Goal: Task Accomplishment & Management: Use online tool/utility

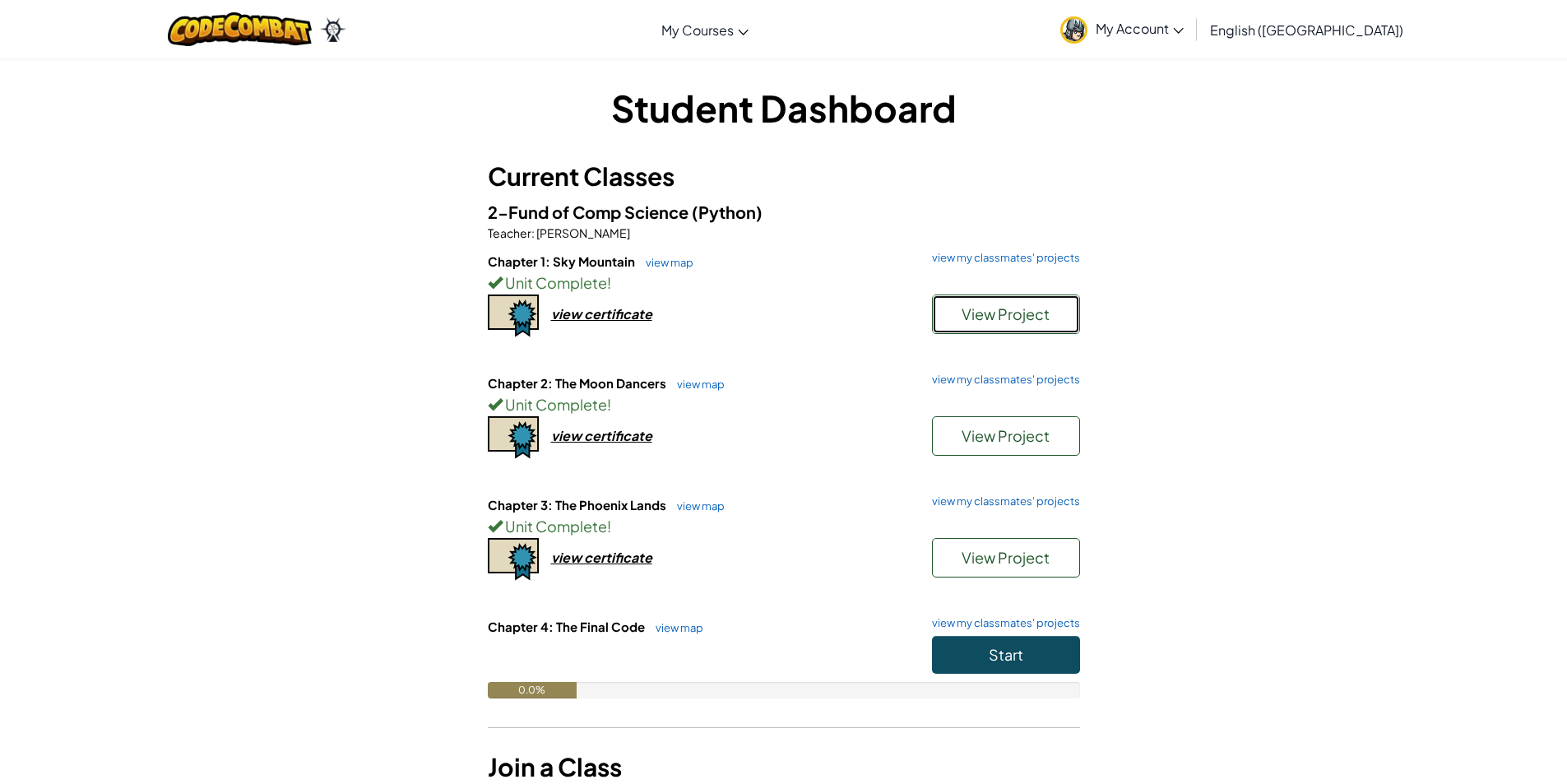
click at [1004, 313] on span "View Project" at bounding box center [1005, 313] width 88 height 19
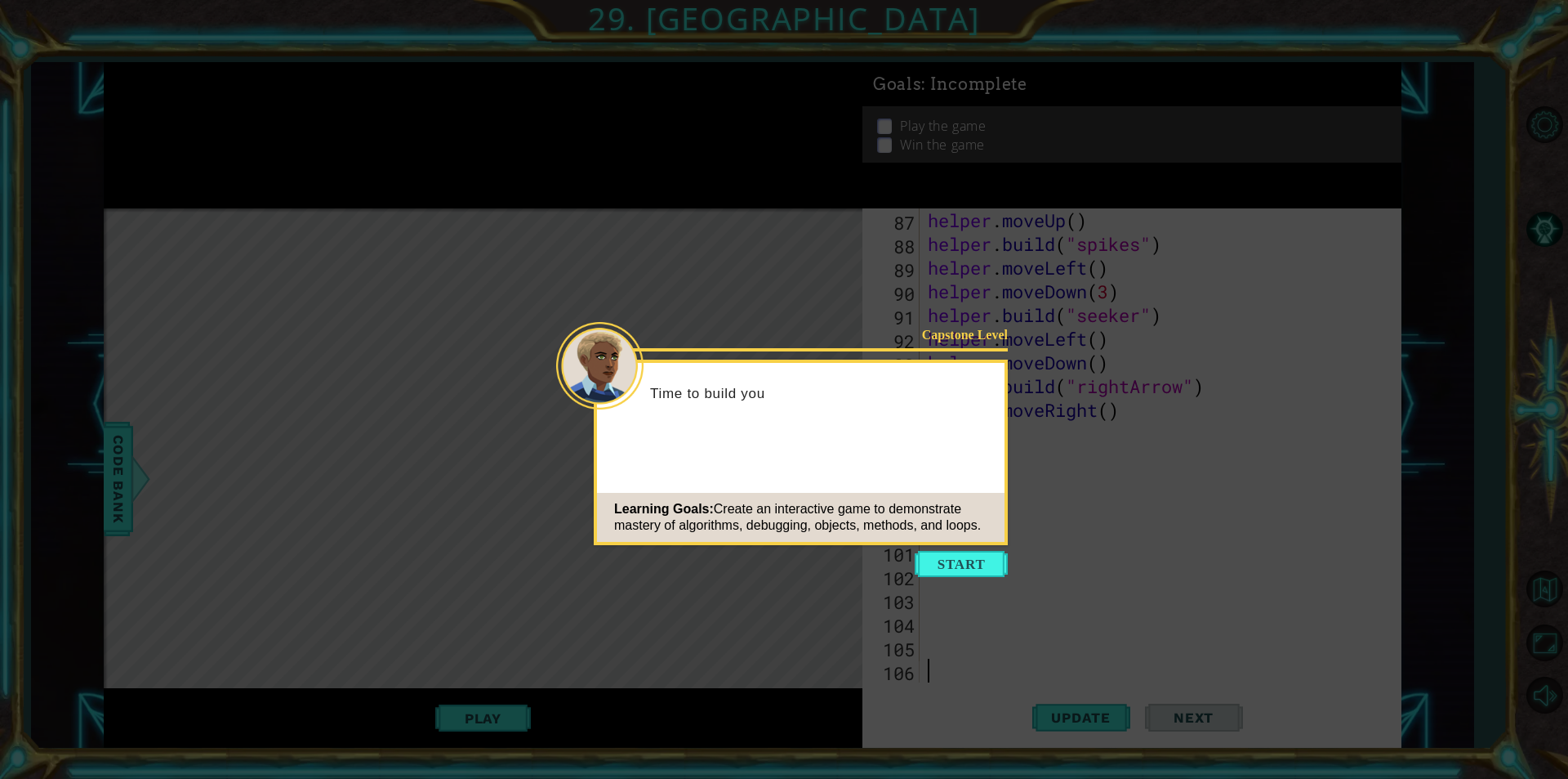
scroll to position [2061, 0]
drag, startPoint x: 992, startPoint y: 557, endPoint x: 977, endPoint y: 536, distance: 25.8
click at [994, 557] on button "Start" at bounding box center [960, 563] width 93 height 26
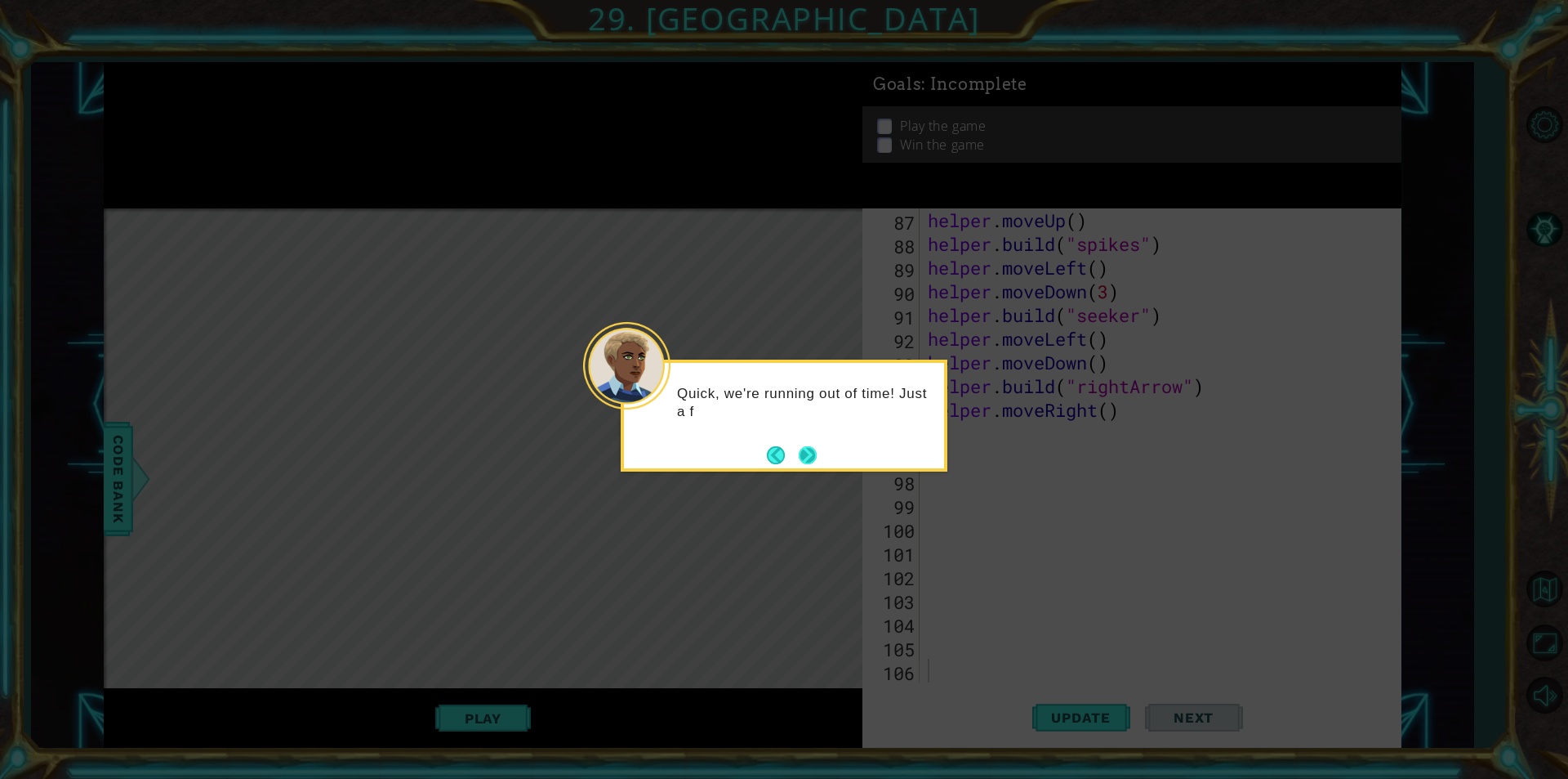
click at [812, 453] on button "Next" at bounding box center [807, 454] width 19 height 19
click at [812, 453] on button "Next" at bounding box center [807, 455] width 18 height 18
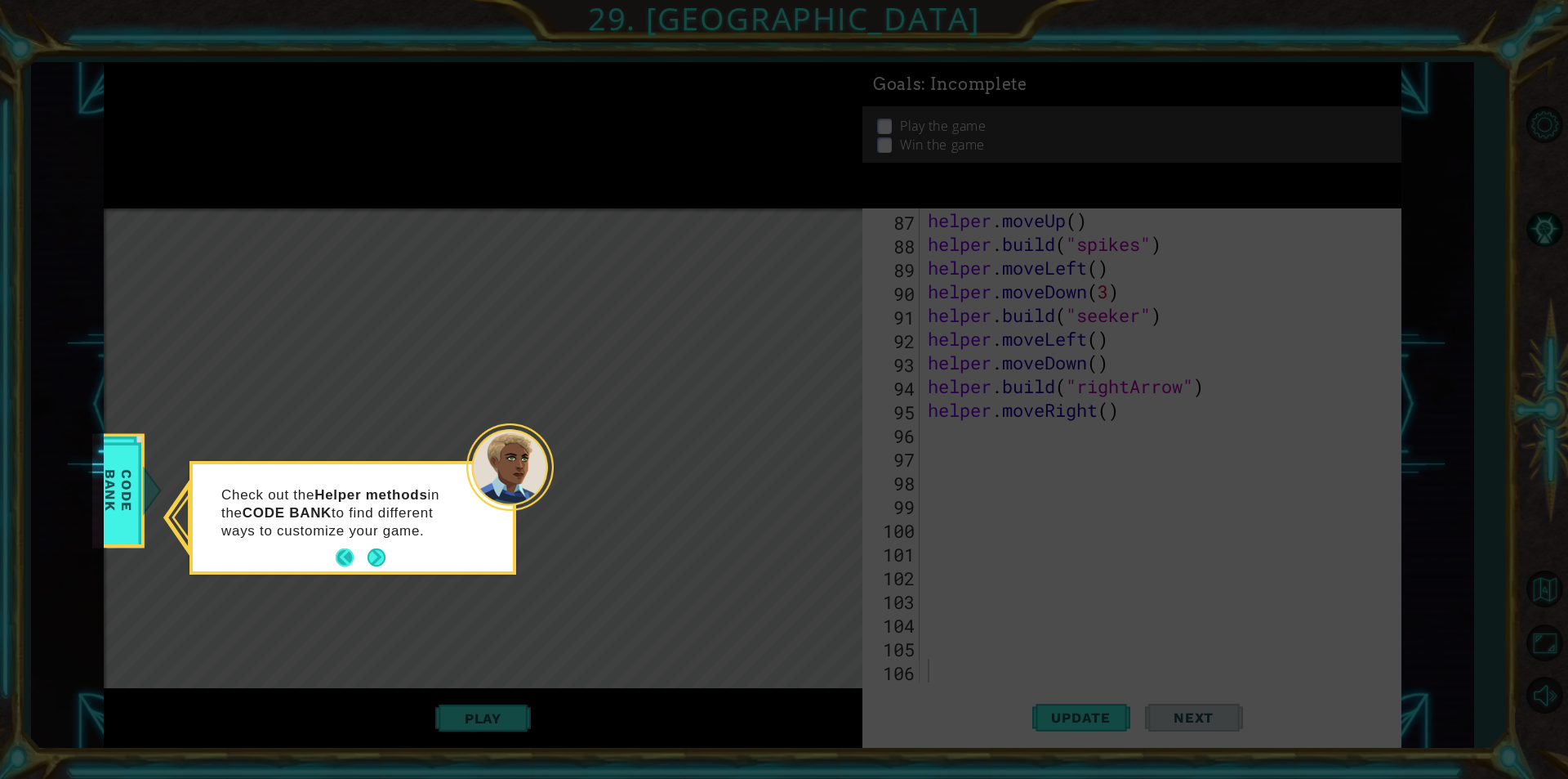
click at [359, 554] on button "Back" at bounding box center [351, 557] width 32 height 18
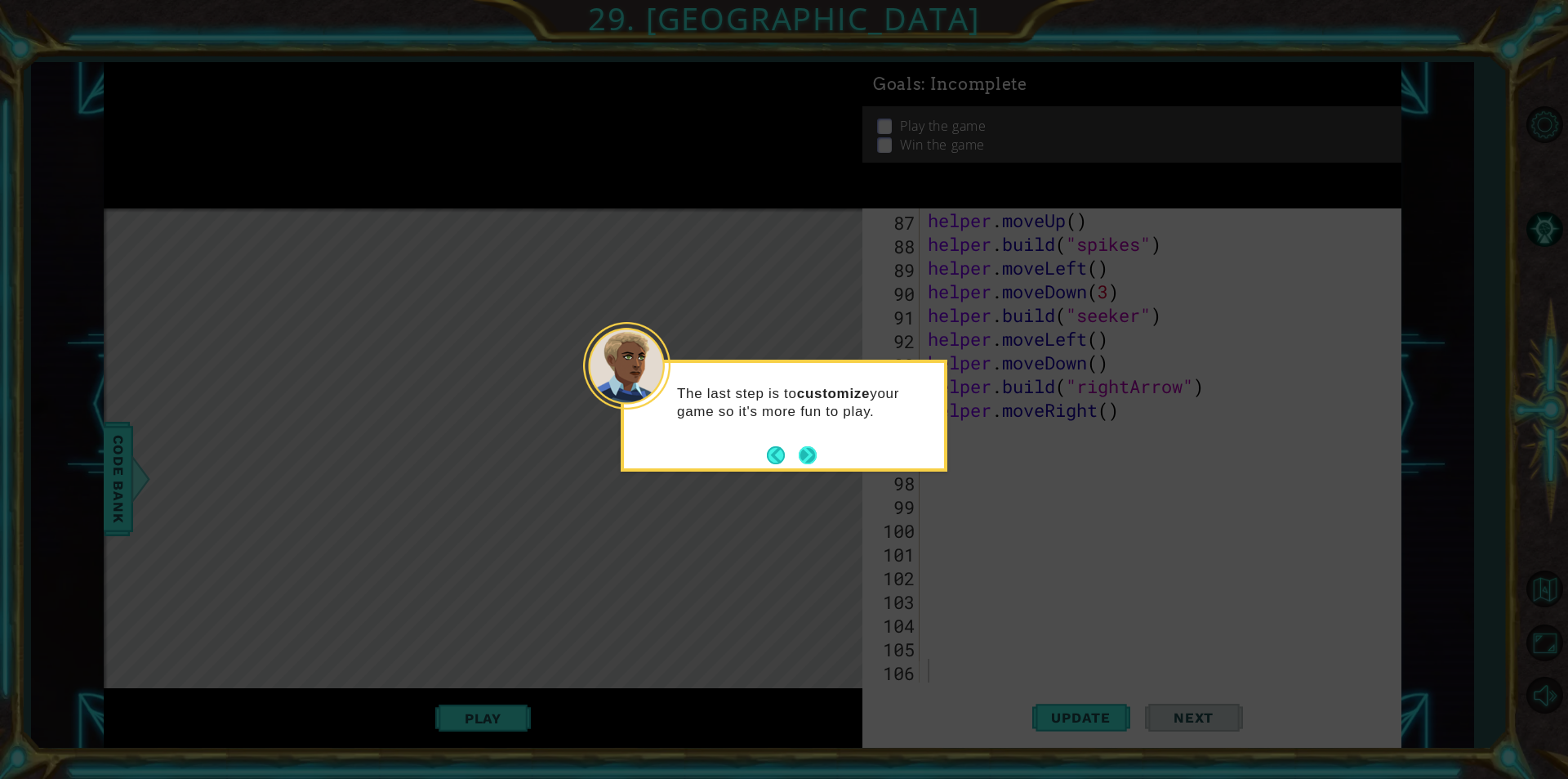
click at [807, 461] on button "Next" at bounding box center [807, 454] width 19 height 19
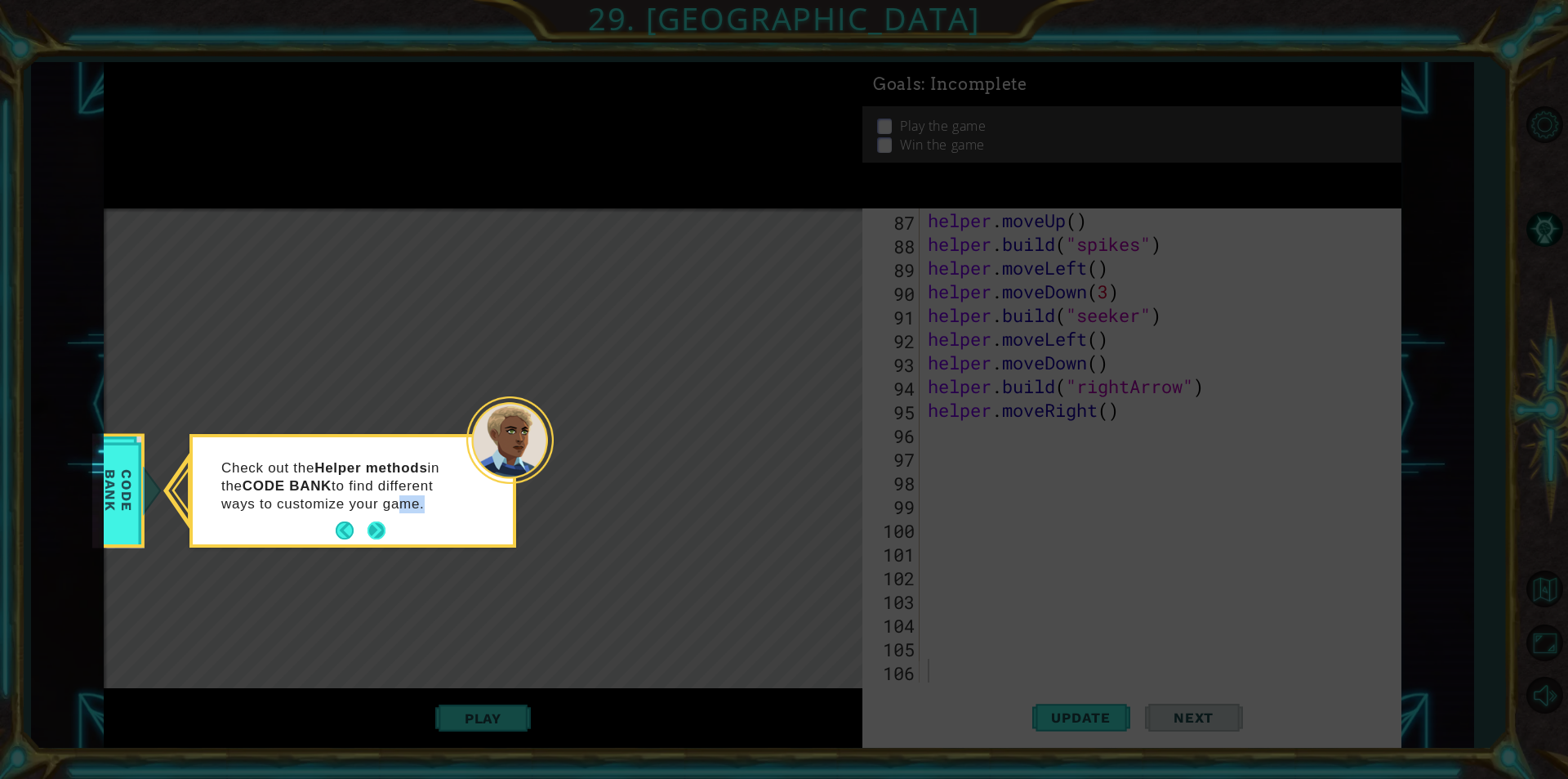
click at [386, 535] on div "Check out the Helper methods in the CODE BANK to find different ways to customi…" at bounding box center [352, 490] width 320 height 107
click at [352, 513] on div "Check out the Helper methods in the CODE BANK to find different ways to customi…" at bounding box center [352, 494] width 320 height 100
click at [363, 528] on footer at bounding box center [360, 531] width 50 height 25
click at [368, 530] on button "Next" at bounding box center [377, 531] width 19 height 19
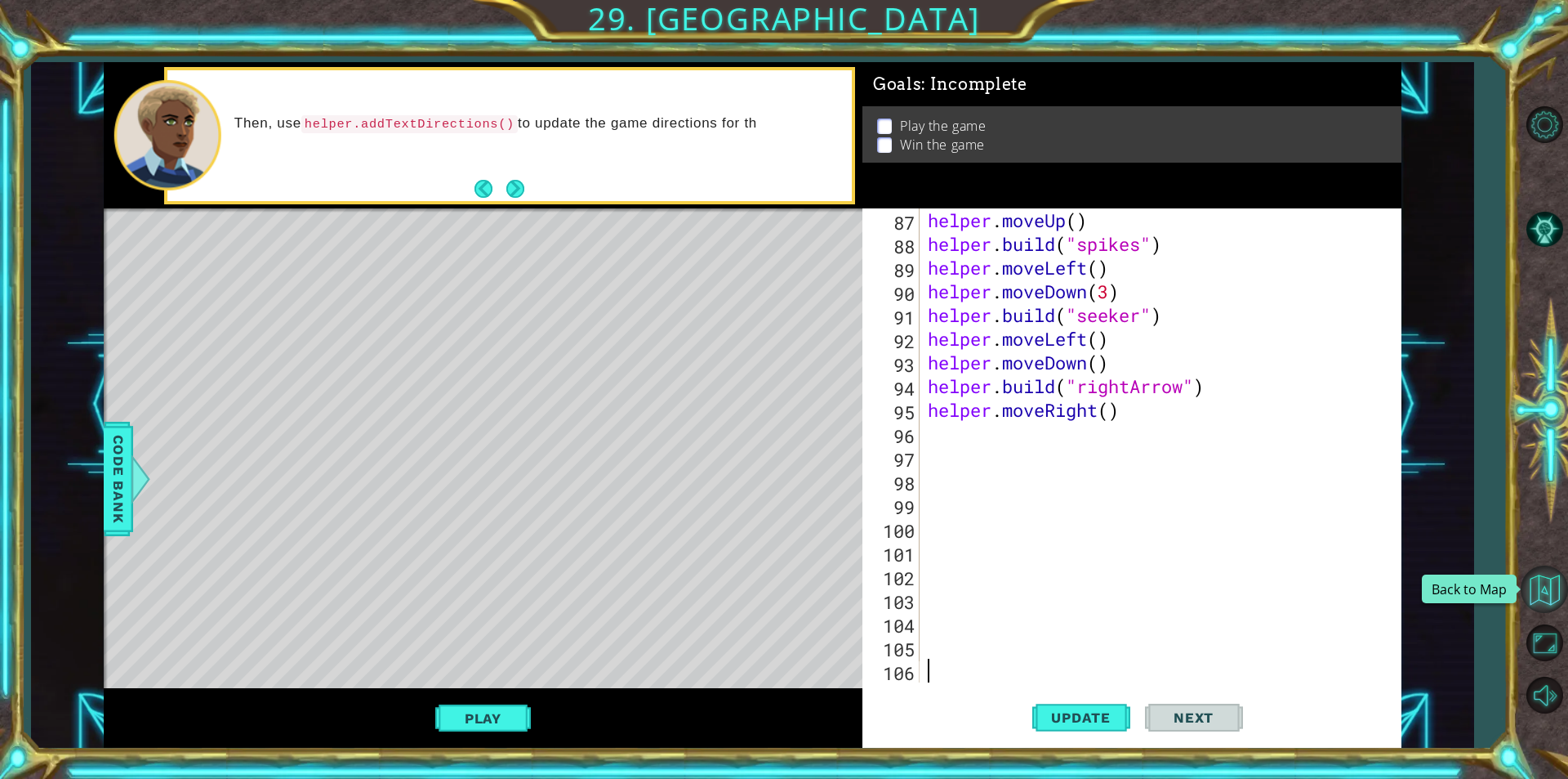
click at [1552, 600] on button "Back to Map" at bounding box center [1544, 589] width 48 height 48
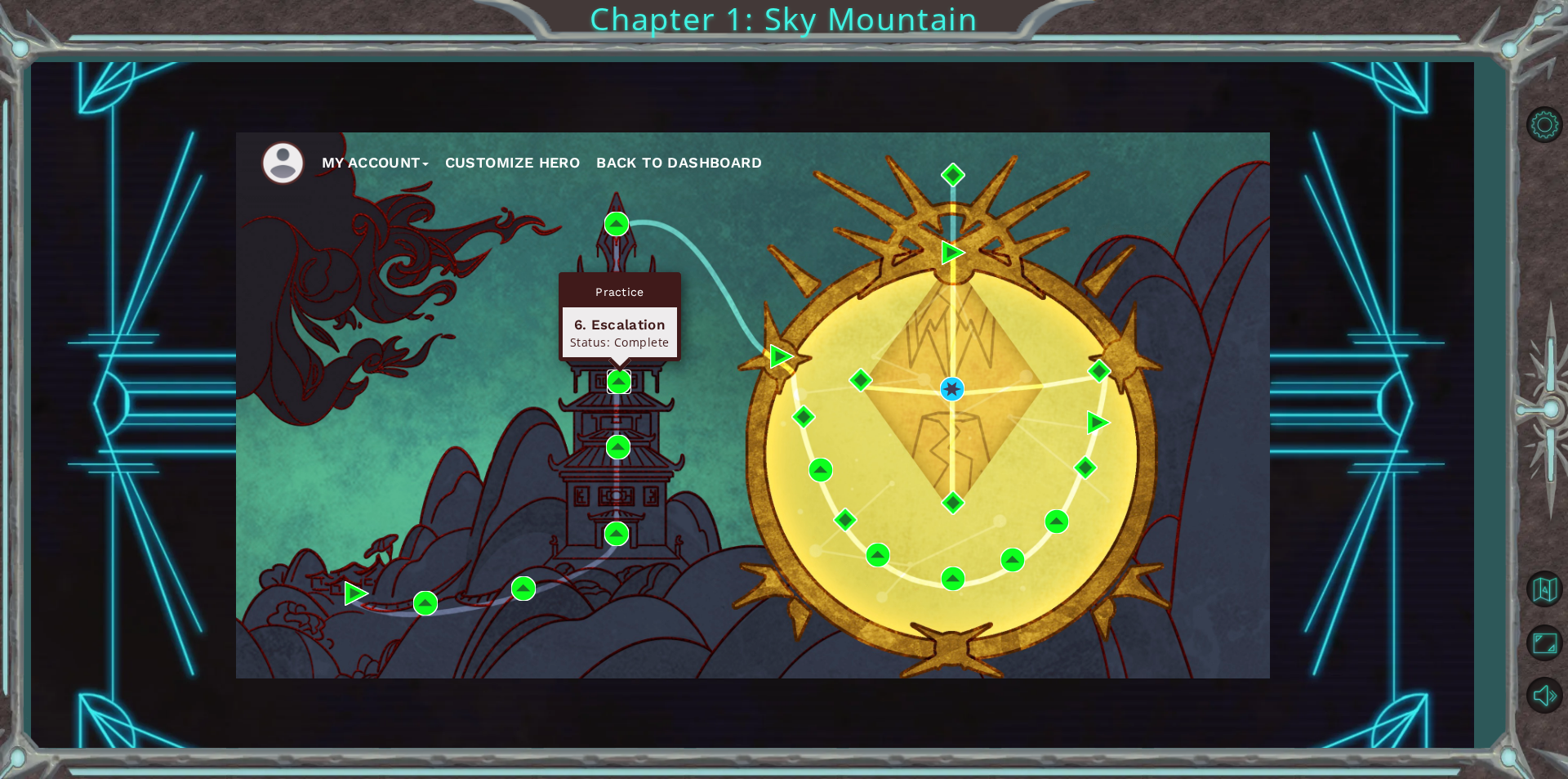
click at [620, 383] on img at bounding box center [619, 382] width 25 height 25
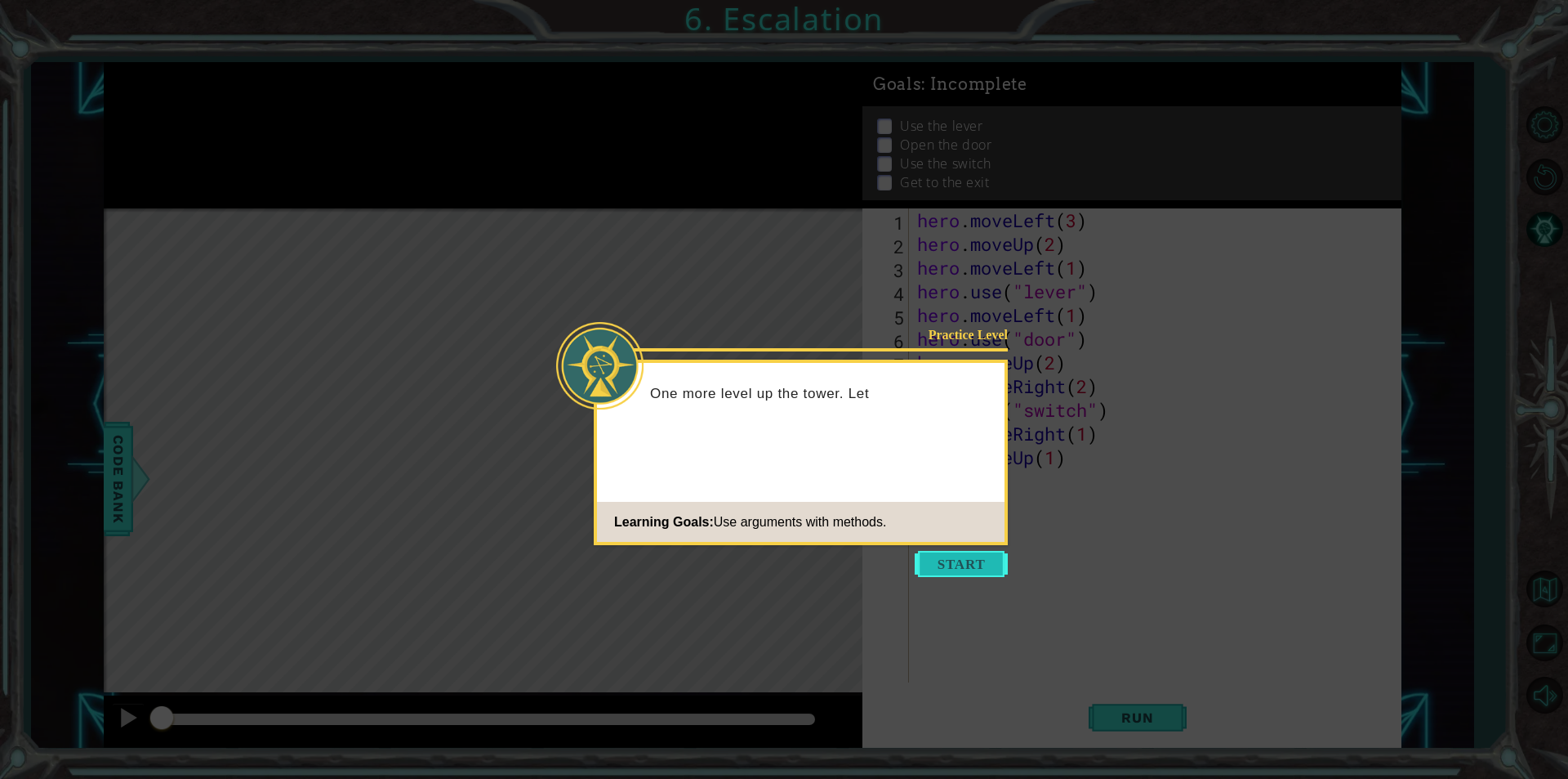
click at [983, 548] on icon at bounding box center [784, 389] width 1568 height 779
click at [984, 559] on button "Start" at bounding box center [960, 563] width 93 height 26
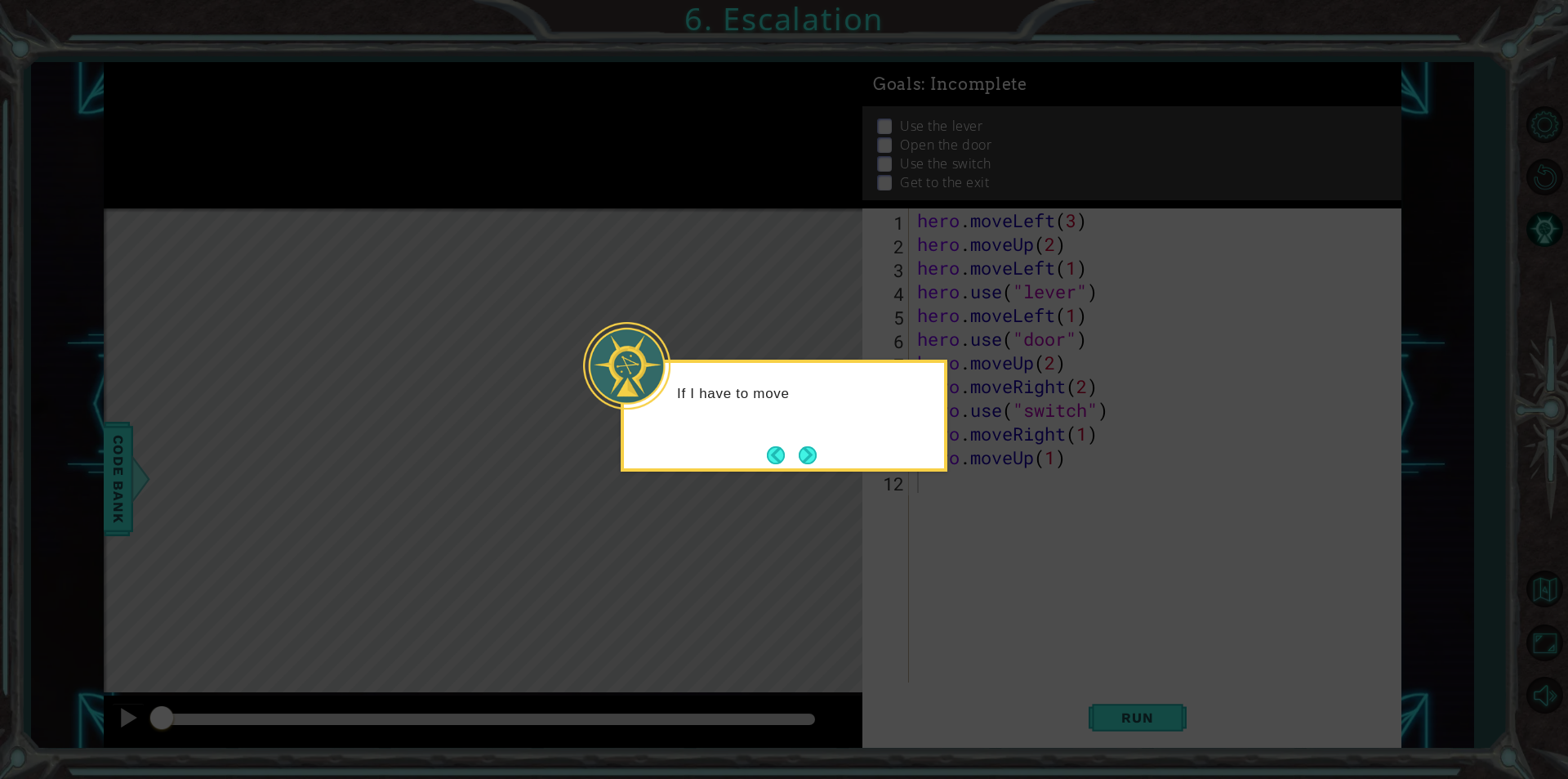
click at [816, 458] on button "Next" at bounding box center [807, 455] width 18 height 18
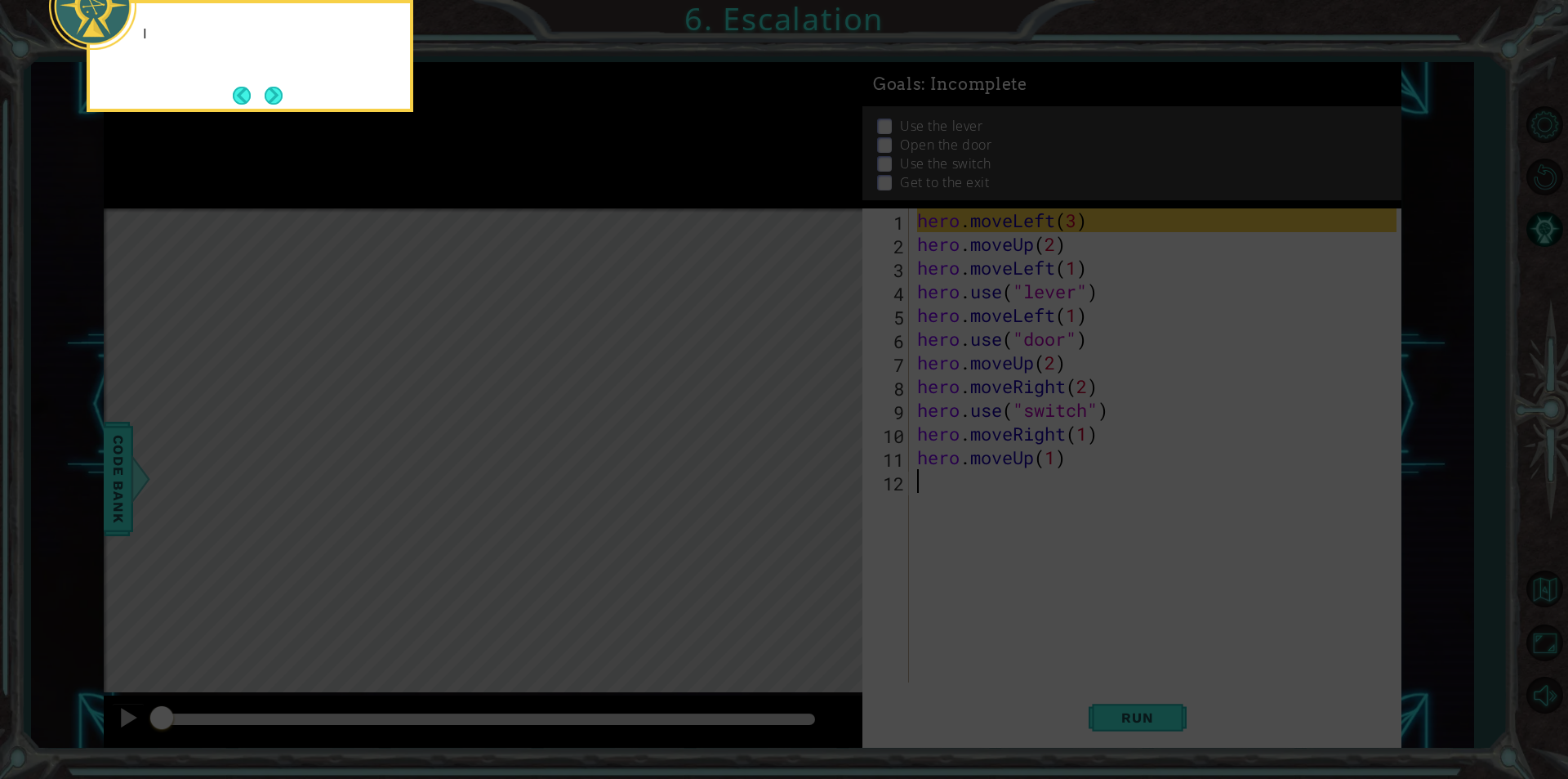
click at [814, 451] on icon at bounding box center [784, 117] width 1568 height 1324
click at [277, 98] on button "Next" at bounding box center [274, 95] width 18 height 18
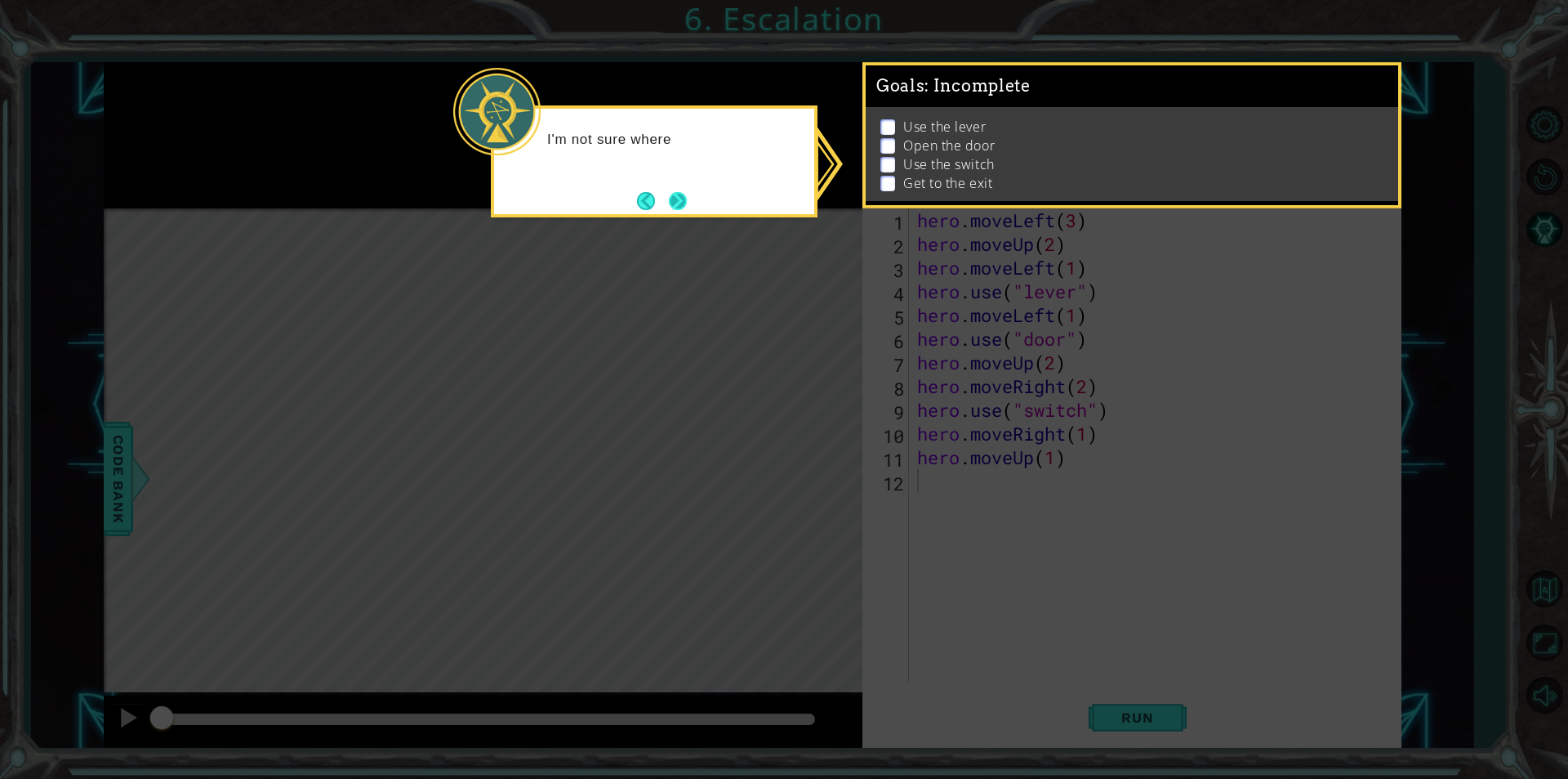
click at [683, 204] on button "Next" at bounding box center [678, 201] width 21 height 21
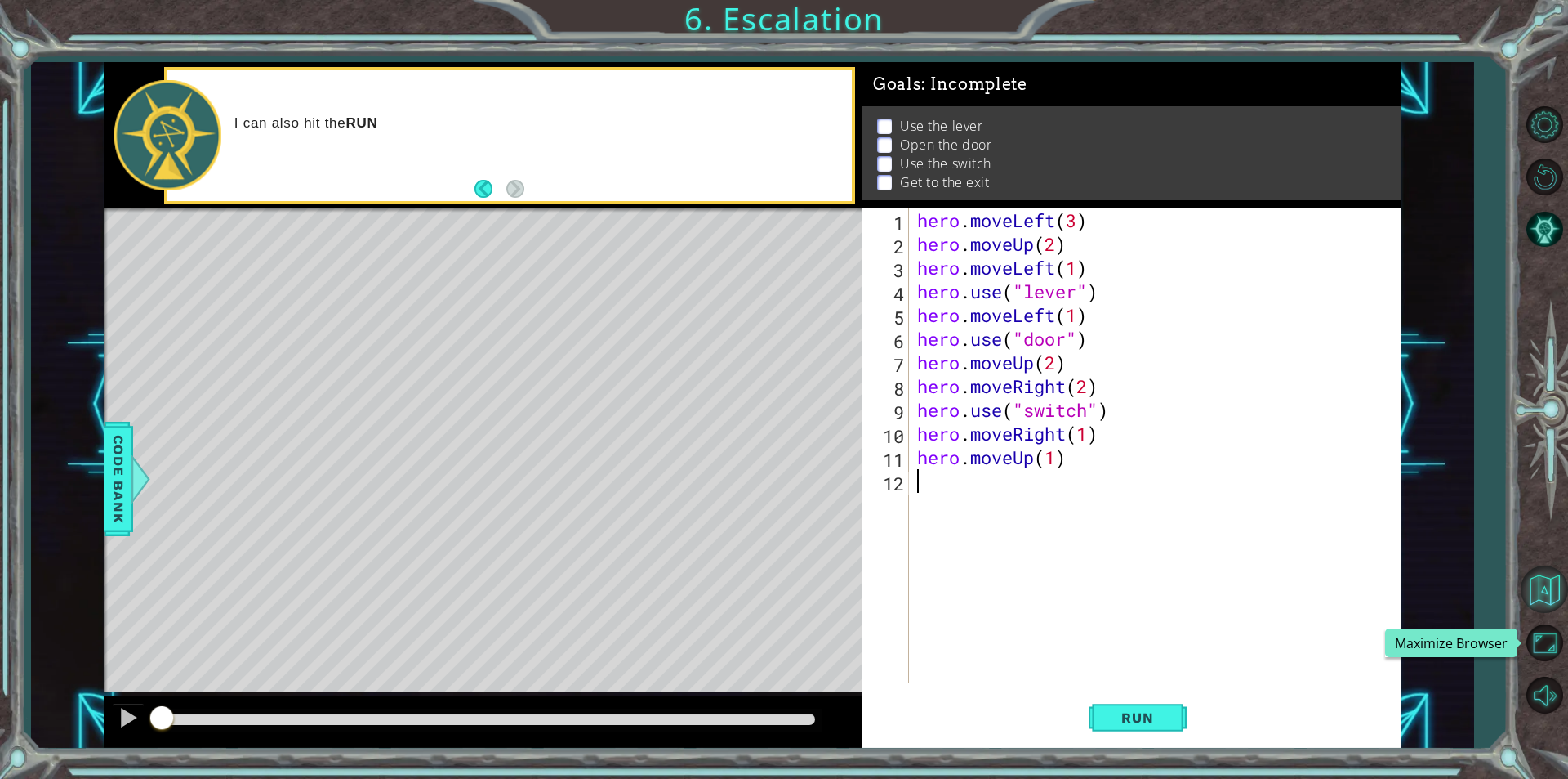
click at [1540, 606] on button "Back to Map" at bounding box center [1544, 589] width 48 height 48
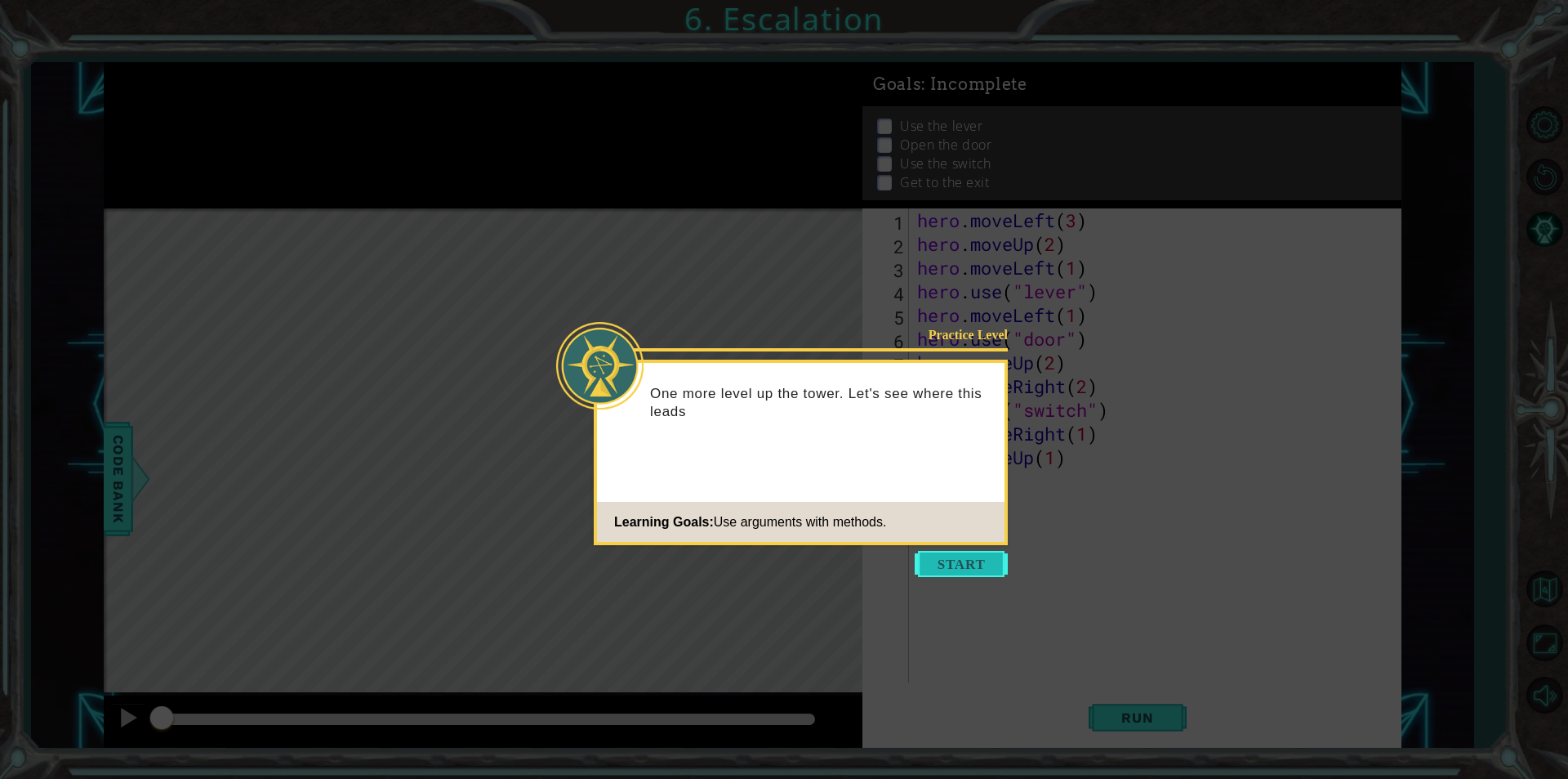
drag, startPoint x: 961, startPoint y: 542, endPoint x: 960, endPoint y: 553, distance: 11.0
click at [962, 543] on div "Practice Level One more level up the tower. Let's see where this leads Learning…" at bounding box center [801, 452] width 414 height 185
click at [961, 563] on button "Start" at bounding box center [960, 563] width 93 height 26
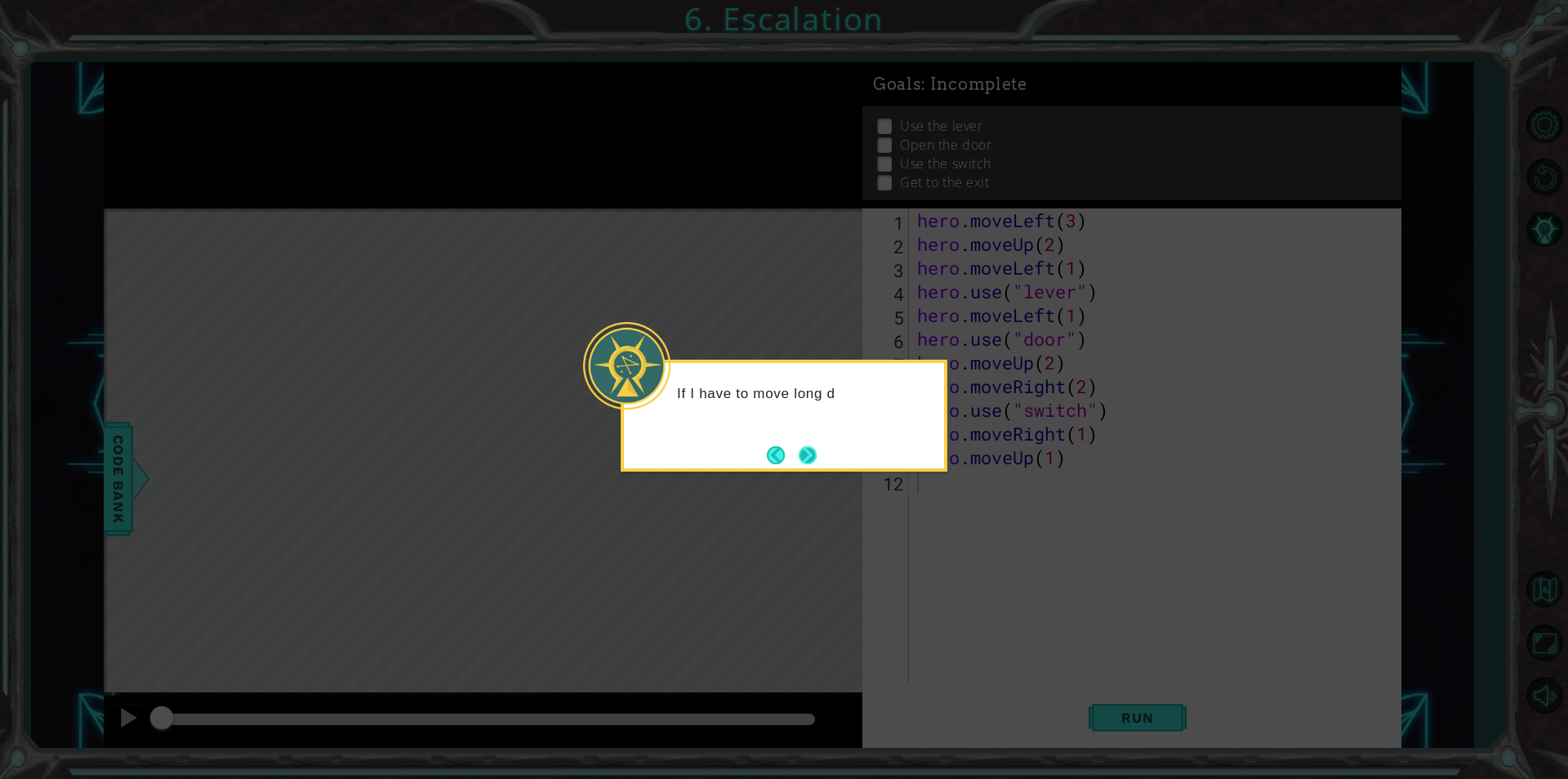
click at [816, 447] on button "Next" at bounding box center [807, 455] width 18 height 18
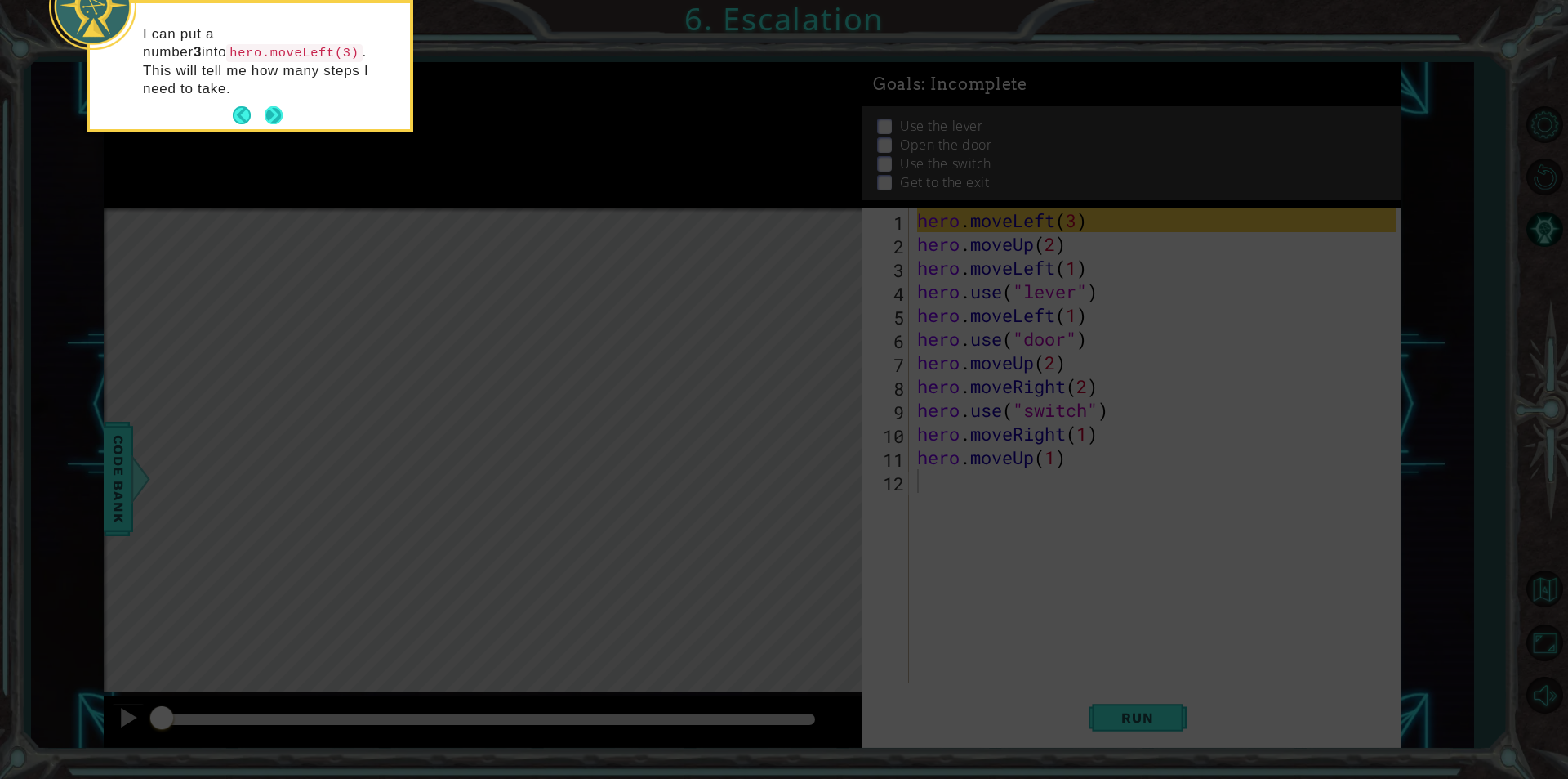
click at [274, 110] on button "Next" at bounding box center [274, 115] width 19 height 19
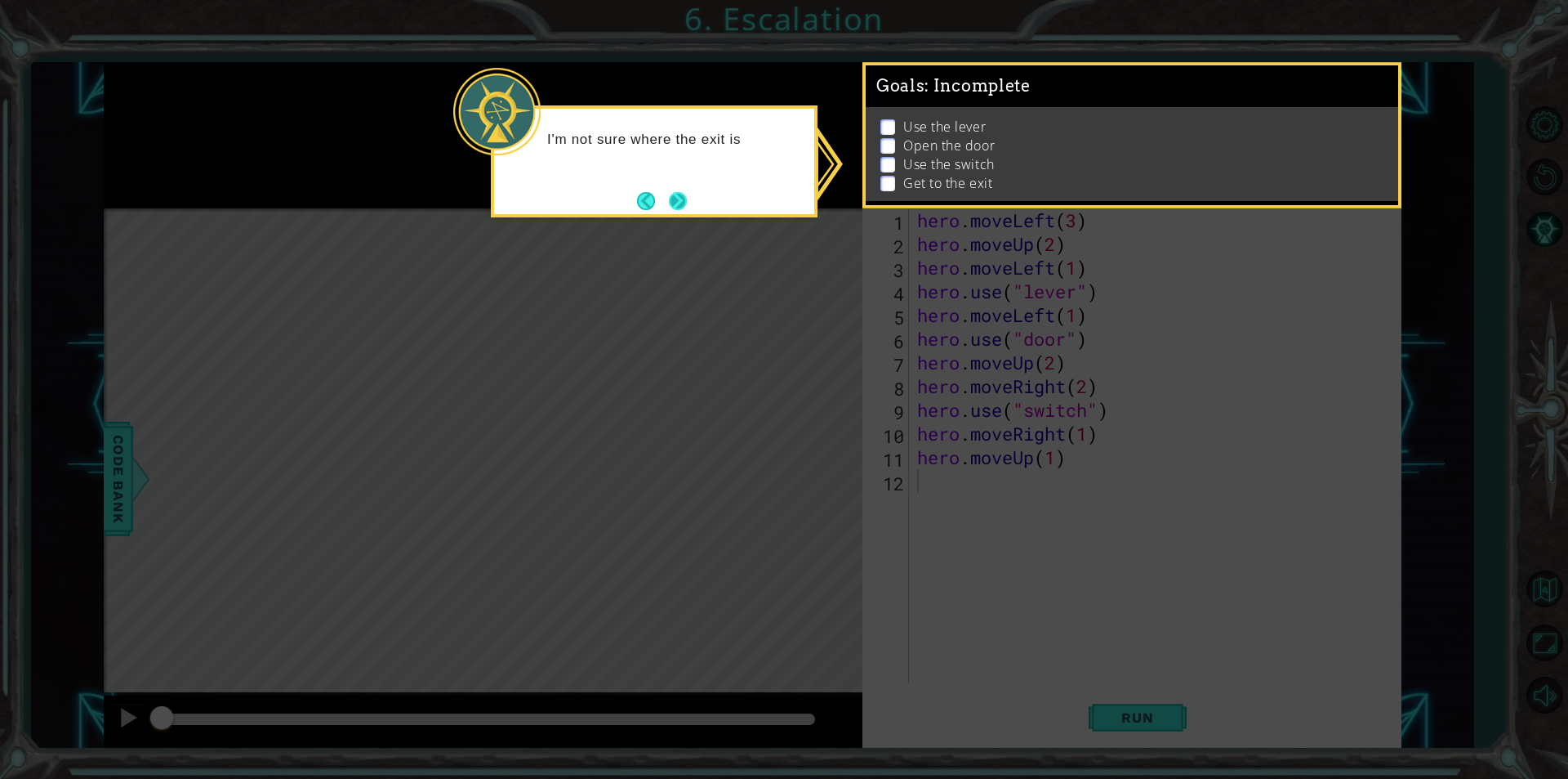
click at [676, 204] on button "Next" at bounding box center [678, 201] width 18 height 18
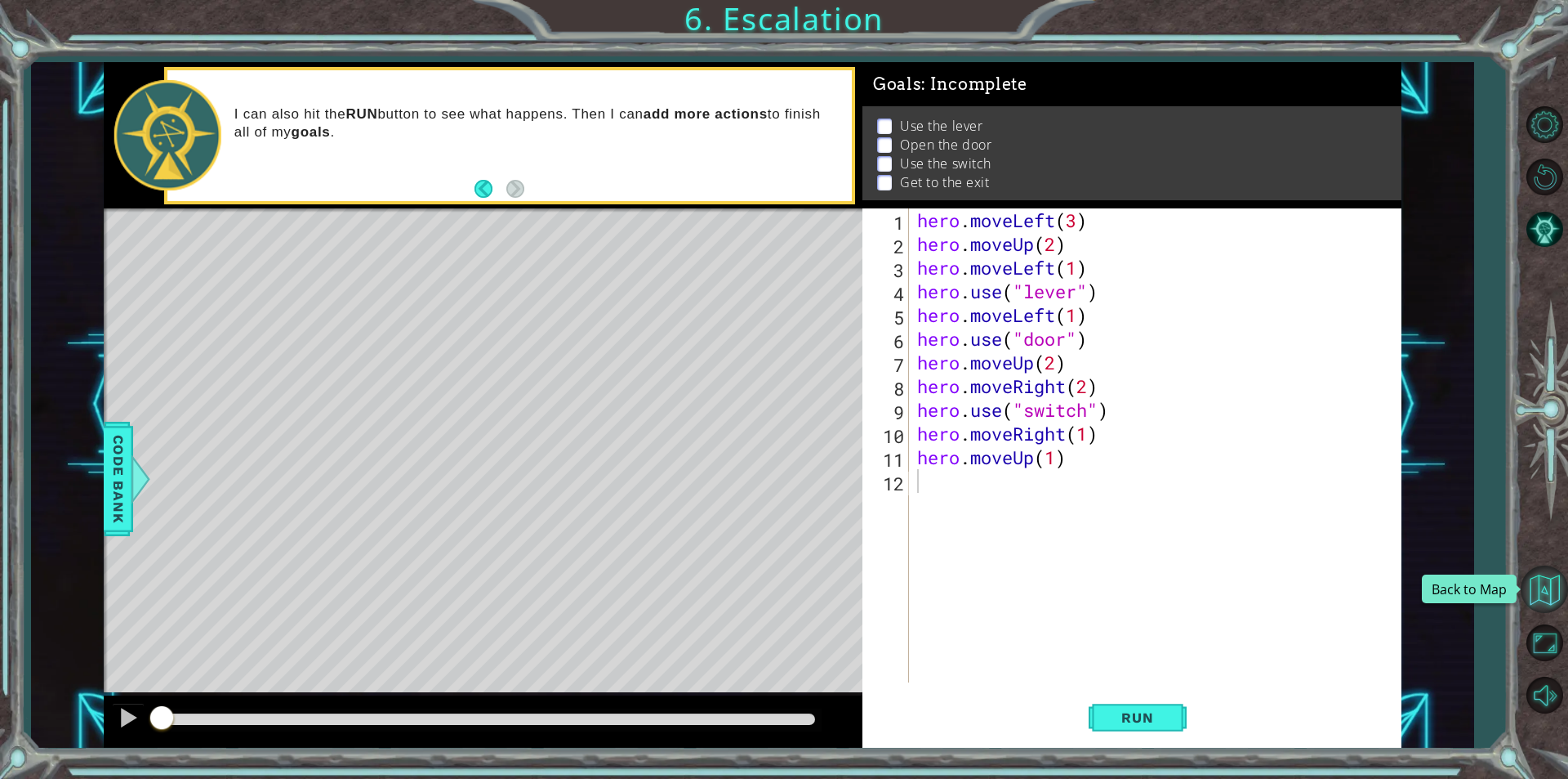
click at [1556, 577] on button "Back to Map" at bounding box center [1544, 589] width 48 height 48
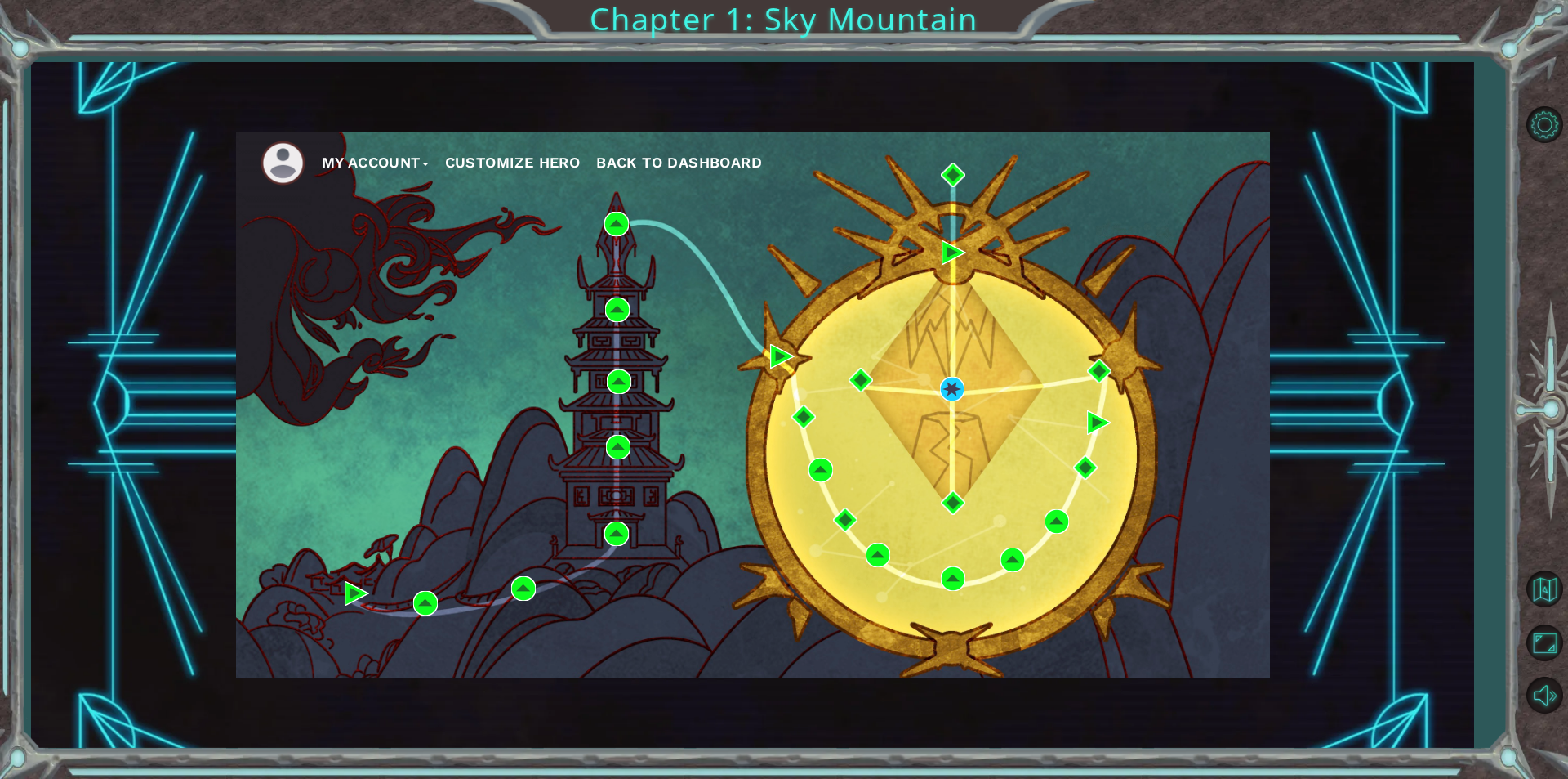
click at [935, 369] on div "My Account Customize Hero Back to Dashboard" at bounding box center [752, 405] width 1034 height 545
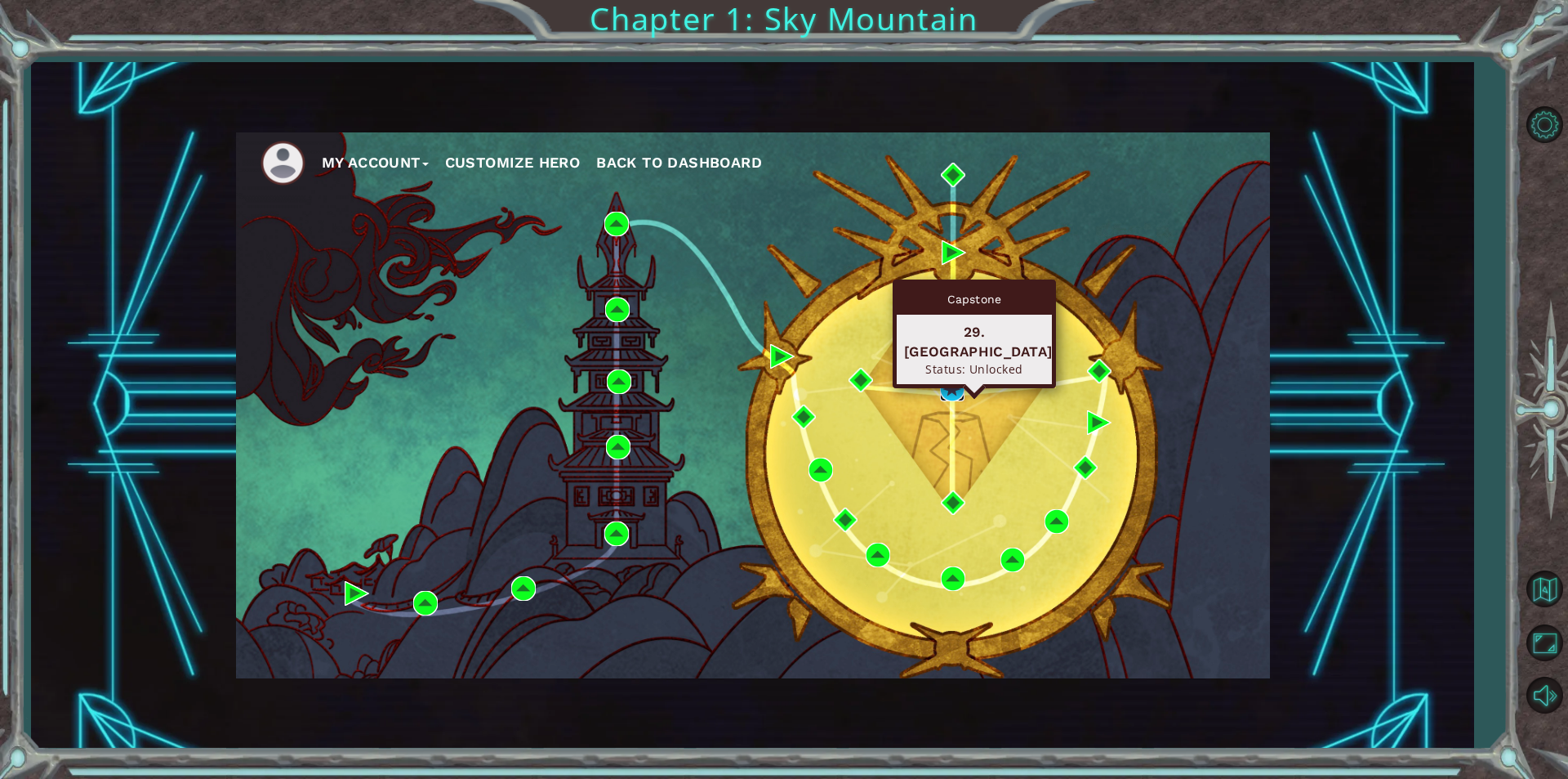
click at [949, 383] on img at bounding box center [952, 389] width 25 height 25
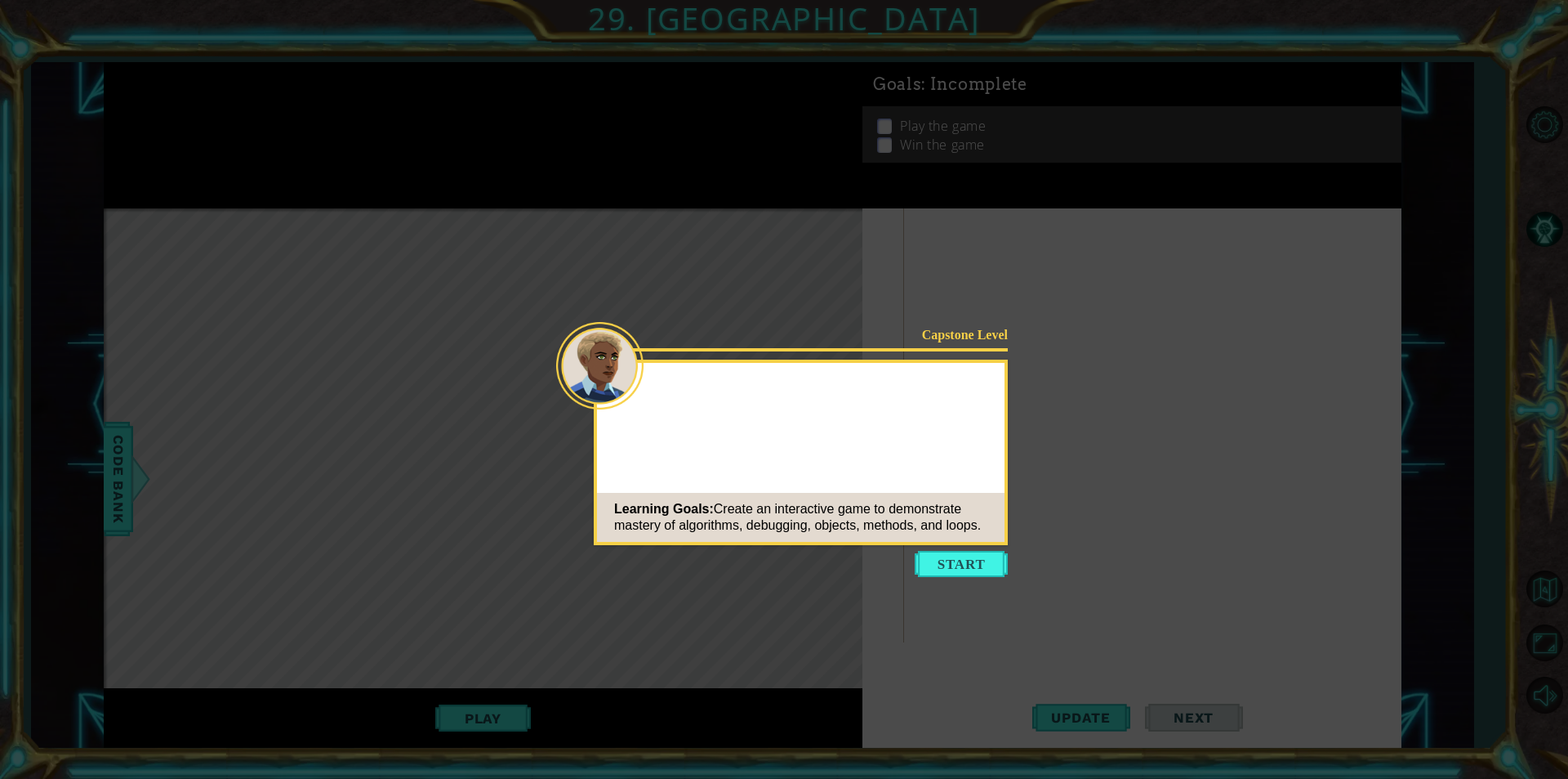
click at [997, 447] on div "Capstone Level Learning Goals: Create an interactive game to demonstrate master…" at bounding box center [801, 452] width 414 height 185
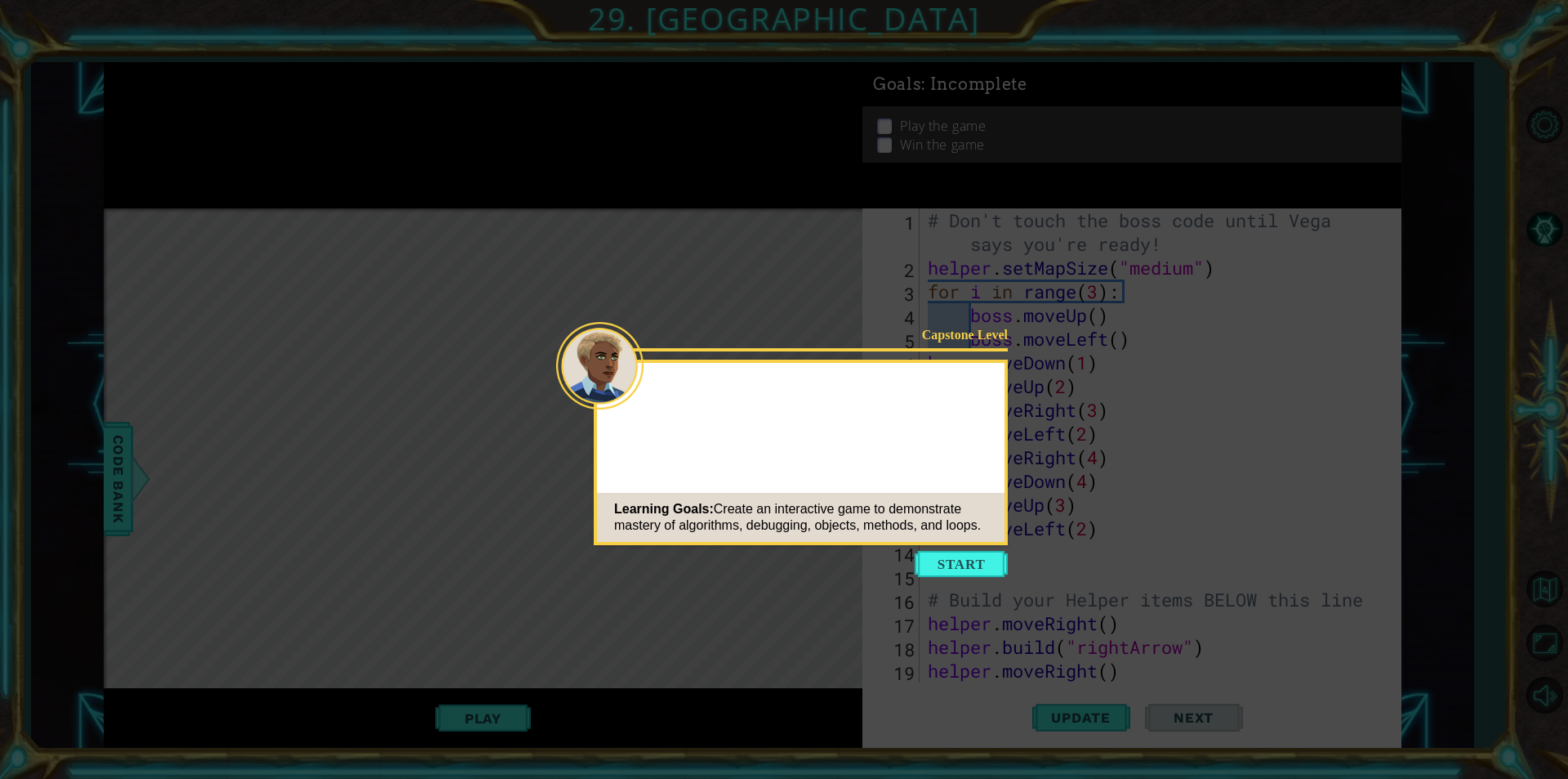
click at [961, 519] on span "Create an interactive game to demonstrate mastery of algorithms, debugging, obj…" at bounding box center [798, 517] width 367 height 30
click at [937, 559] on button "Start" at bounding box center [960, 563] width 93 height 26
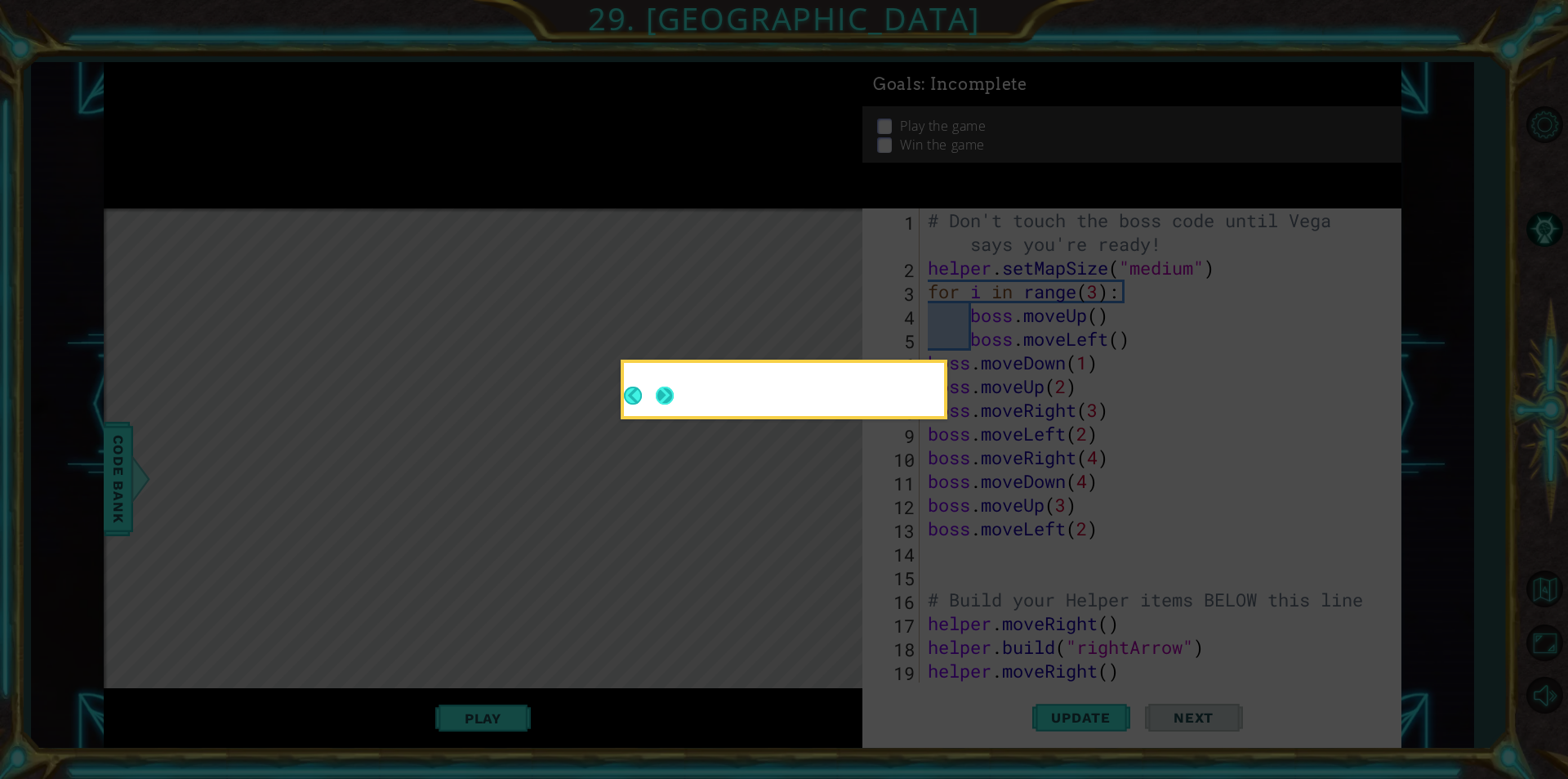
click at [656, 392] on button "Next" at bounding box center [665, 396] width 18 height 18
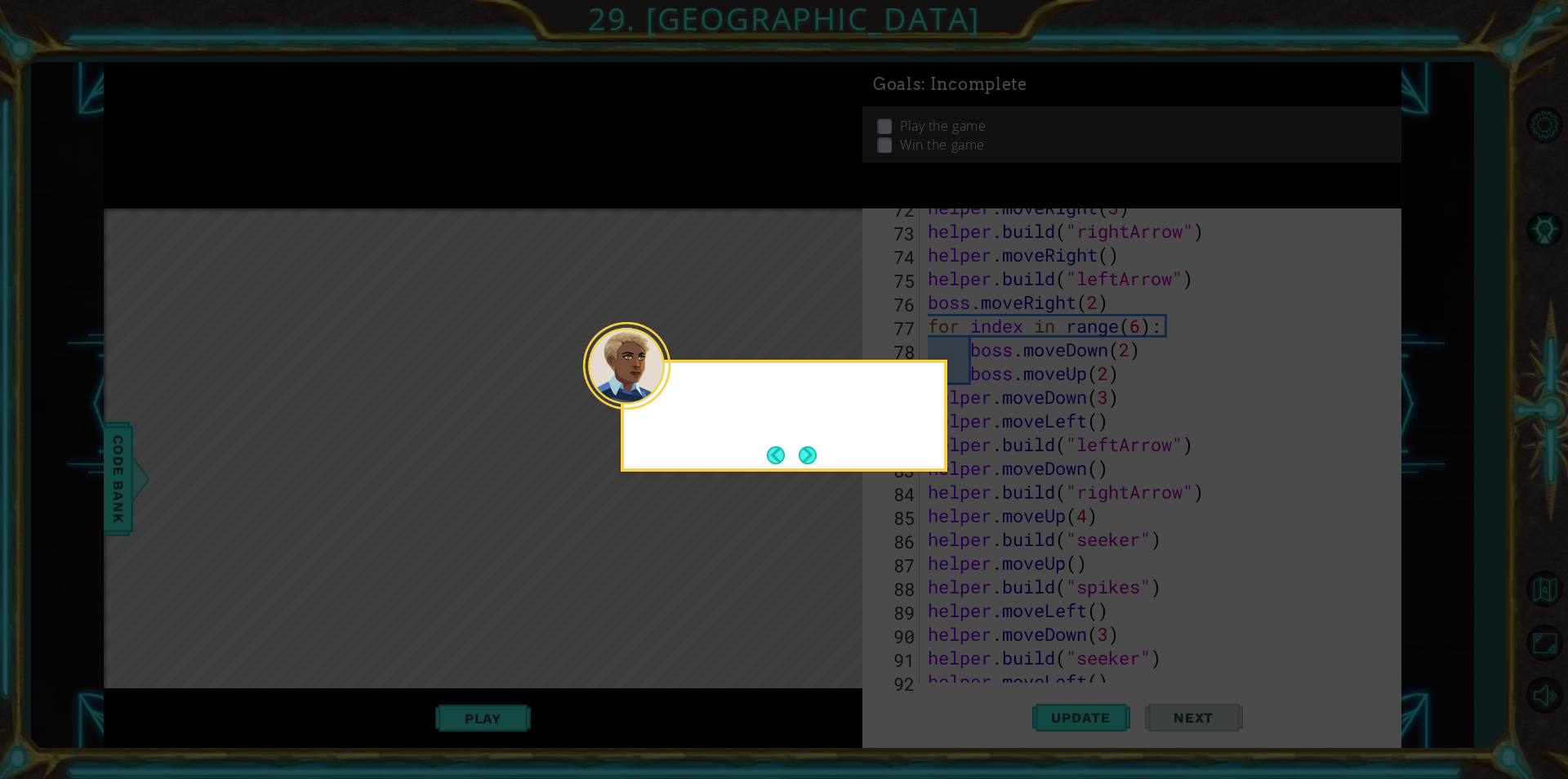
scroll to position [2061, 0]
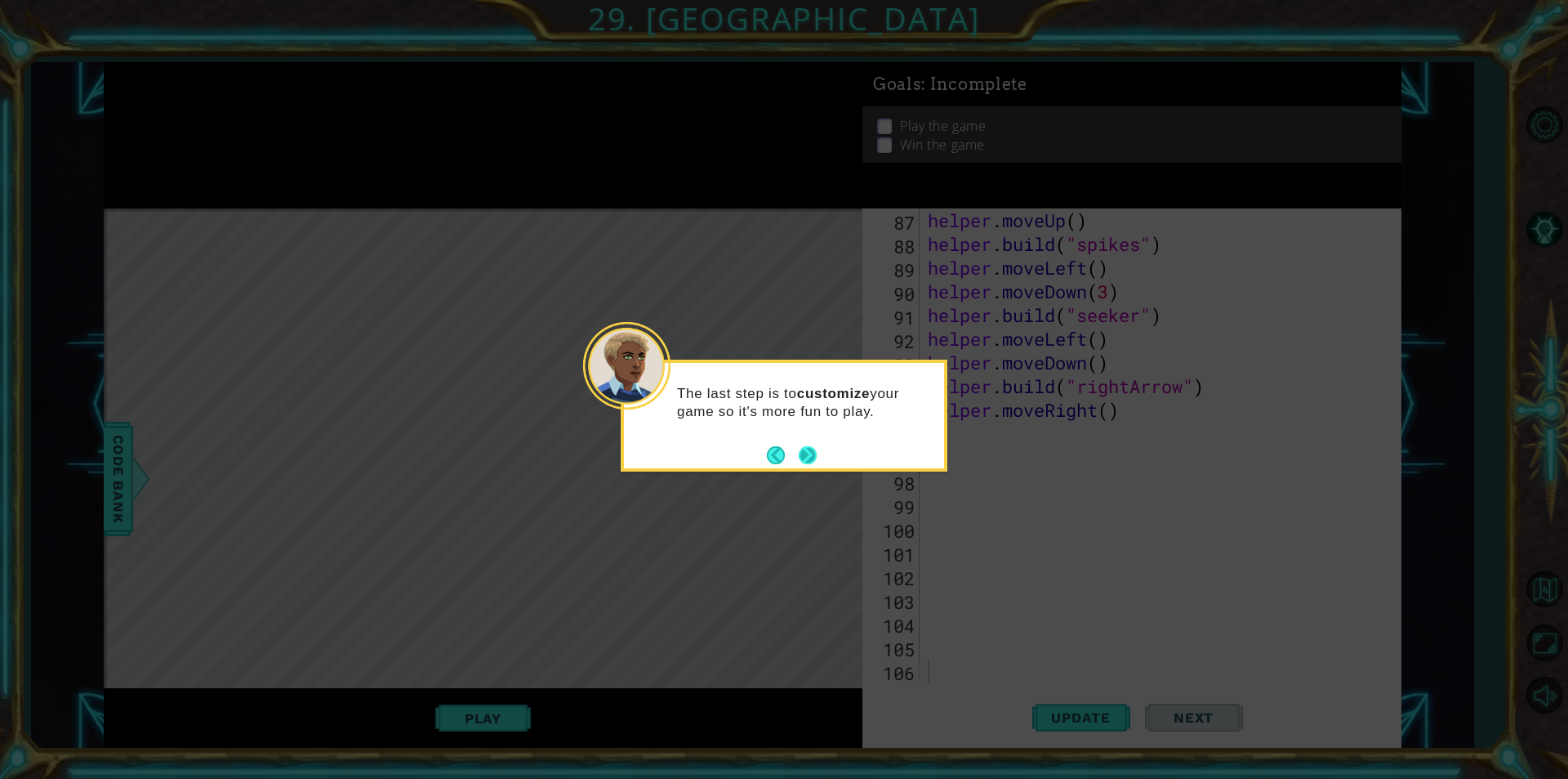
click at [798, 447] on button "Next" at bounding box center [807, 455] width 18 height 18
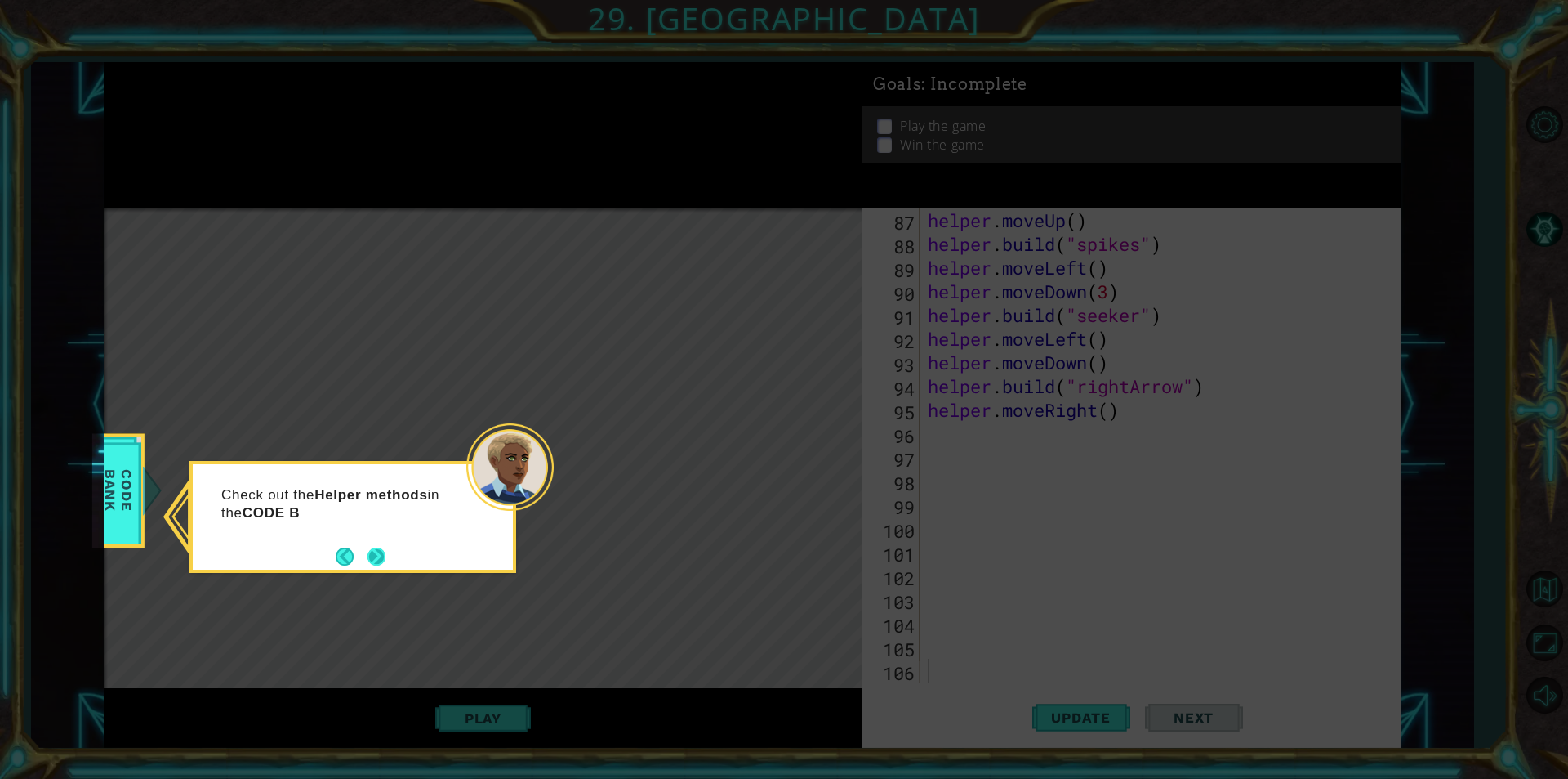
click at [385, 565] on button "Next" at bounding box center [377, 556] width 18 height 18
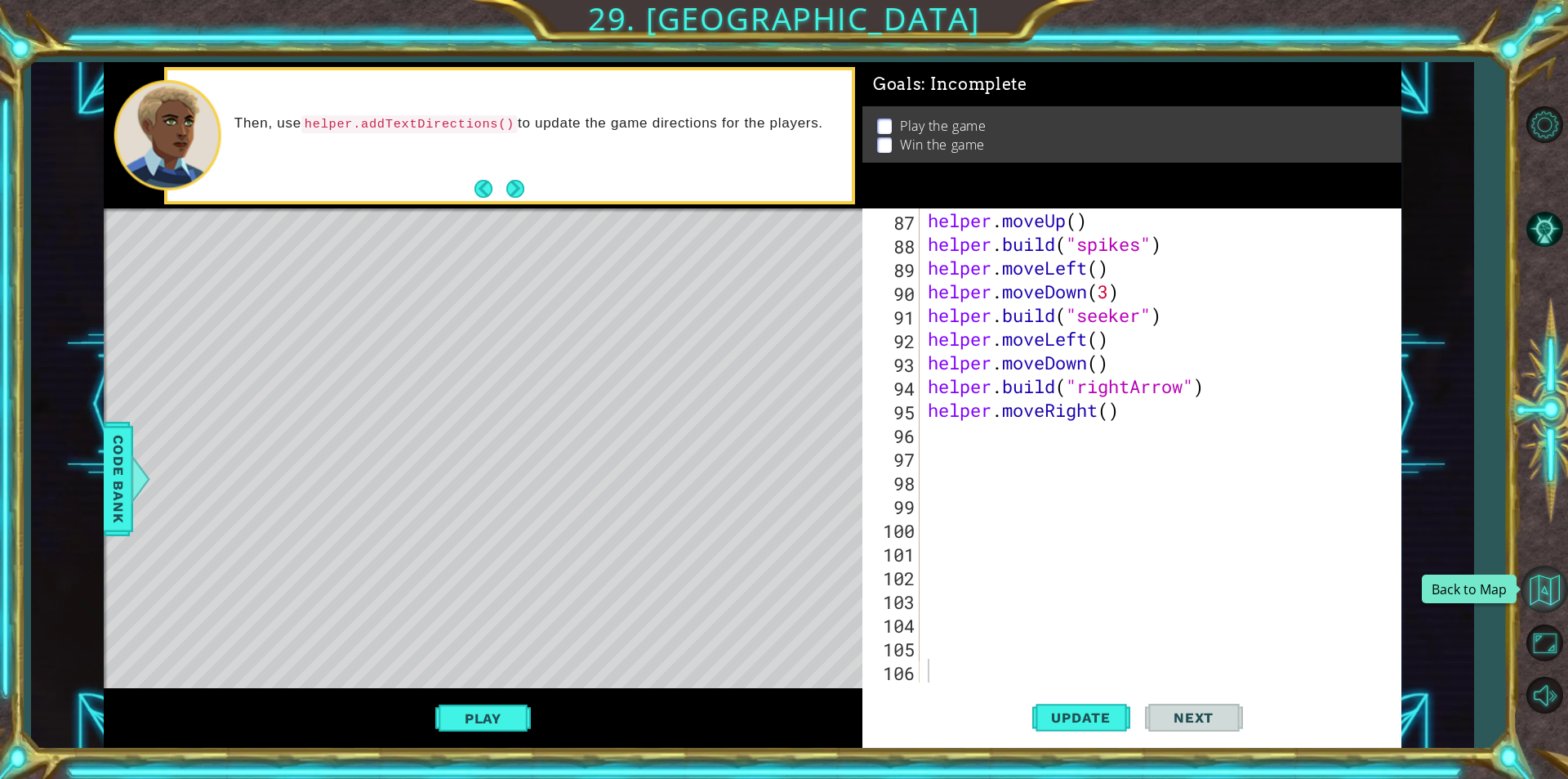
click at [1562, 583] on button "Back to Map" at bounding box center [1544, 589] width 48 height 48
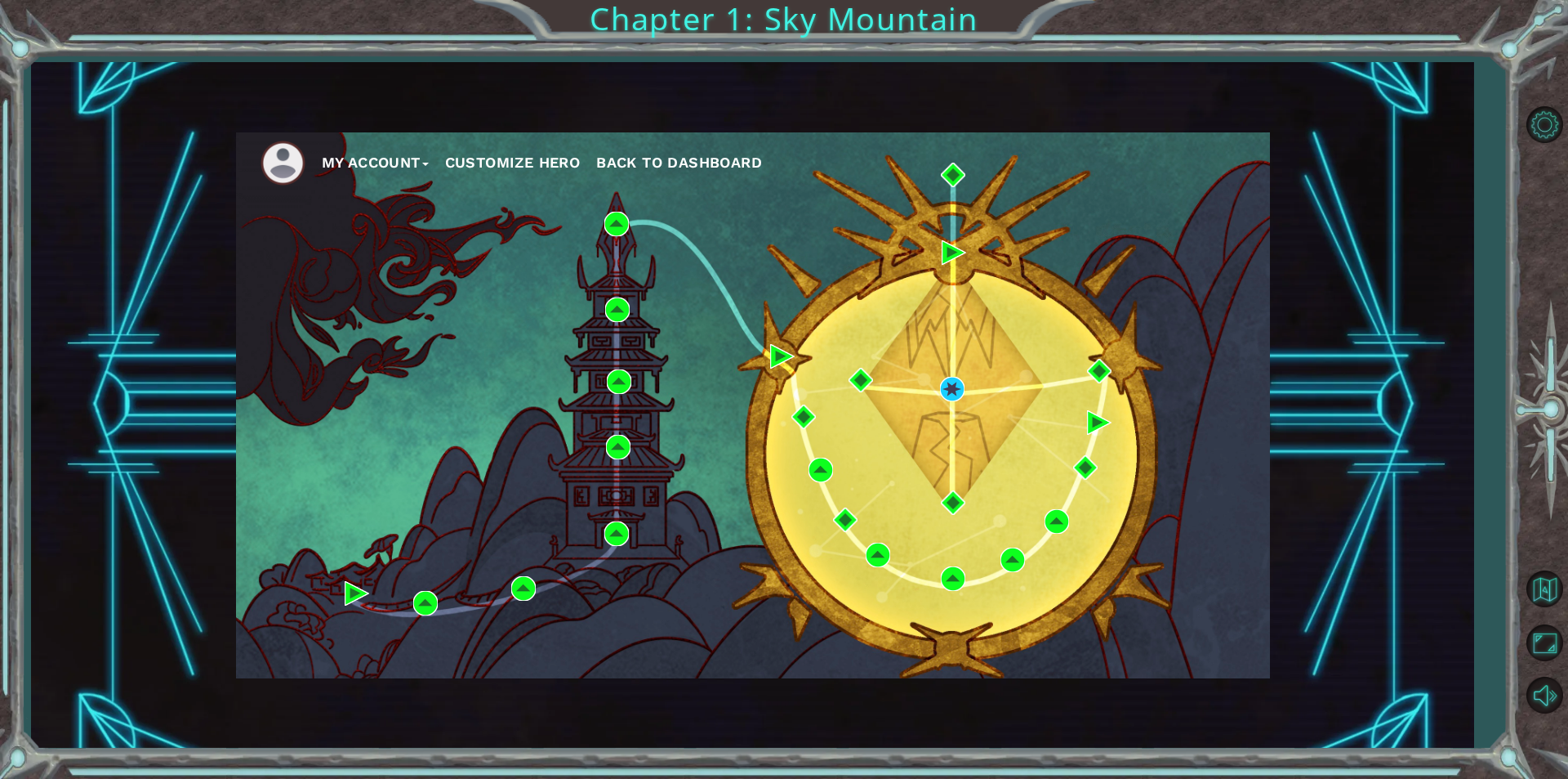
click at [627, 367] on div "My Account Customize Hero Back to Dashboard" at bounding box center [752, 405] width 1034 height 545
click at [607, 383] on img at bounding box center [619, 382] width 25 height 25
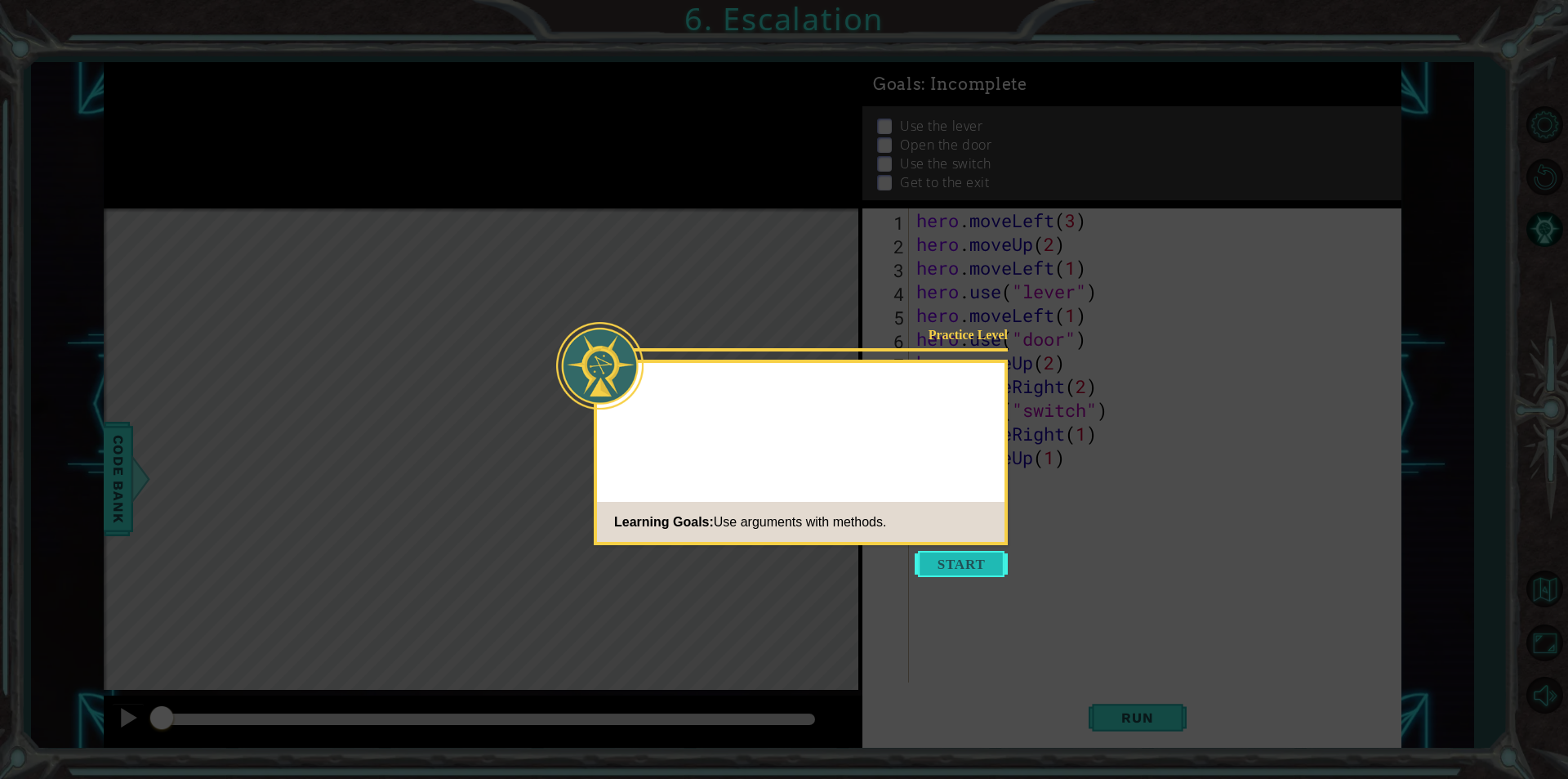
click at [974, 556] on button "Start" at bounding box center [960, 563] width 93 height 26
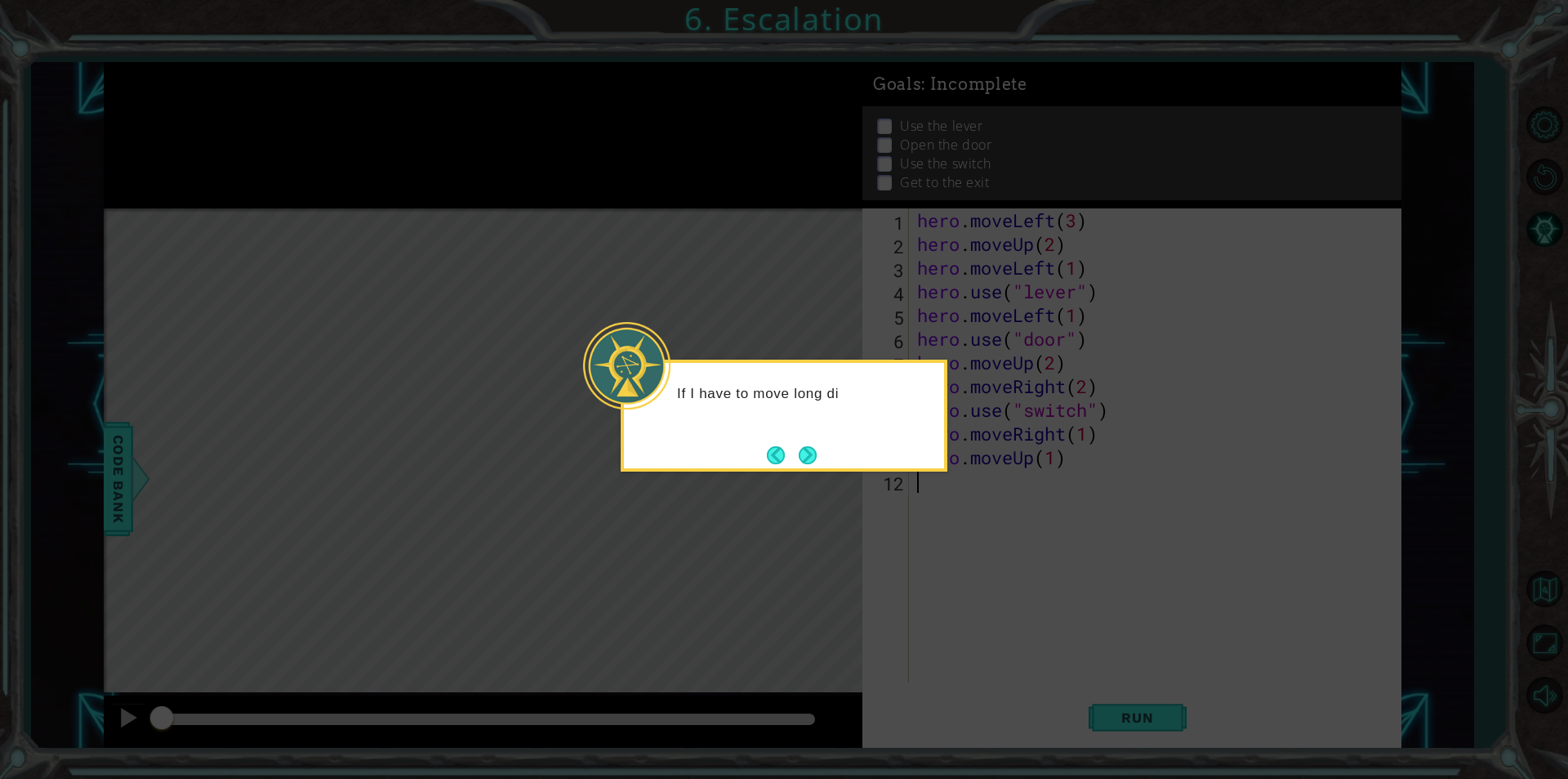
drag, startPoint x: 799, startPoint y: 463, endPoint x: 816, endPoint y: 459, distance: 17.5
click at [812, 461] on button "Next" at bounding box center [807, 454] width 25 height 26
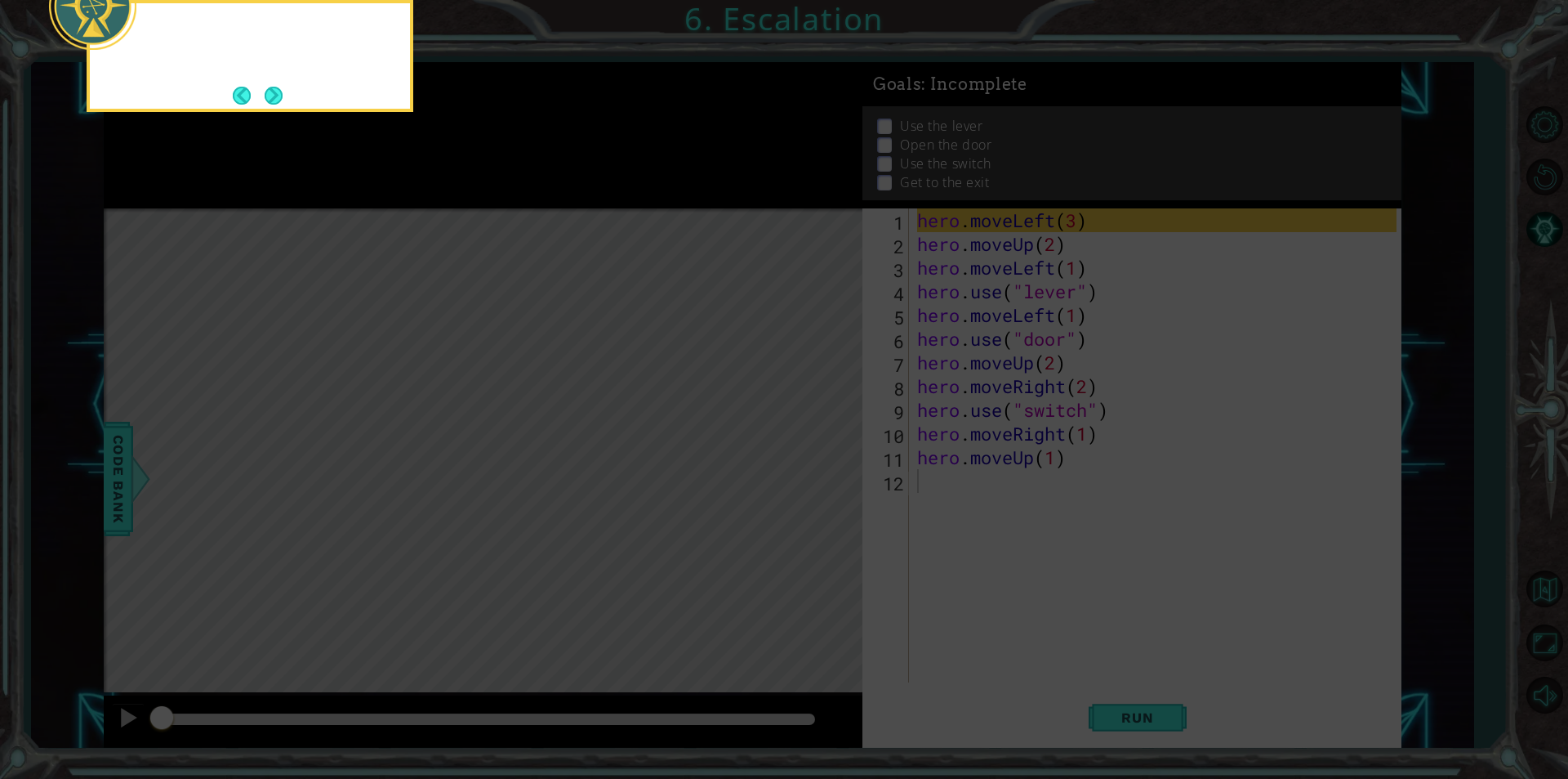
click at [817, 459] on icon at bounding box center [784, 117] width 1568 height 1324
click at [275, 103] on button "Next" at bounding box center [274, 95] width 19 height 19
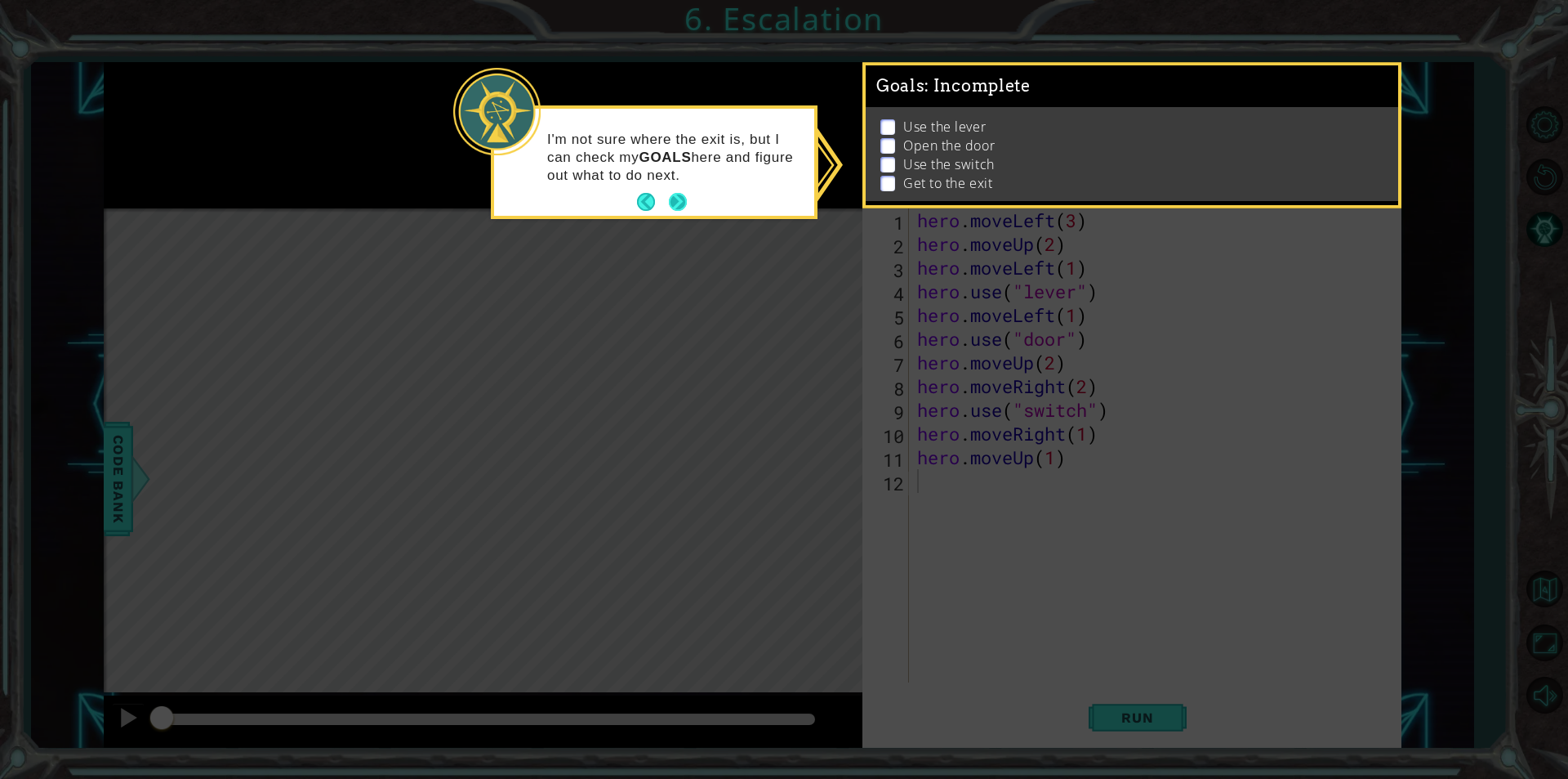
click at [682, 194] on button "Next" at bounding box center [677, 202] width 21 height 21
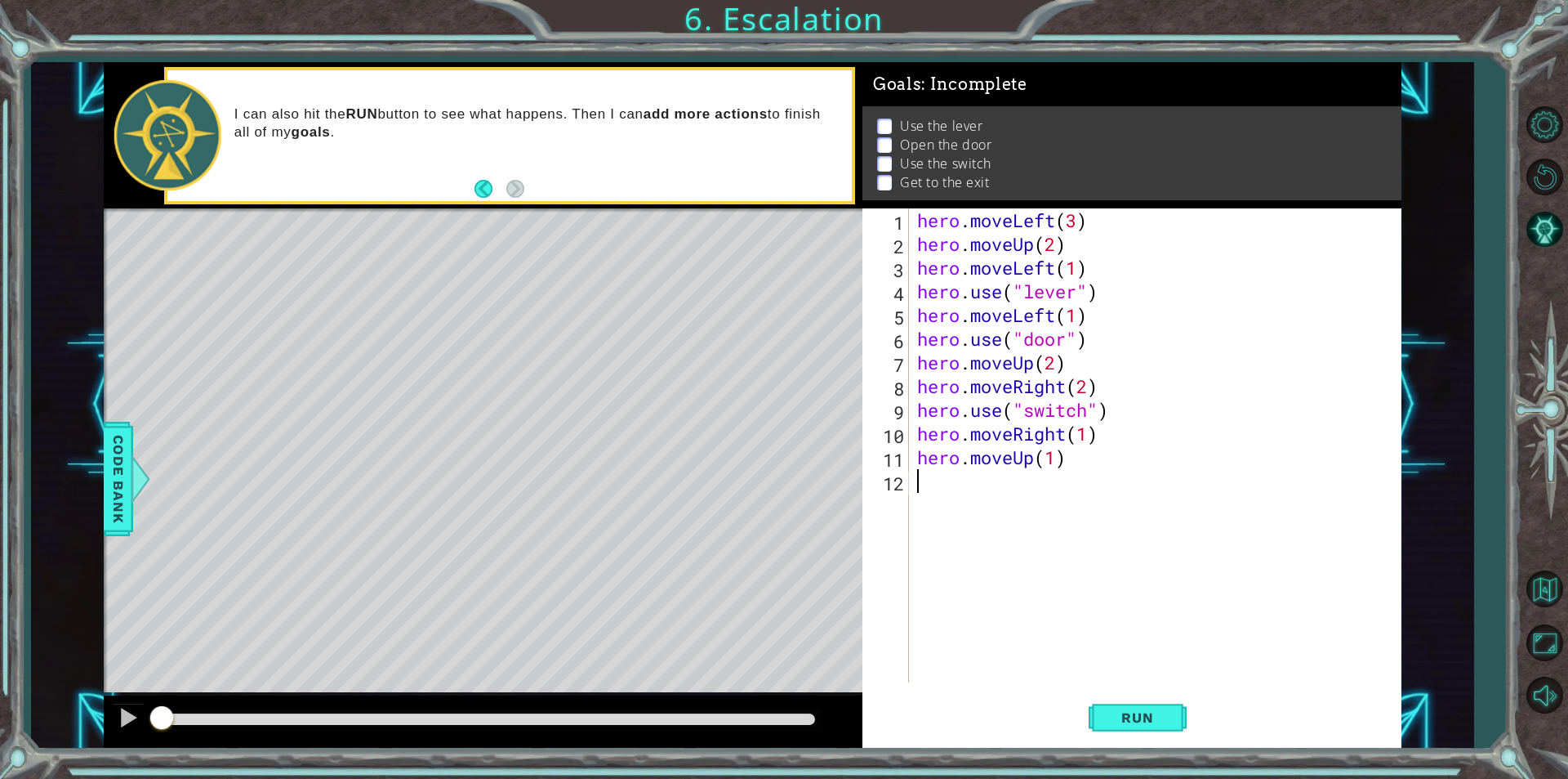
click at [1067, 320] on div "hero . moveLeft ( 3 ) hero . moveUp ( 2 ) hero . moveLeft ( 1 ) hero . use ( "l…" at bounding box center [1159, 469] width 491 height 522
type textarea "hero.moveLeft(1)"
click at [1086, 319] on div "hero . moveLeft ( 3 ) hero . moveUp ( 2 ) hero . moveLeft ( 1 ) hero . use ( "l…" at bounding box center [1159, 469] width 491 height 522
click at [1077, 323] on div "hero . moveLeft ( 3 ) hero . moveUp ( 2 ) hero . moveLeft ( 1 ) hero . use ( "l…" at bounding box center [1159, 469] width 491 height 522
click at [1535, 591] on button "Back to Map" at bounding box center [1544, 589] width 48 height 48
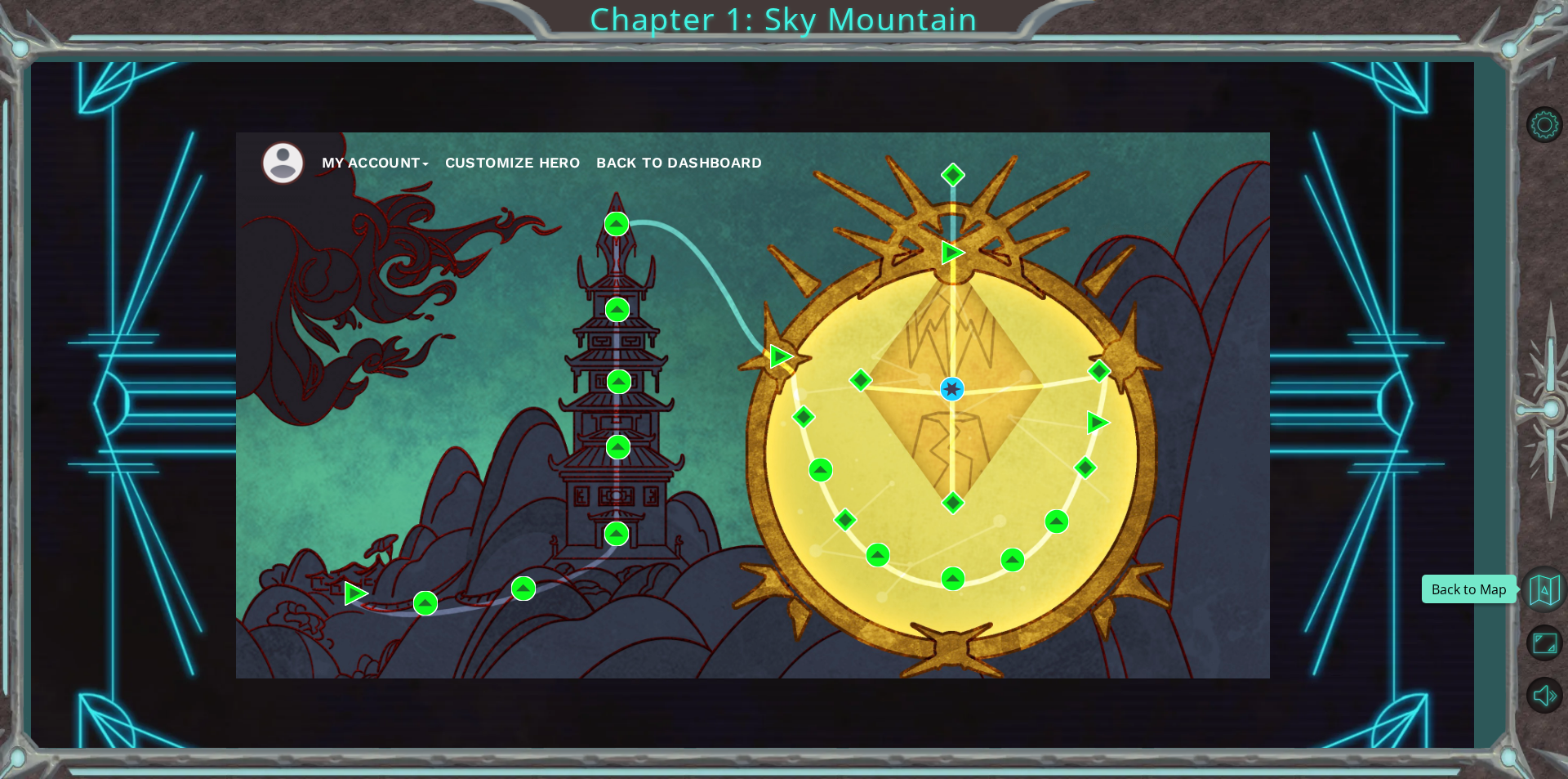
click at [1542, 581] on button "Back to Map" at bounding box center [1544, 589] width 48 height 48
click at [1539, 586] on button "Back to Map" at bounding box center [1544, 589] width 48 height 48
click at [1545, 116] on button "Level Options" at bounding box center [1544, 124] width 48 height 48
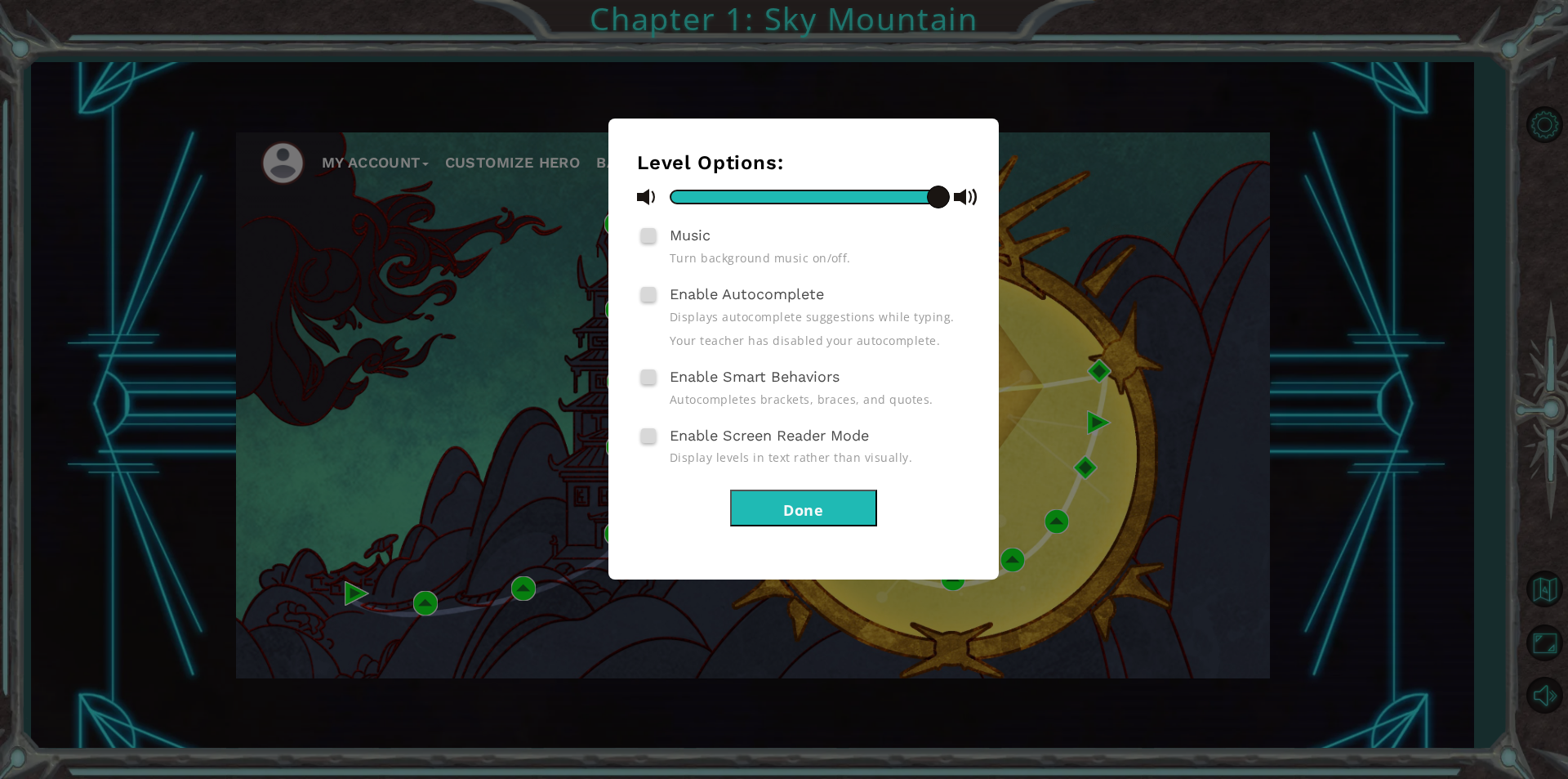
drag, startPoint x: 456, startPoint y: 160, endPoint x: 329, endPoint y: 81, distance: 149.6
click at [456, 168] on div "Level Options: Music Turn background music on/off. Enable Autocomplete Displays…" at bounding box center [784, 389] width 1568 height 779
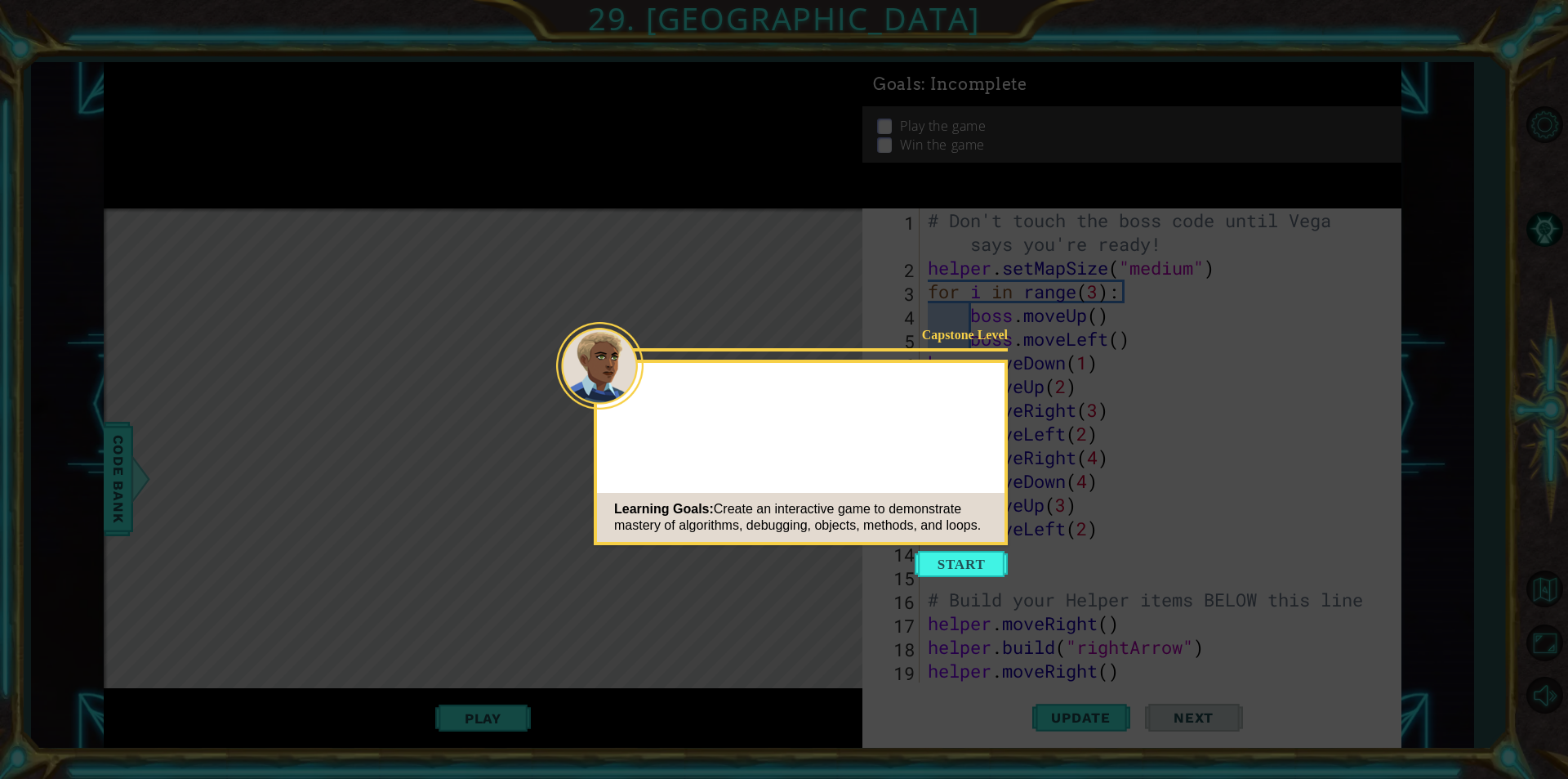
click at [987, 568] on button "Start" at bounding box center [960, 563] width 93 height 26
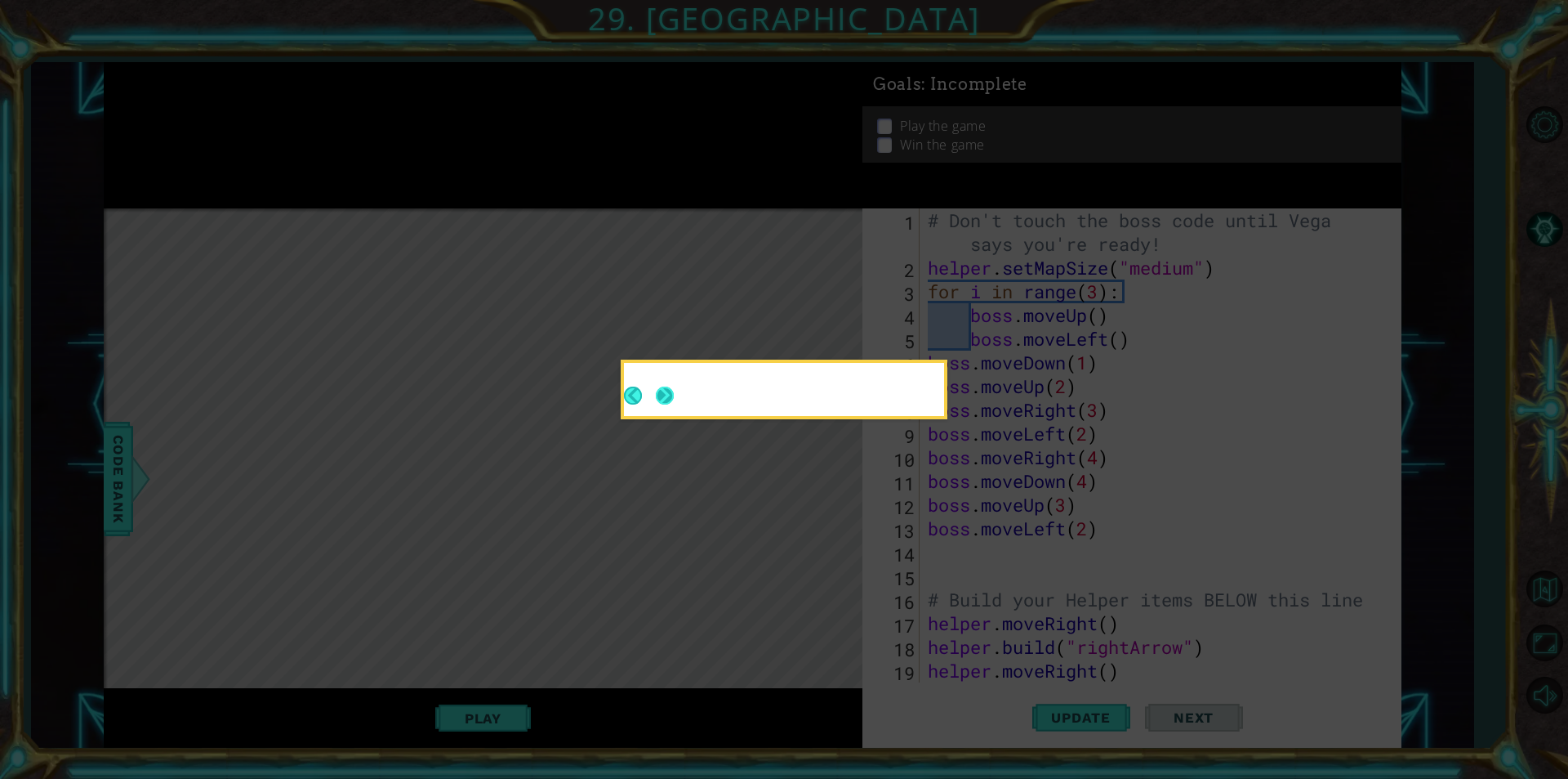
click at [663, 396] on button "Next" at bounding box center [664, 395] width 19 height 19
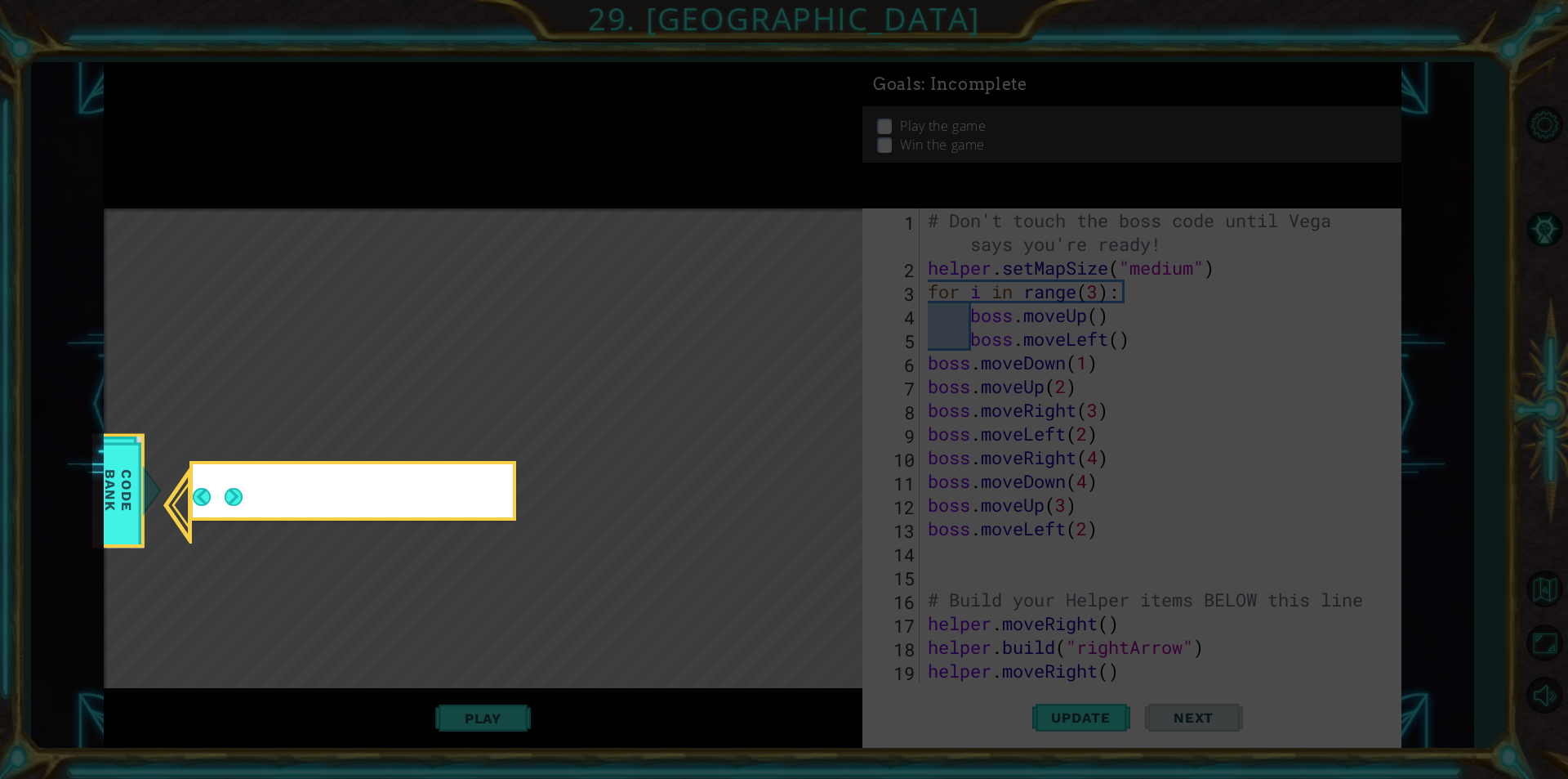
click at [663, 396] on icon at bounding box center [784, 389] width 1568 height 779
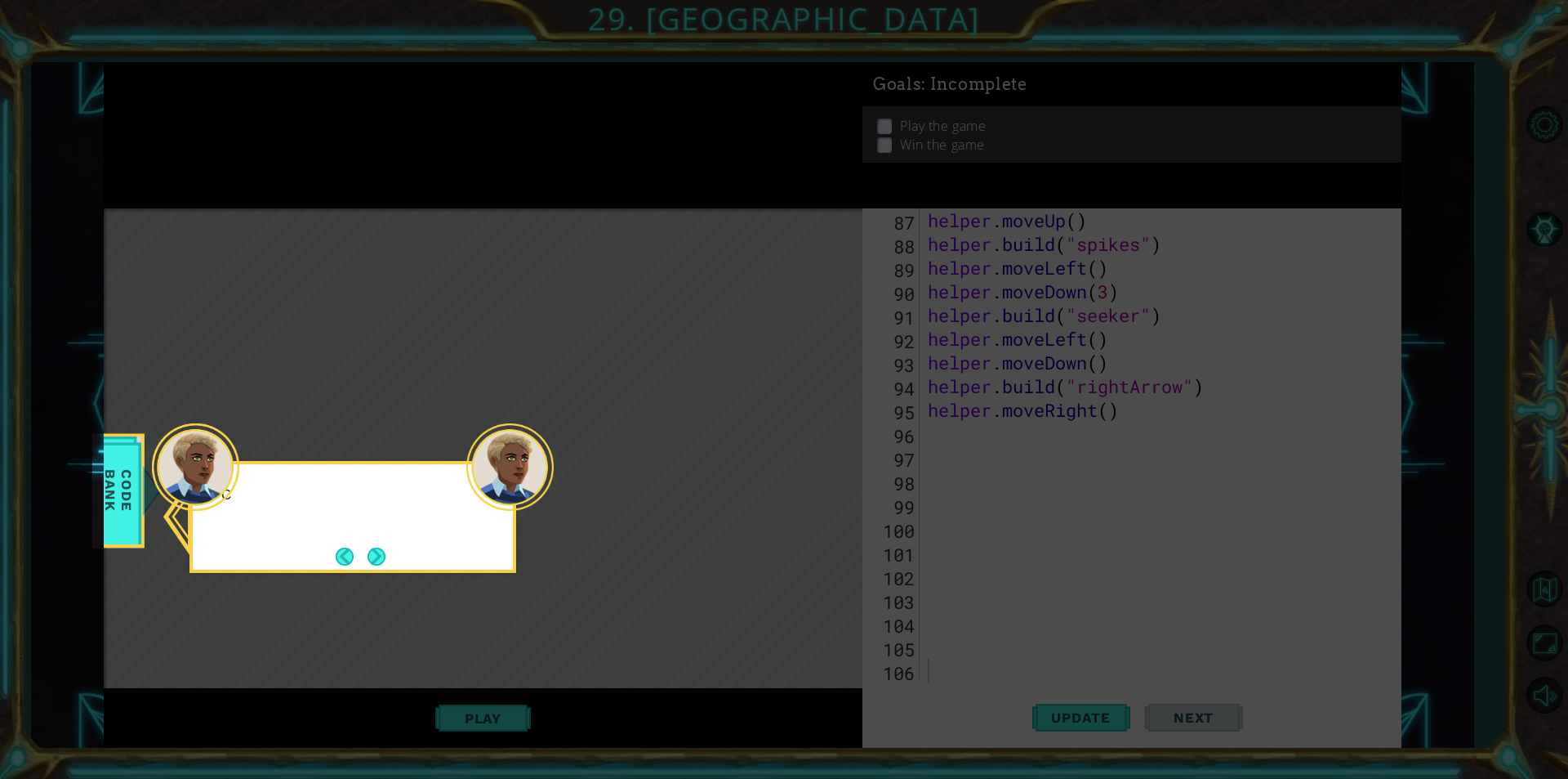
scroll to position [2061, 0]
click at [378, 546] on button "Next" at bounding box center [376, 555] width 19 height 19
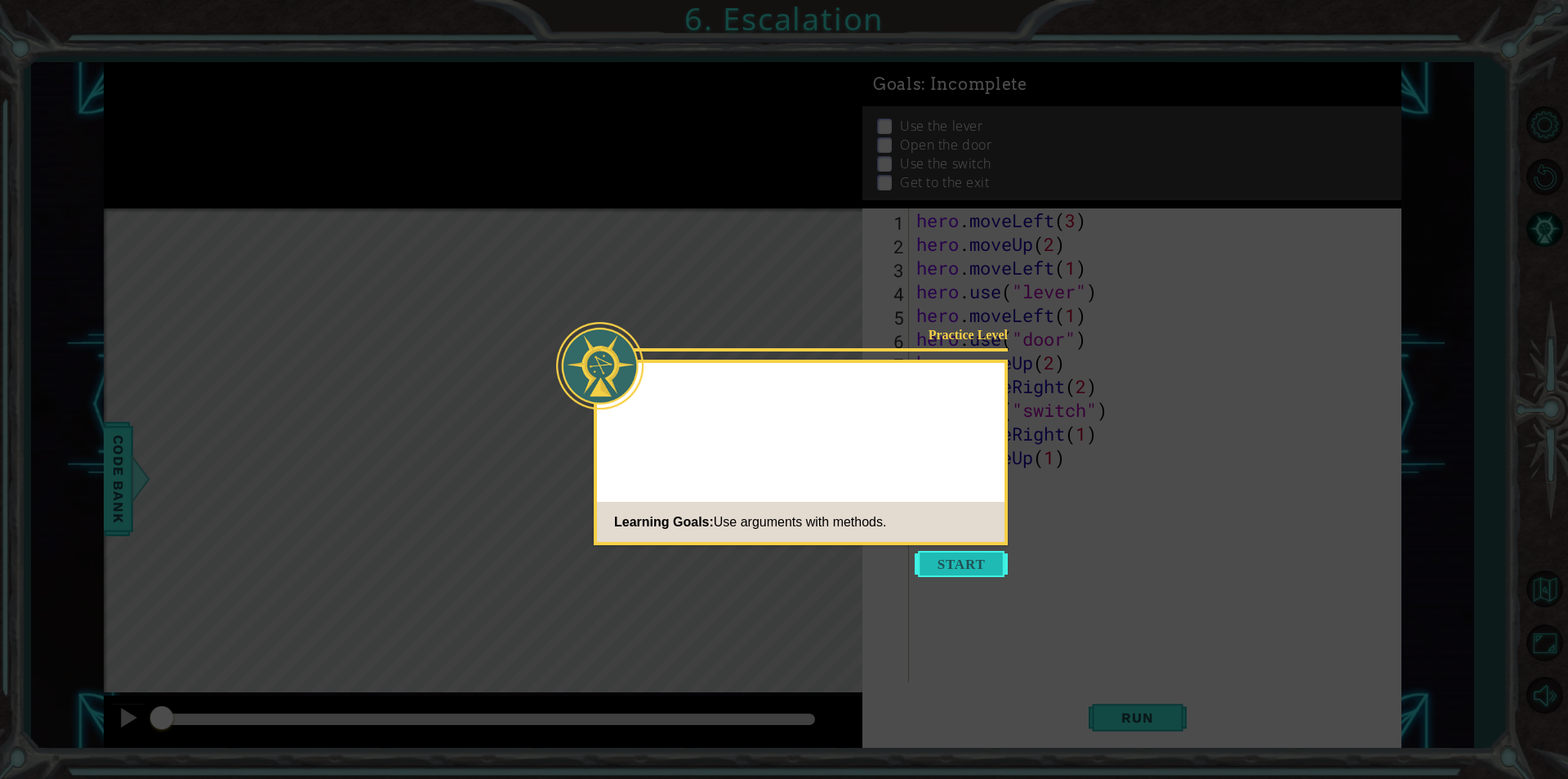
click at [943, 573] on button "Start" at bounding box center [960, 563] width 93 height 26
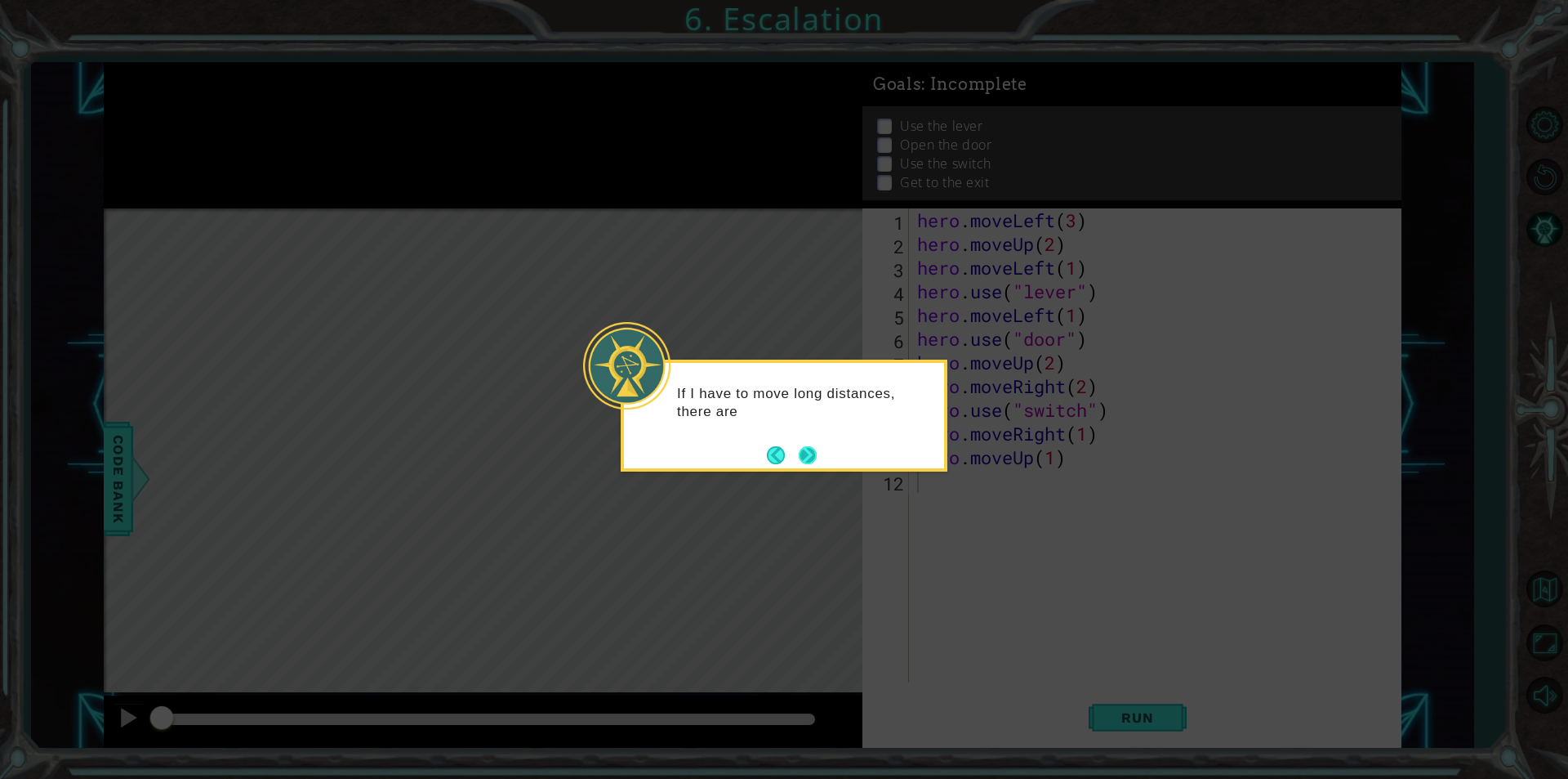
click at [812, 459] on button "Next" at bounding box center [807, 455] width 18 height 18
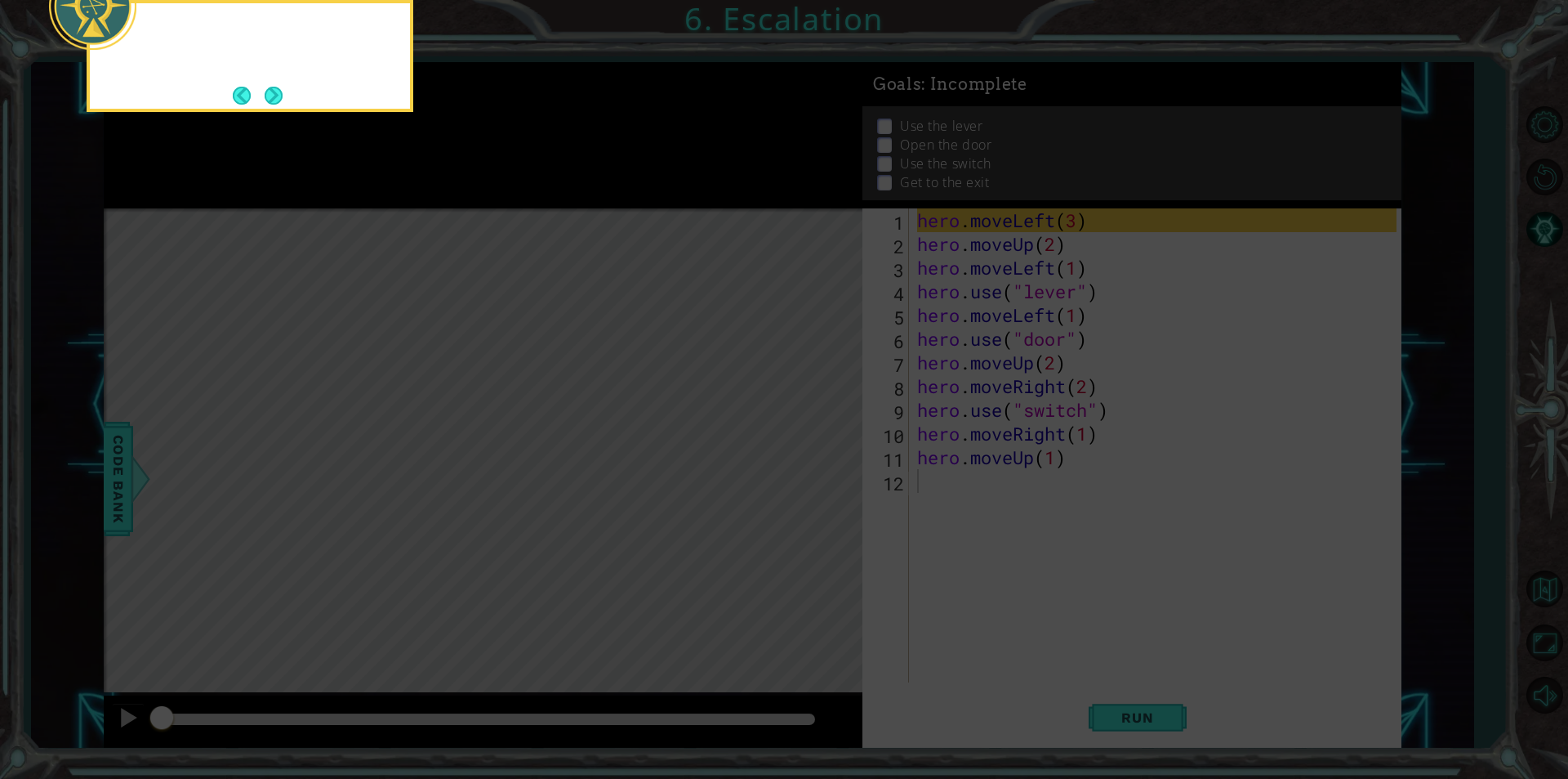
click at [812, 459] on icon at bounding box center [784, 117] width 1568 height 1324
click at [284, 89] on button "Next" at bounding box center [274, 95] width 19 height 19
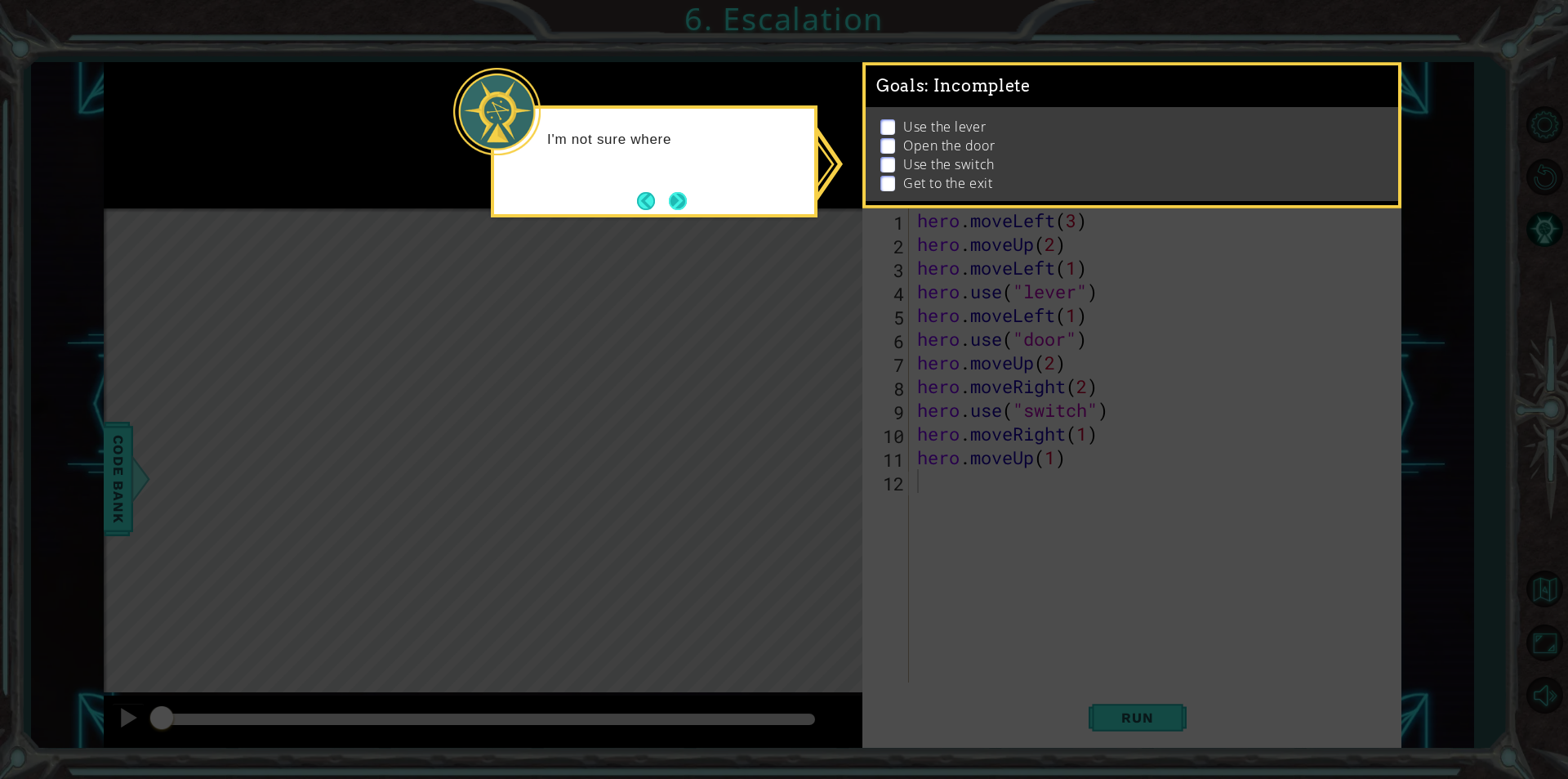
click at [673, 206] on button "Next" at bounding box center [678, 201] width 18 height 18
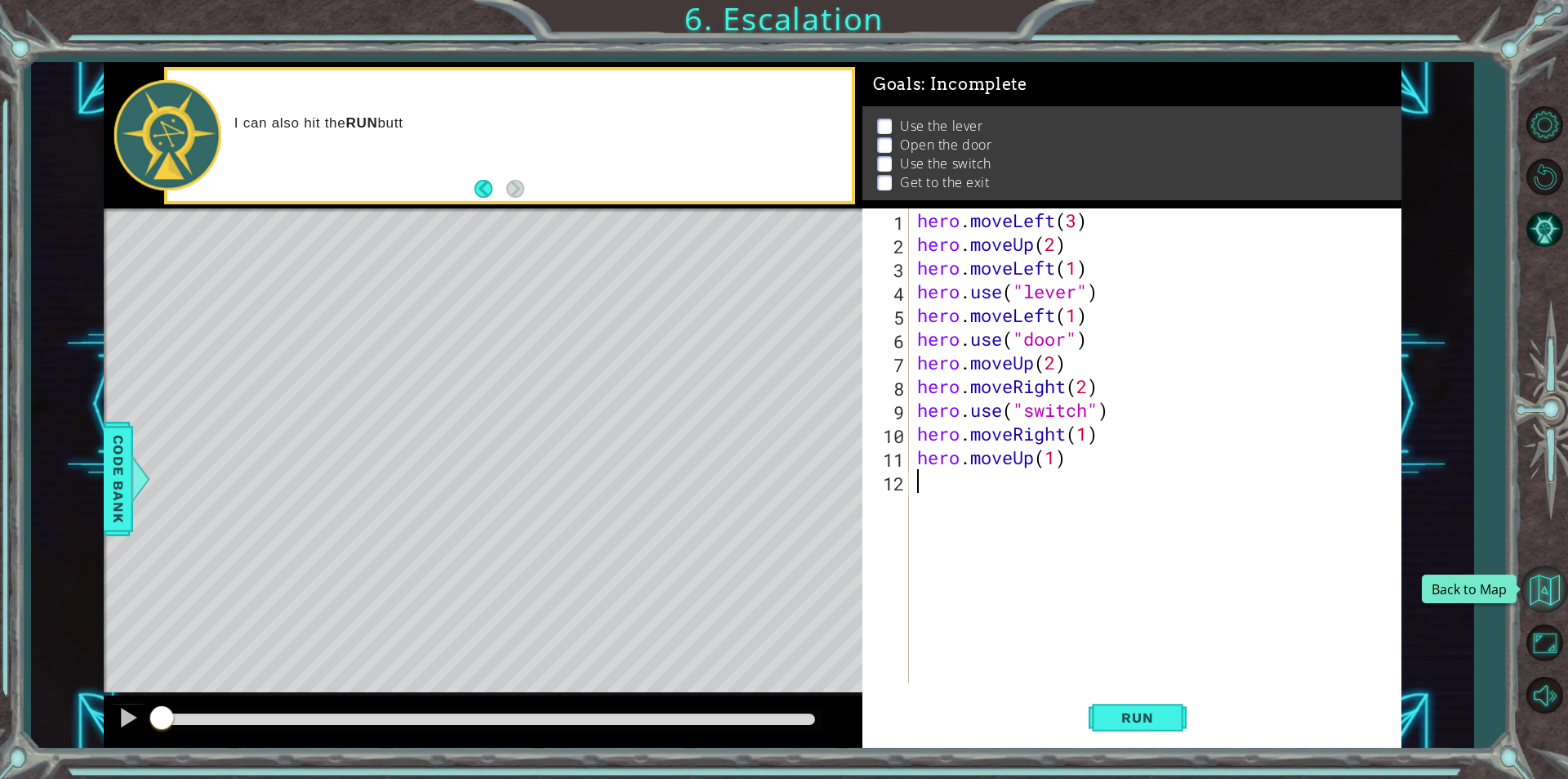
click at [1538, 590] on button "Back to Map" at bounding box center [1544, 589] width 48 height 48
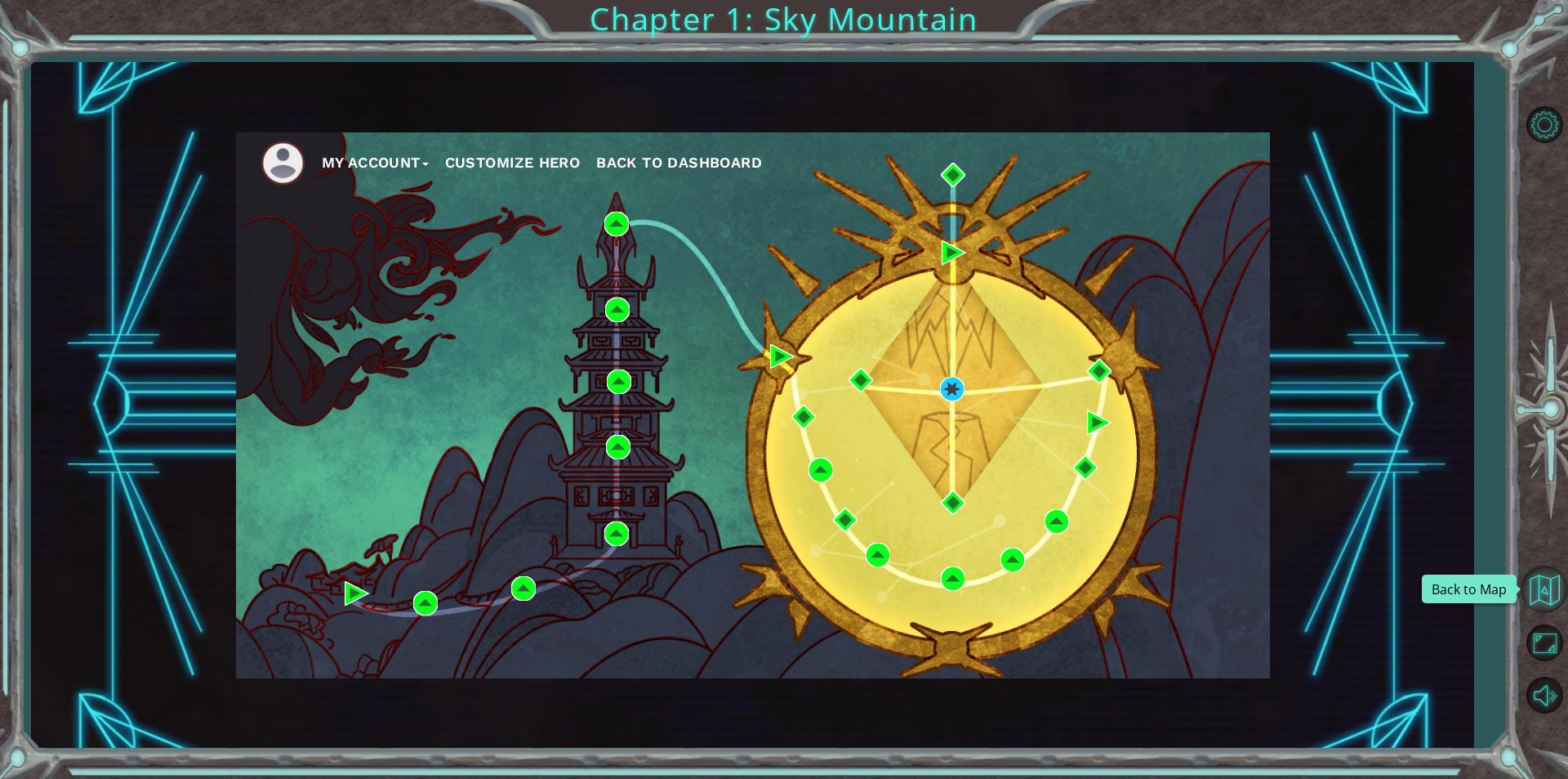
click at [1538, 591] on button "Back to Map" at bounding box center [1544, 589] width 48 height 48
click at [1542, 151] on div at bounding box center [1544, 409] width 48 height 623
click at [1547, 115] on button "Level Options" at bounding box center [1544, 124] width 48 height 48
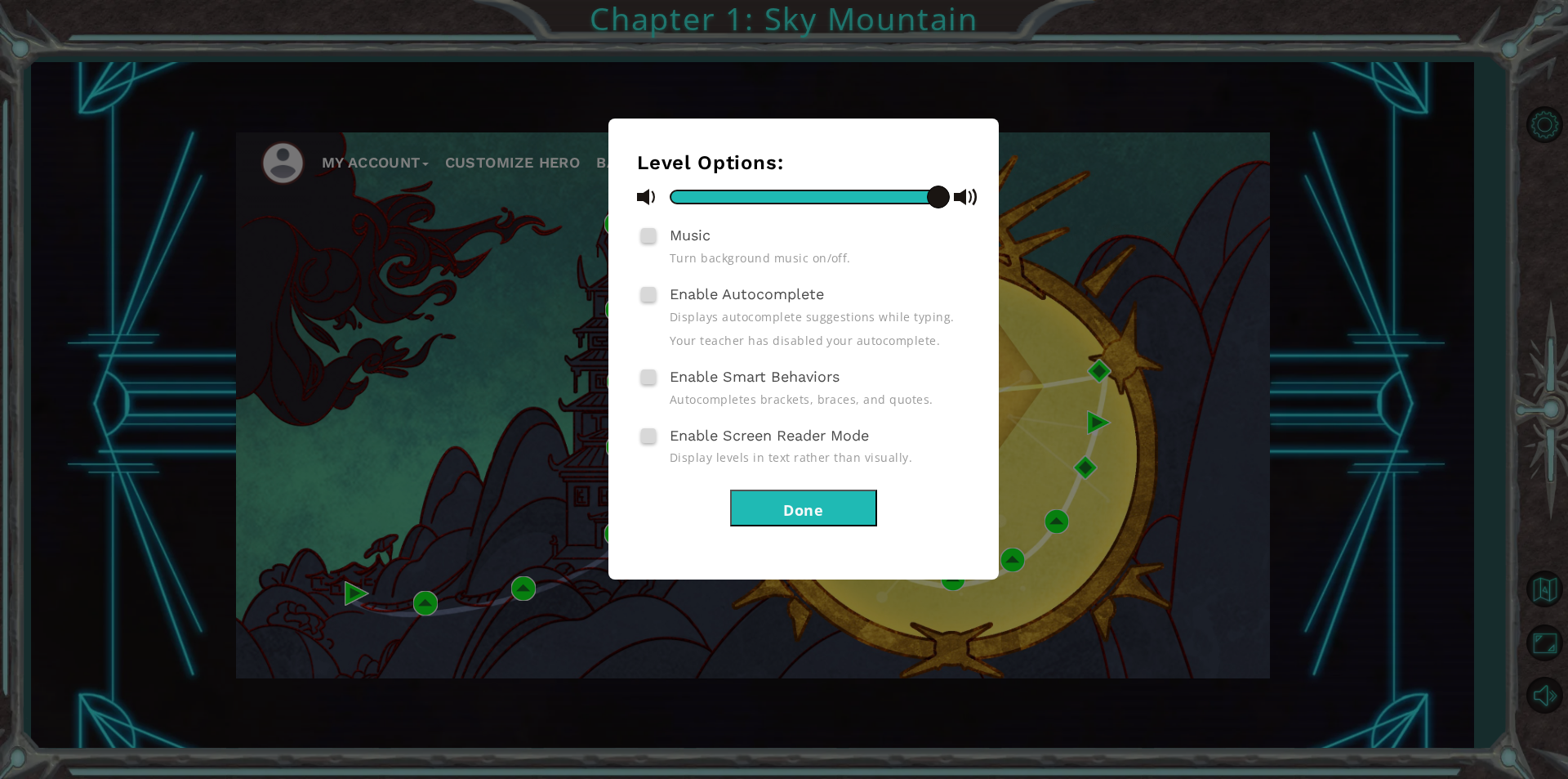
drag, startPoint x: 812, startPoint y: 514, endPoint x: 786, endPoint y: 467, distance: 53.7
click at [812, 514] on button "Done" at bounding box center [803, 508] width 147 height 37
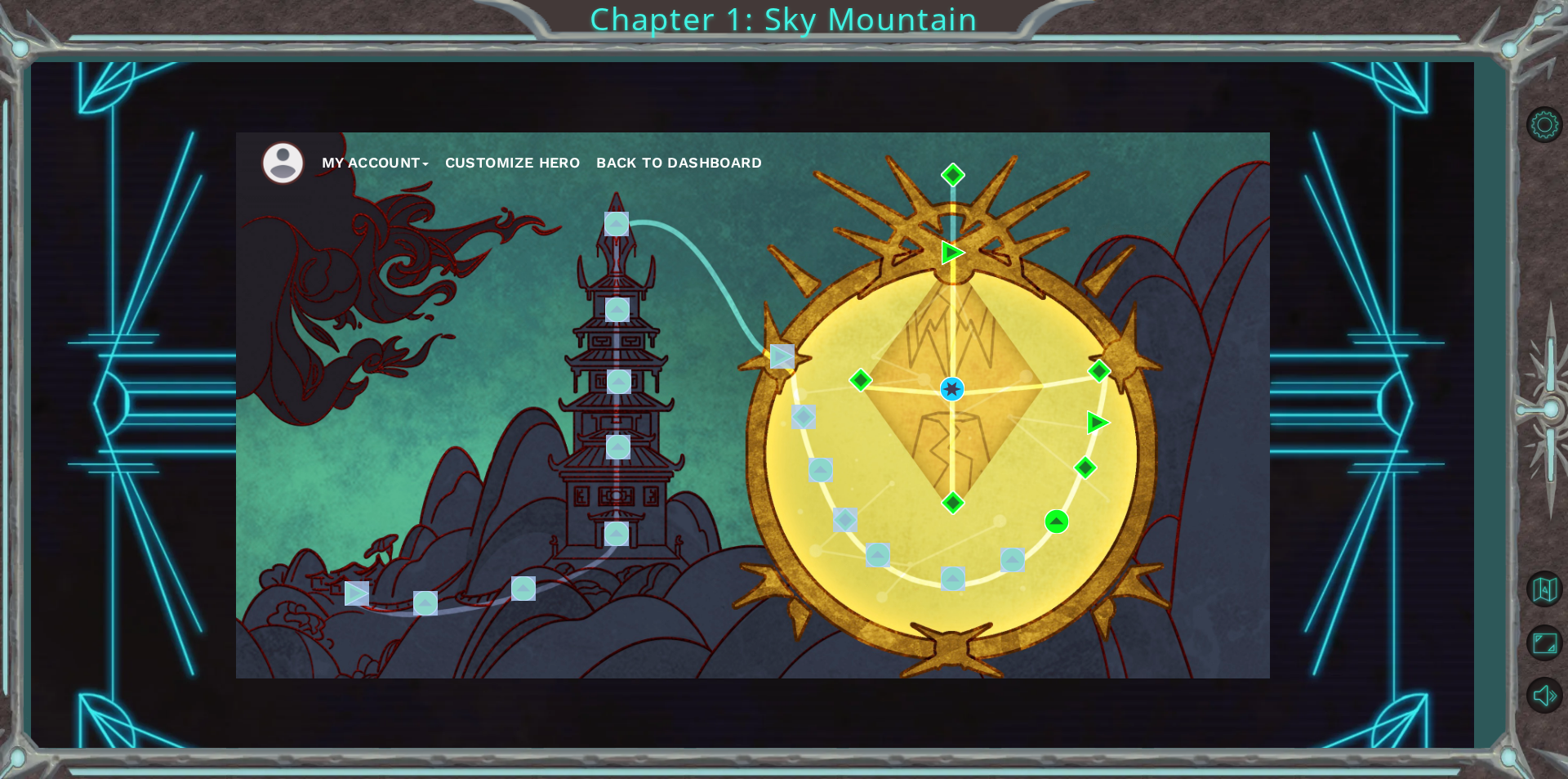
drag, startPoint x: 1065, startPoint y: 668, endPoint x: 1567, endPoint y: 805, distance: 520.4
click at [1567, 778] on html "My Account Customize Hero Back to Dashboard Chapter 1: Sky Mountain Level Optio…" at bounding box center [784, 389] width 1568 height 779
click at [866, 475] on div "My Account Customize Hero Back to Dashboard" at bounding box center [752, 405] width 1034 height 545
drag, startPoint x: 746, startPoint y: 327, endPoint x: 764, endPoint y: 281, distance: 49.4
click at [747, 326] on div "My Account Customize Hero Back to Dashboard" at bounding box center [752, 405] width 1034 height 545
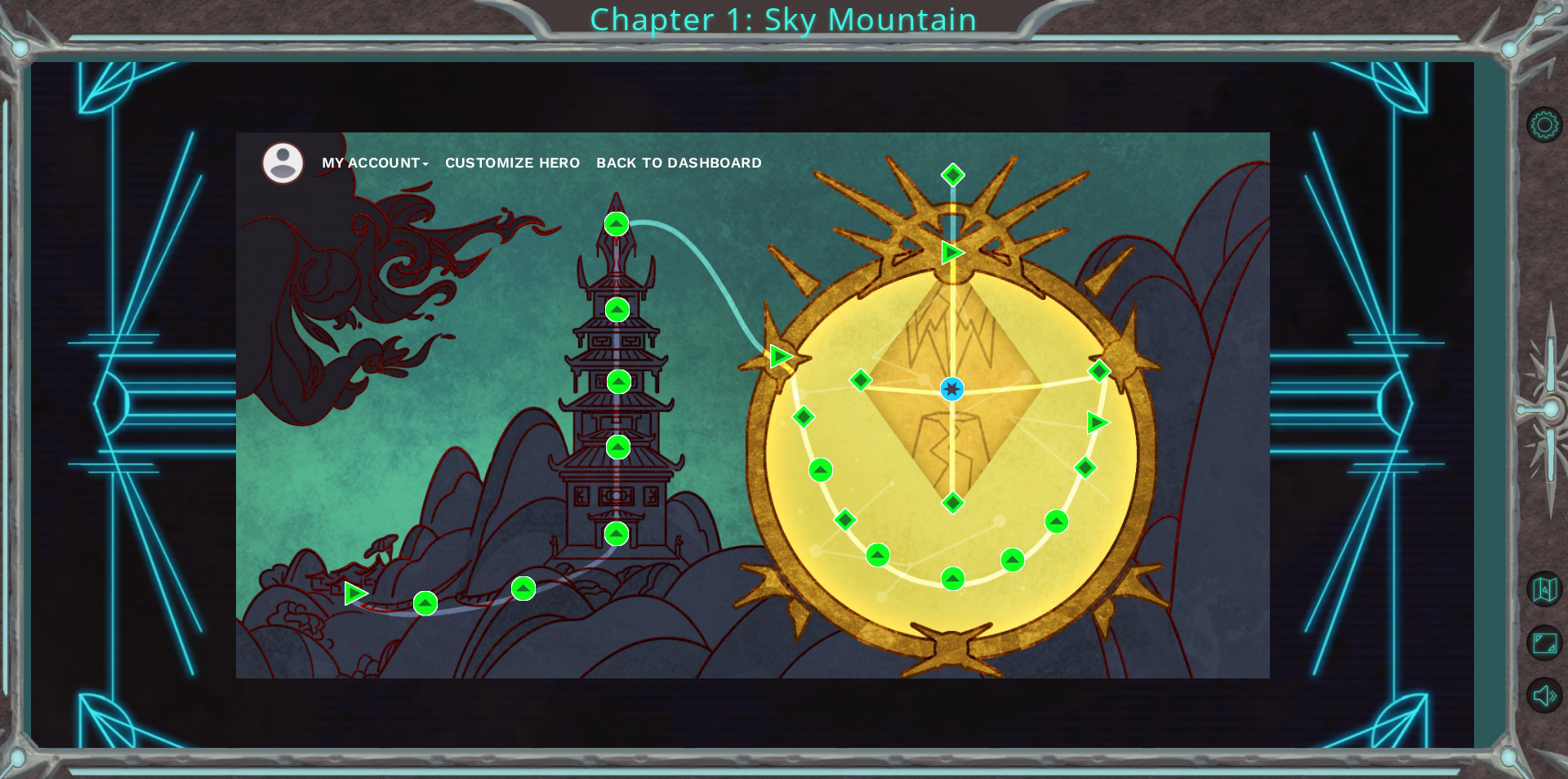
click at [789, 247] on div "My Account Customize Hero Back to Dashboard" at bounding box center [752, 405] width 1034 height 545
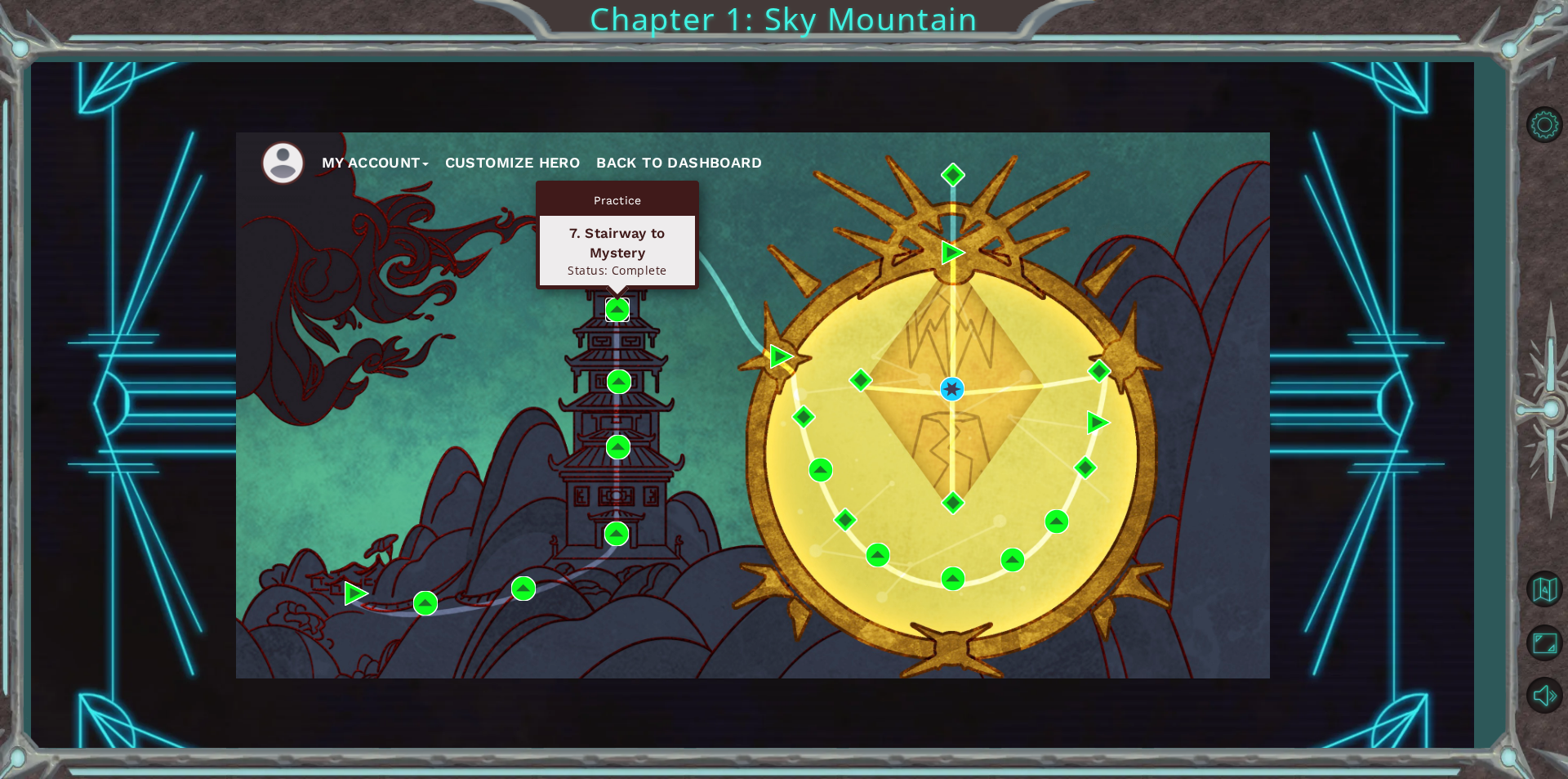
click at [622, 312] on img at bounding box center [617, 310] width 25 height 25
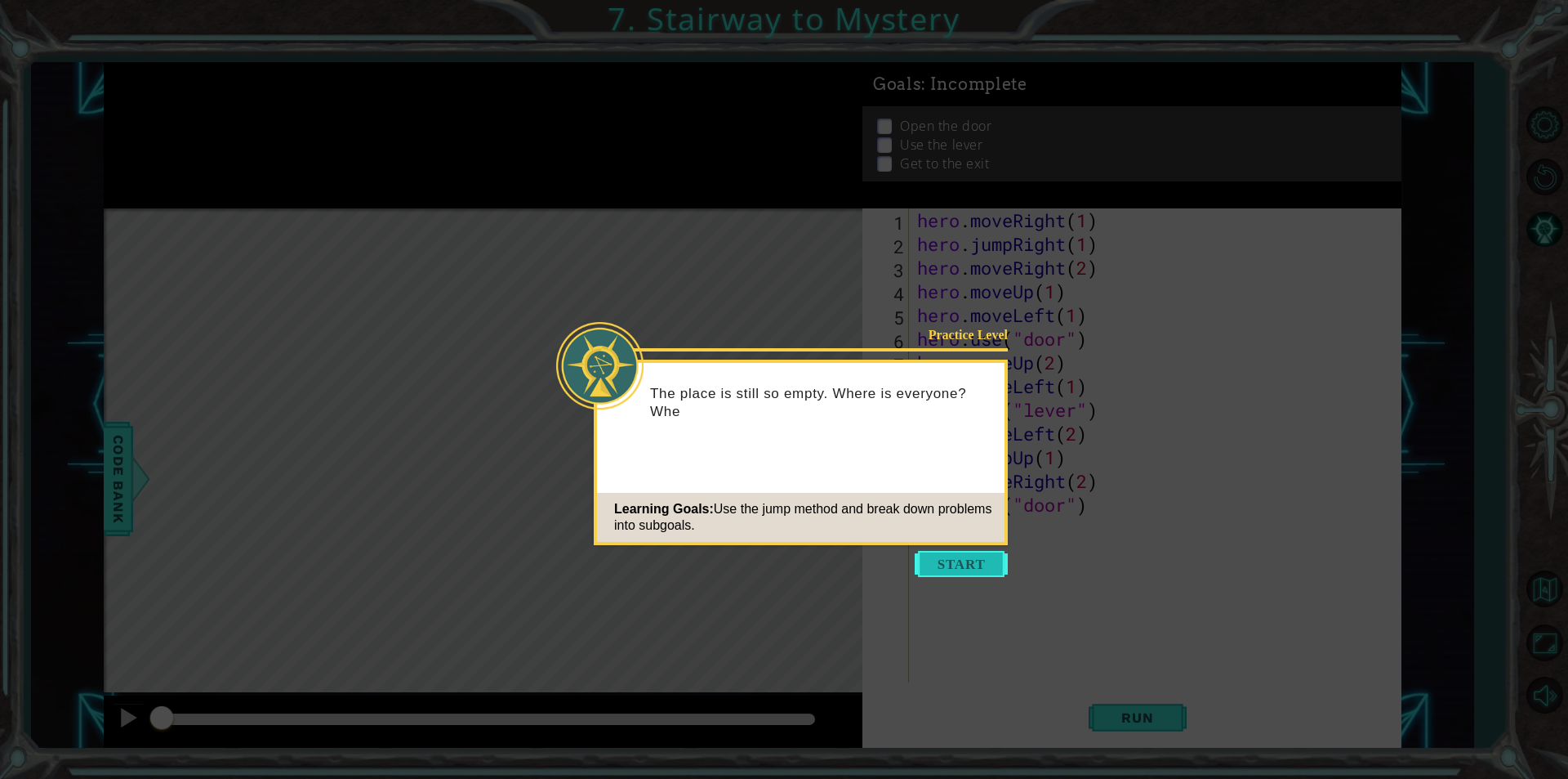
click at [978, 568] on button "Start" at bounding box center [960, 563] width 93 height 26
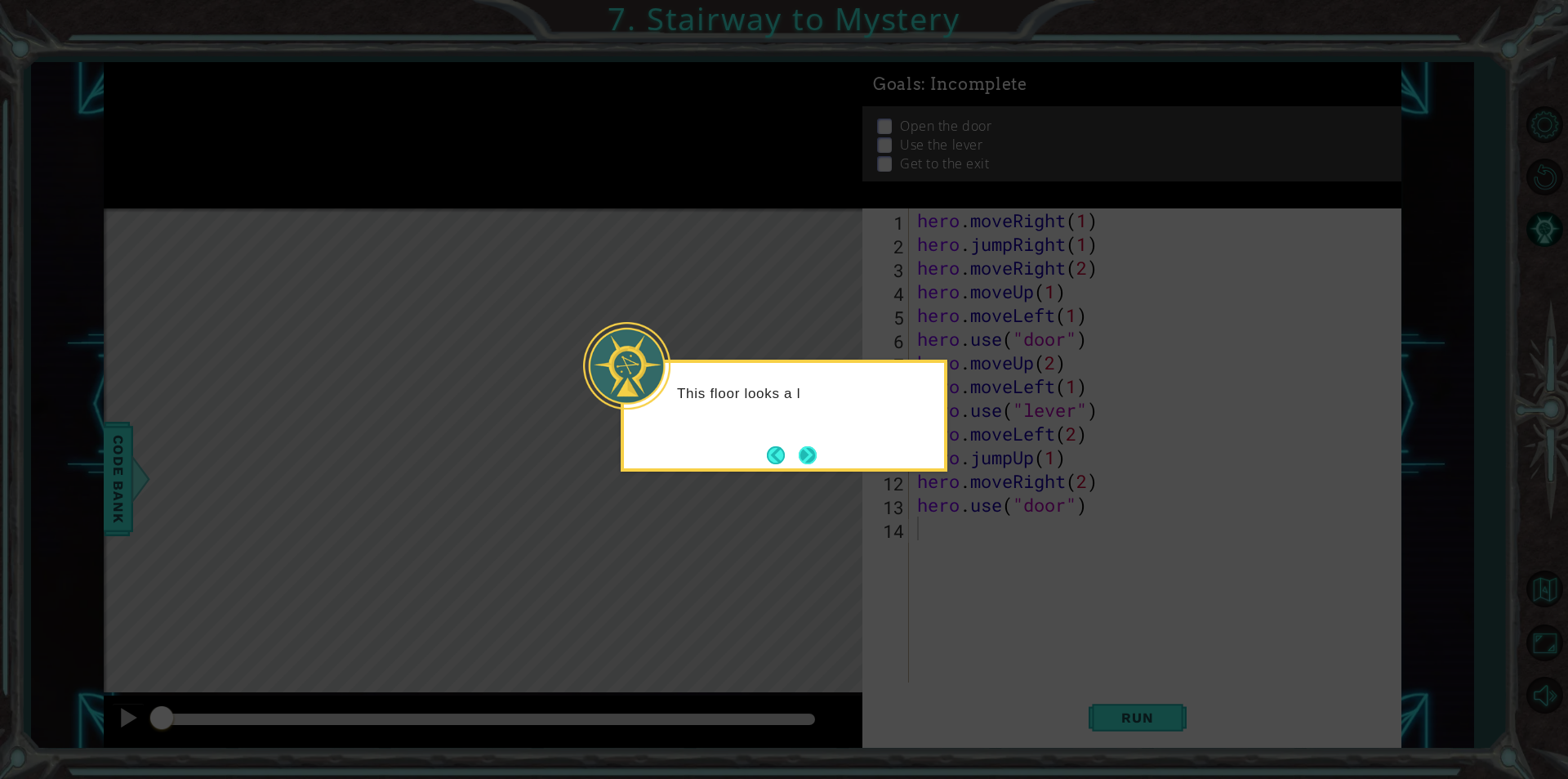
click at [804, 446] on button "Next" at bounding box center [807, 455] width 18 height 18
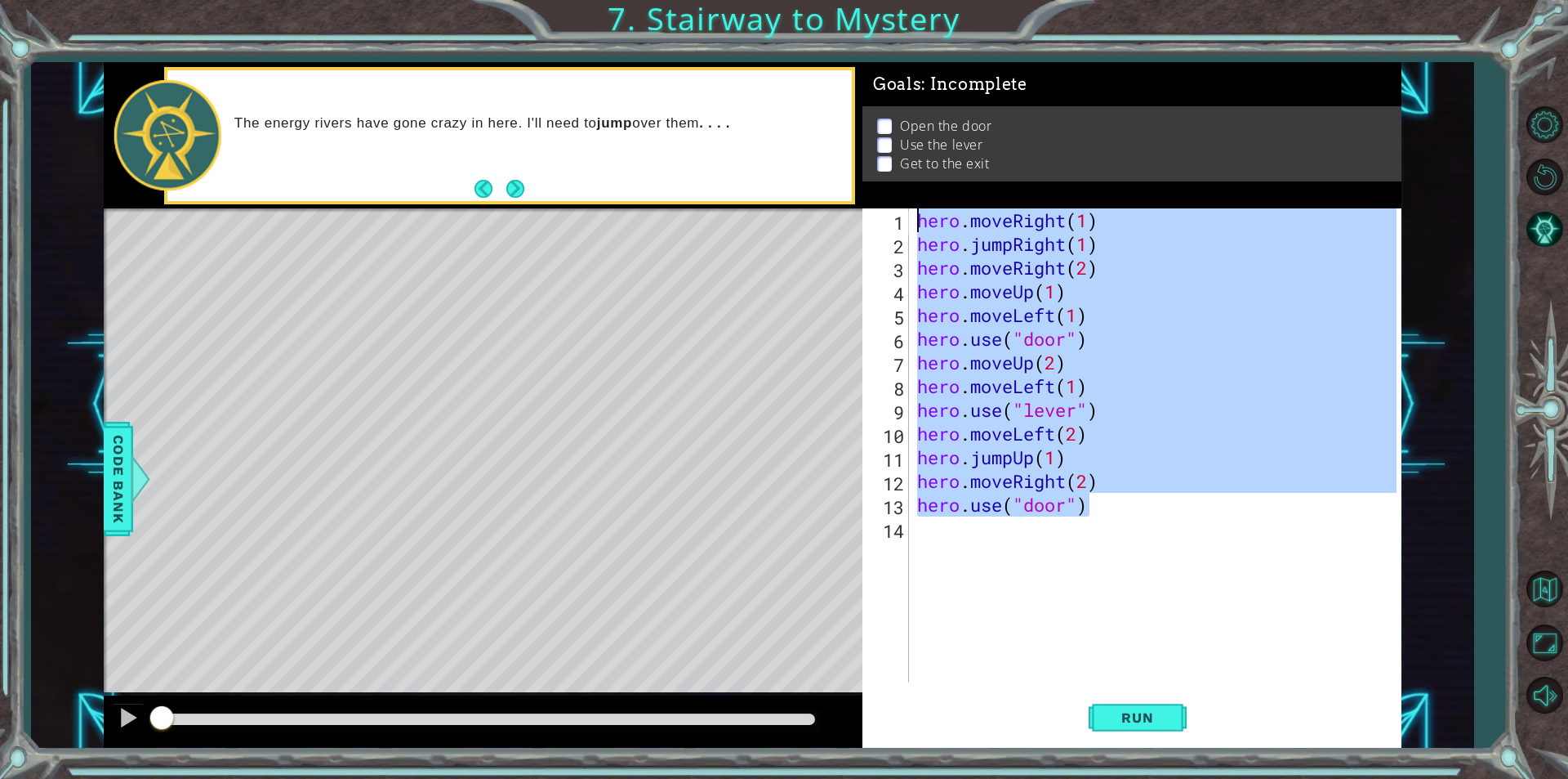
drag, startPoint x: 1120, startPoint y: 506, endPoint x: 646, endPoint y: 47, distance: 659.8
click at [646, 47] on div "1 ההההההההההההההההההההההההההההההההההההההההההההההההההההההההההההההההההההההההההההה…" at bounding box center [784, 389] width 1568 height 779
type textarea "hero.moveRight(1) hero.jumpRight(1)"
click at [1533, 591] on button "Back to Map" at bounding box center [1544, 589] width 48 height 48
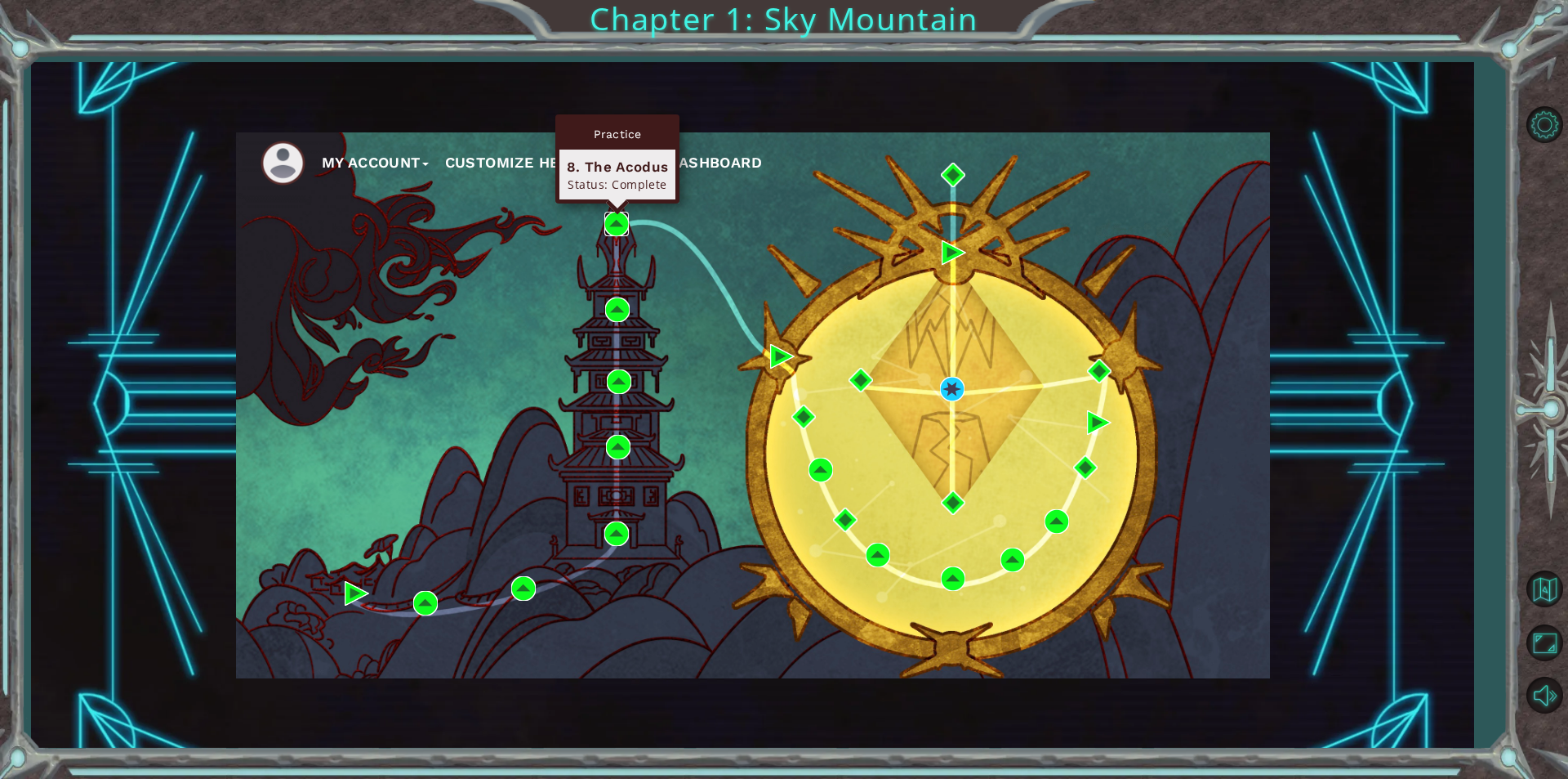
click at [617, 221] on img at bounding box center [617, 224] width 25 height 25
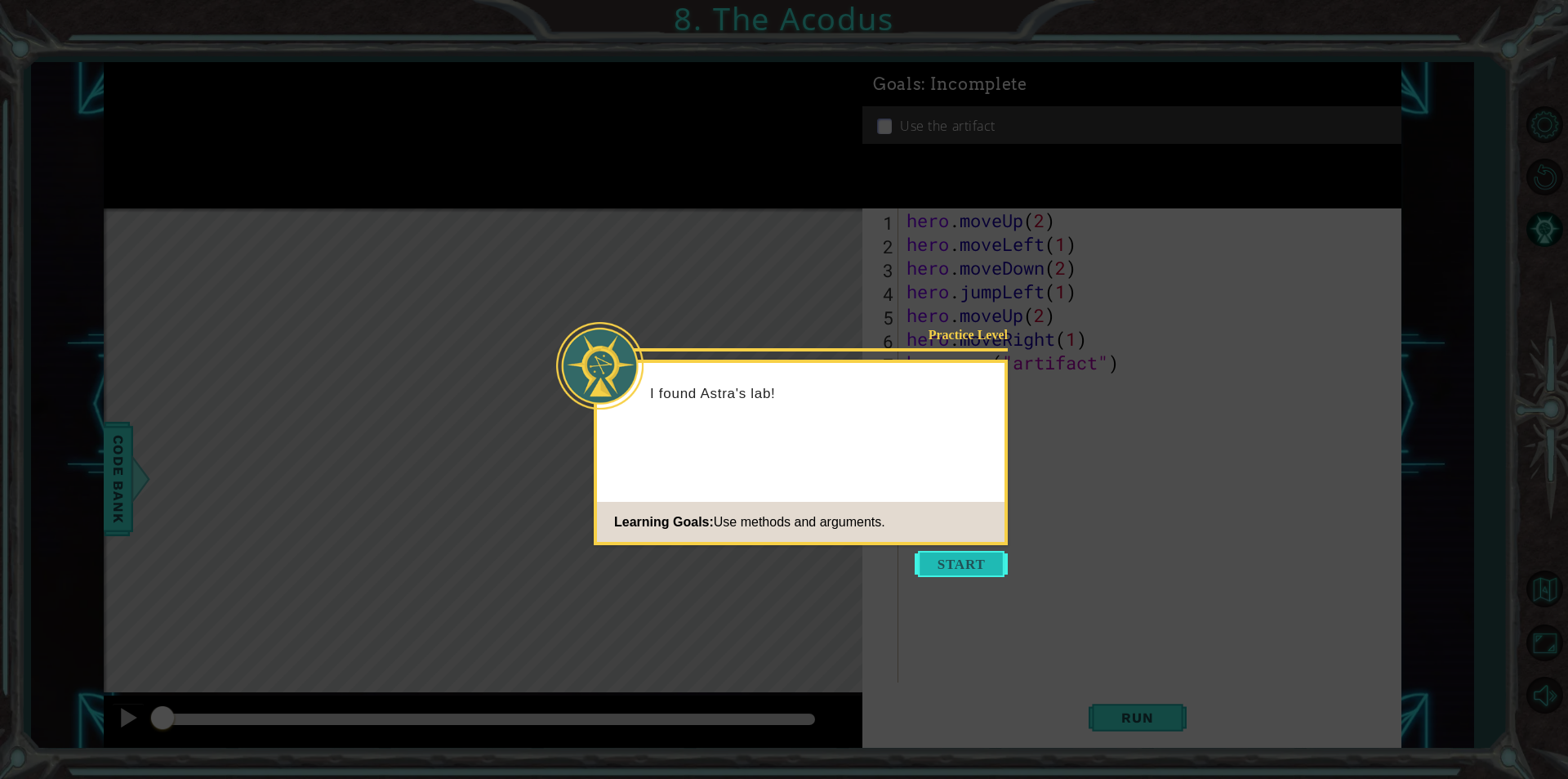
click at [969, 560] on button "Start" at bounding box center [960, 563] width 93 height 26
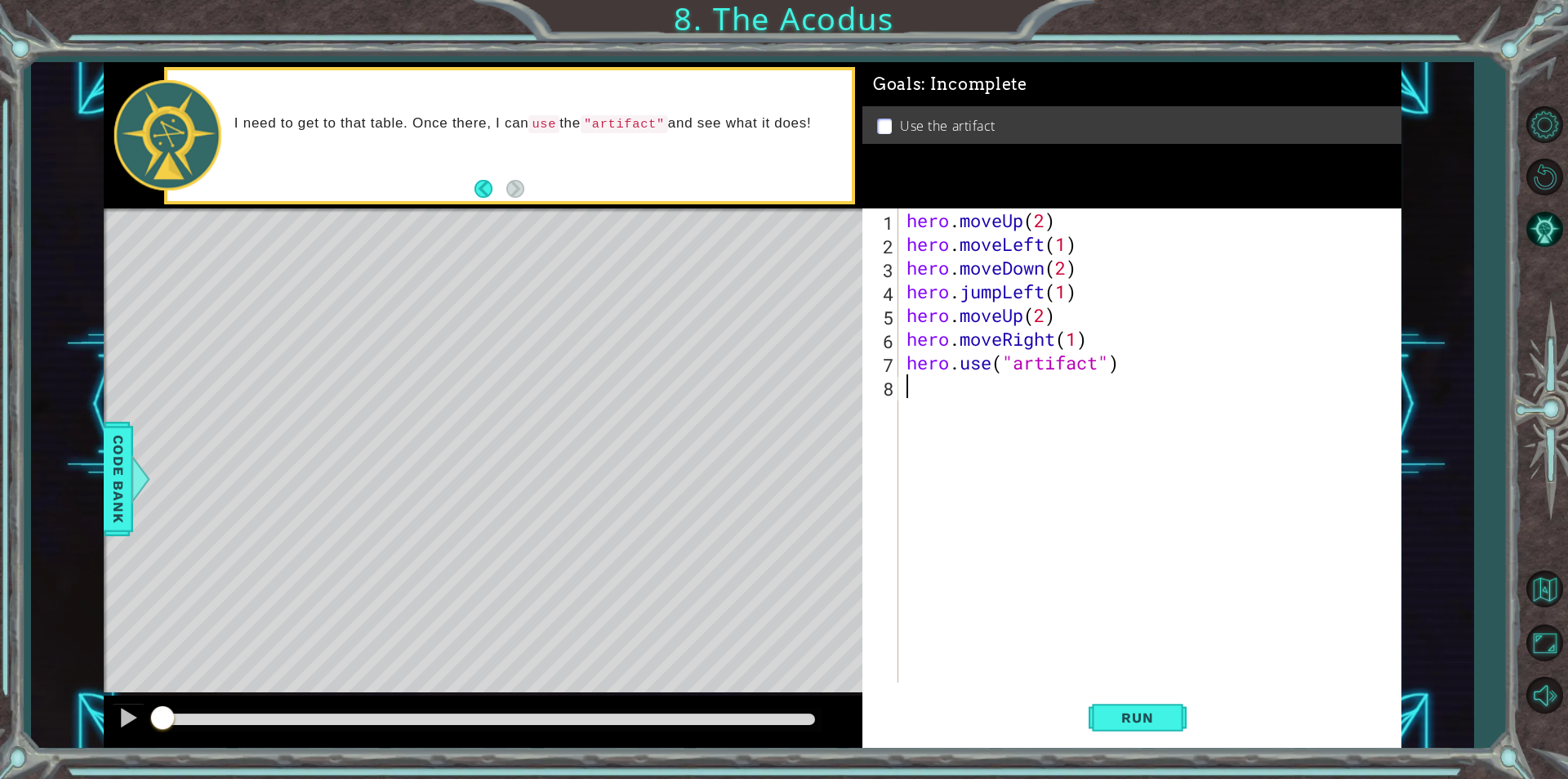
click at [1129, 375] on div "hero . moveUp ( 2 ) hero . moveLeft ( 1 ) hero . moveDown ( 2 ) hero . jumpLeft…" at bounding box center [1154, 469] width 502 height 522
drag, startPoint x: 1124, startPoint y: 374, endPoint x: 1231, endPoint y: 540, distance: 197.5
click at [1224, 533] on div "hero . moveUp ( 2 ) hero . moveLeft ( 1 ) hero . moveDown ( 2 ) hero . jumpLeft…" at bounding box center [1154, 469] width 502 height 522
click at [1126, 726] on button "Run" at bounding box center [1137, 717] width 98 height 54
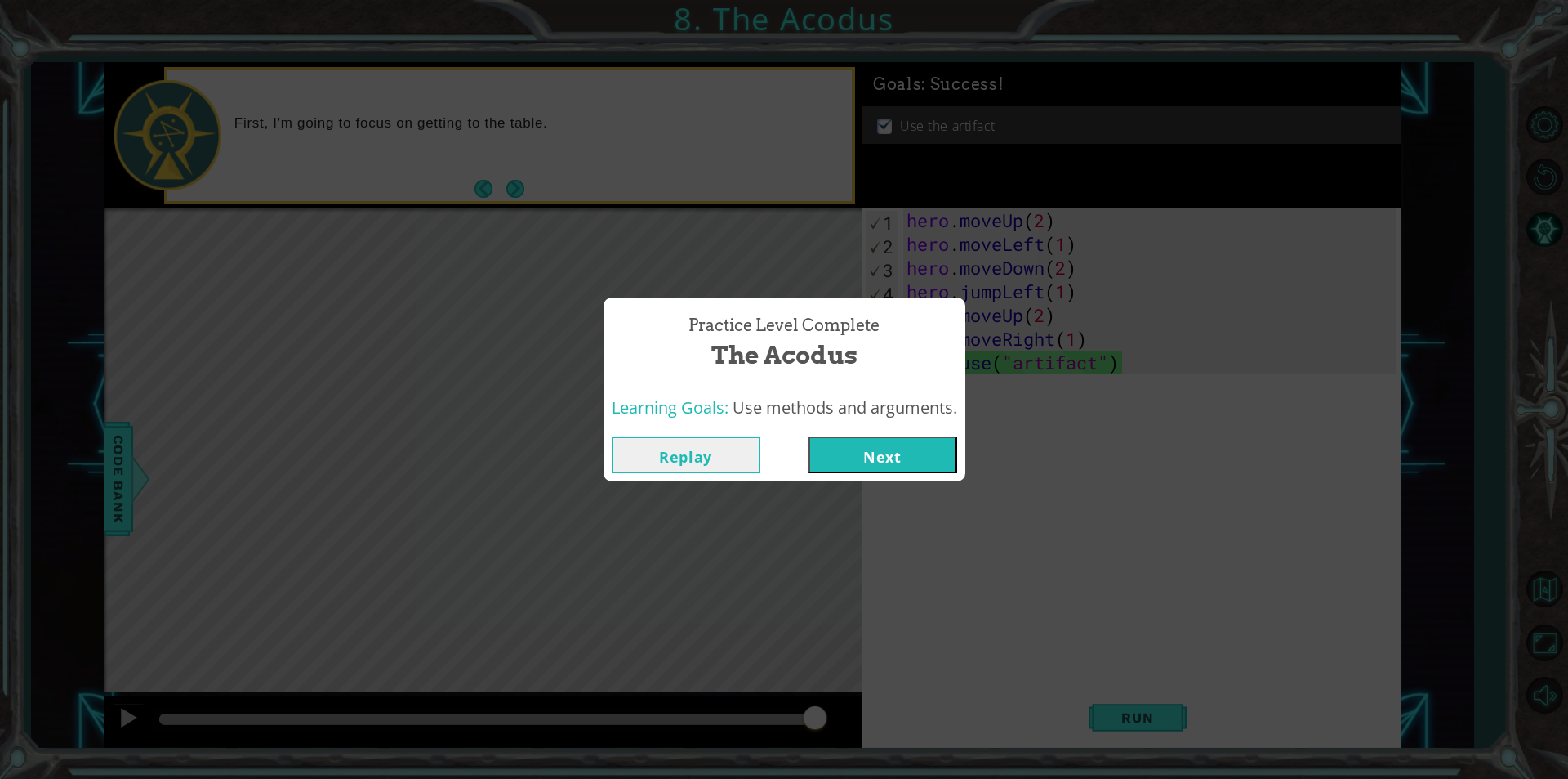
click at [890, 453] on button "Next" at bounding box center [882, 454] width 149 height 37
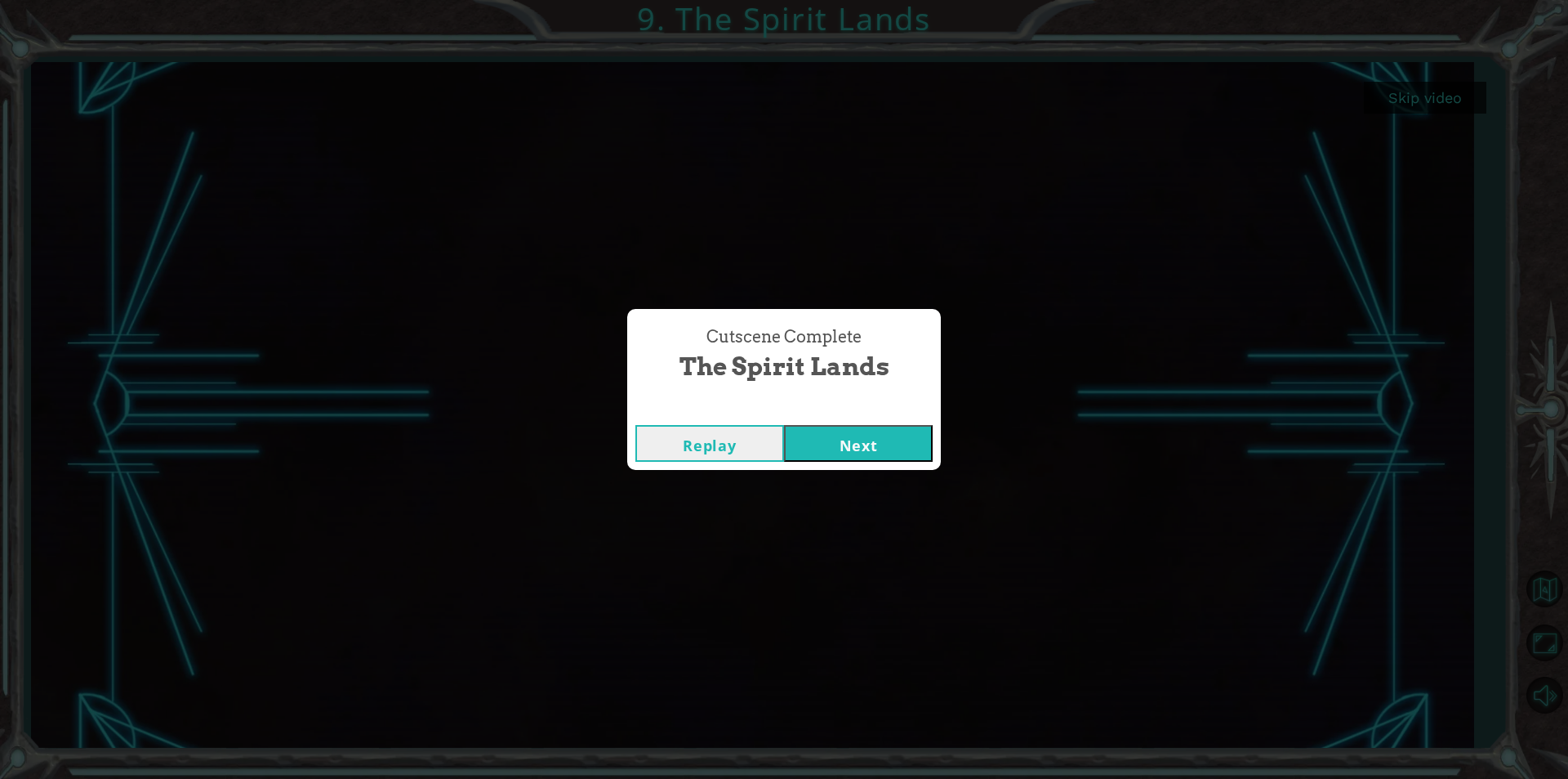
click at [1091, 333] on div "Cutscene Complete The Spirit Lands Replay Next" at bounding box center [784, 389] width 1568 height 779
click at [866, 457] on button "Next" at bounding box center [858, 443] width 149 height 37
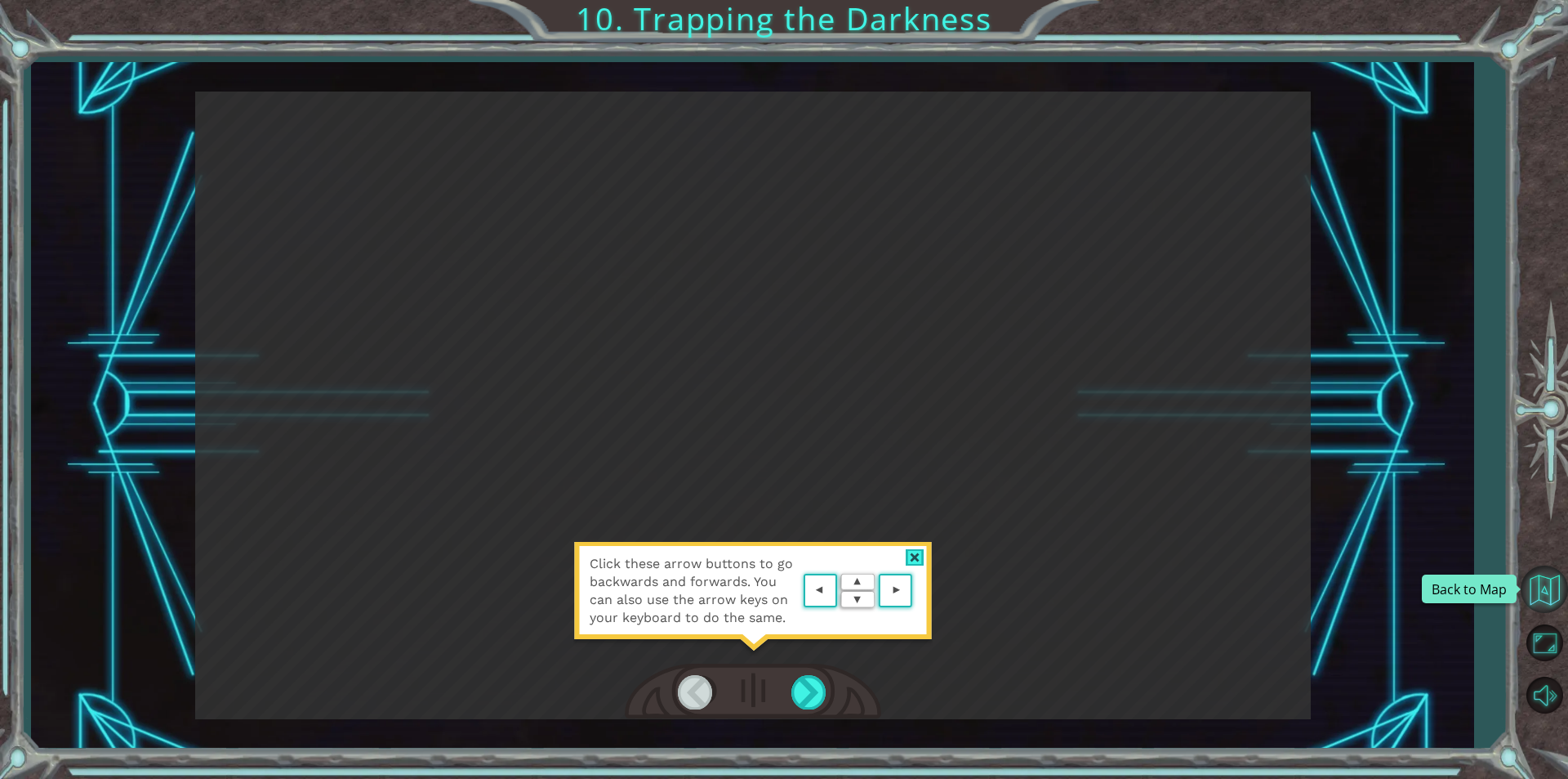
click at [1529, 597] on button "Back to Map" at bounding box center [1544, 589] width 48 height 48
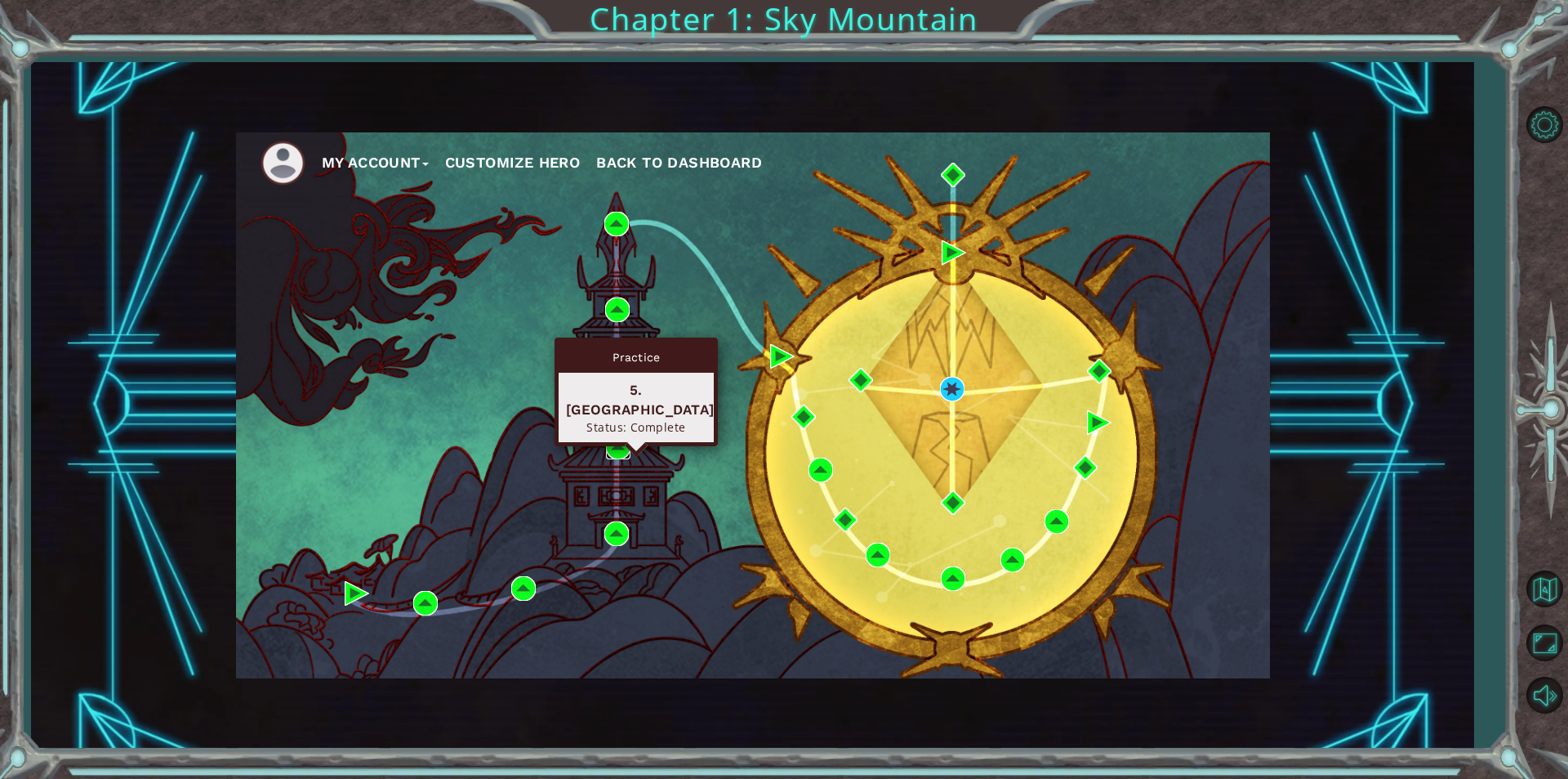
click at [617, 443] on img at bounding box center [618, 447] width 25 height 25
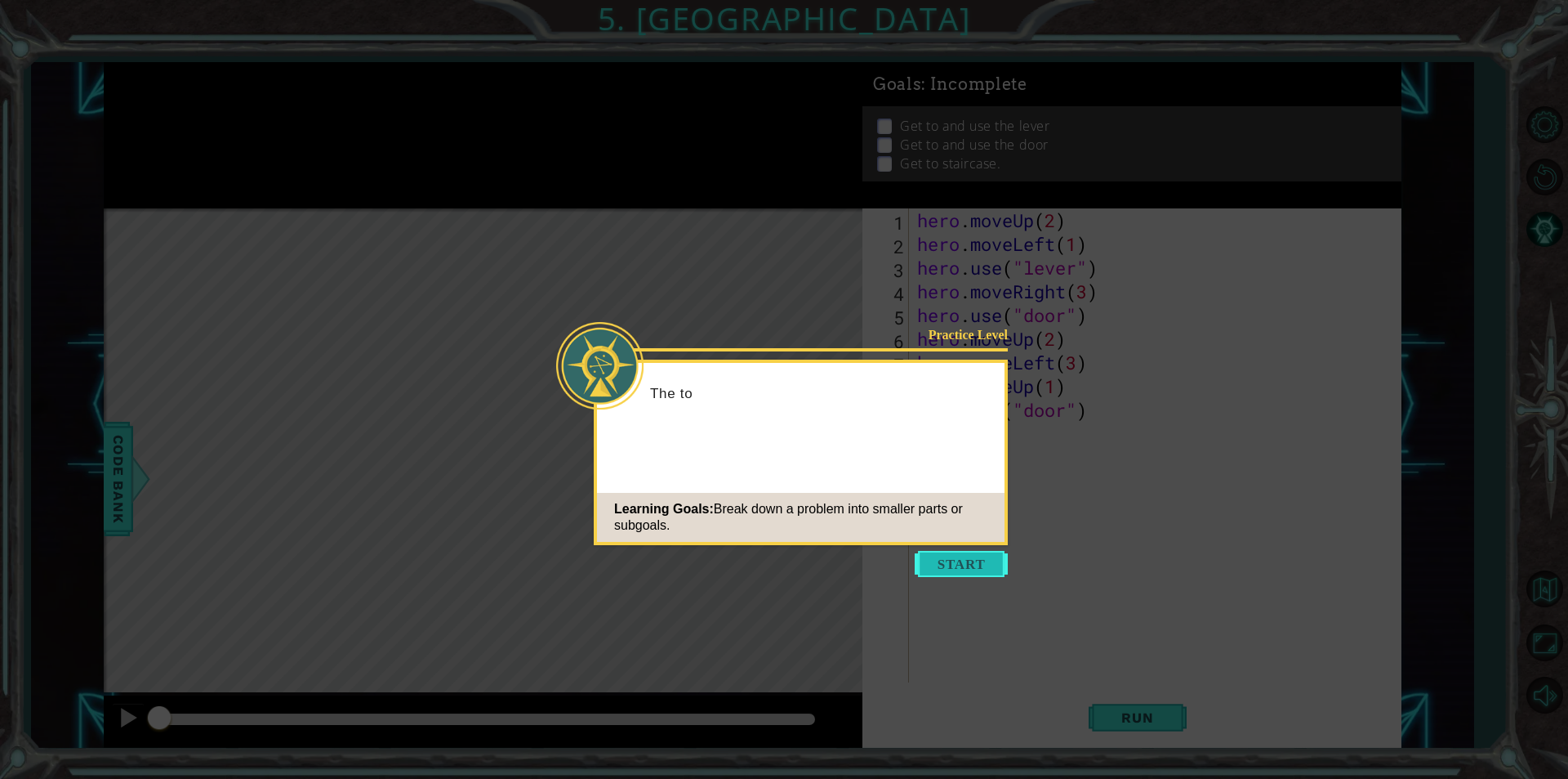
click at [946, 570] on button "Start" at bounding box center [960, 563] width 93 height 26
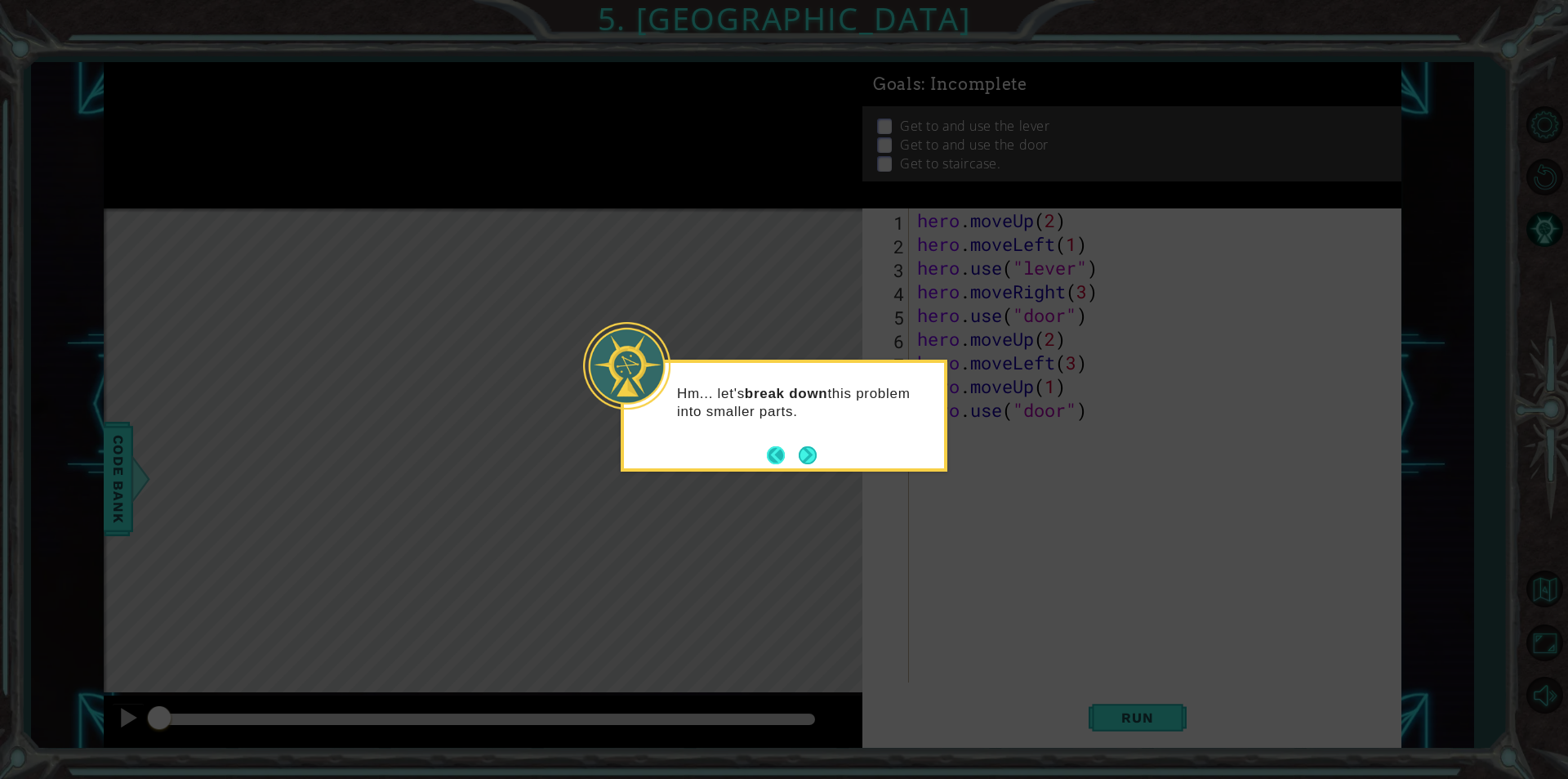
click at [793, 453] on button "Back" at bounding box center [783, 455] width 32 height 18
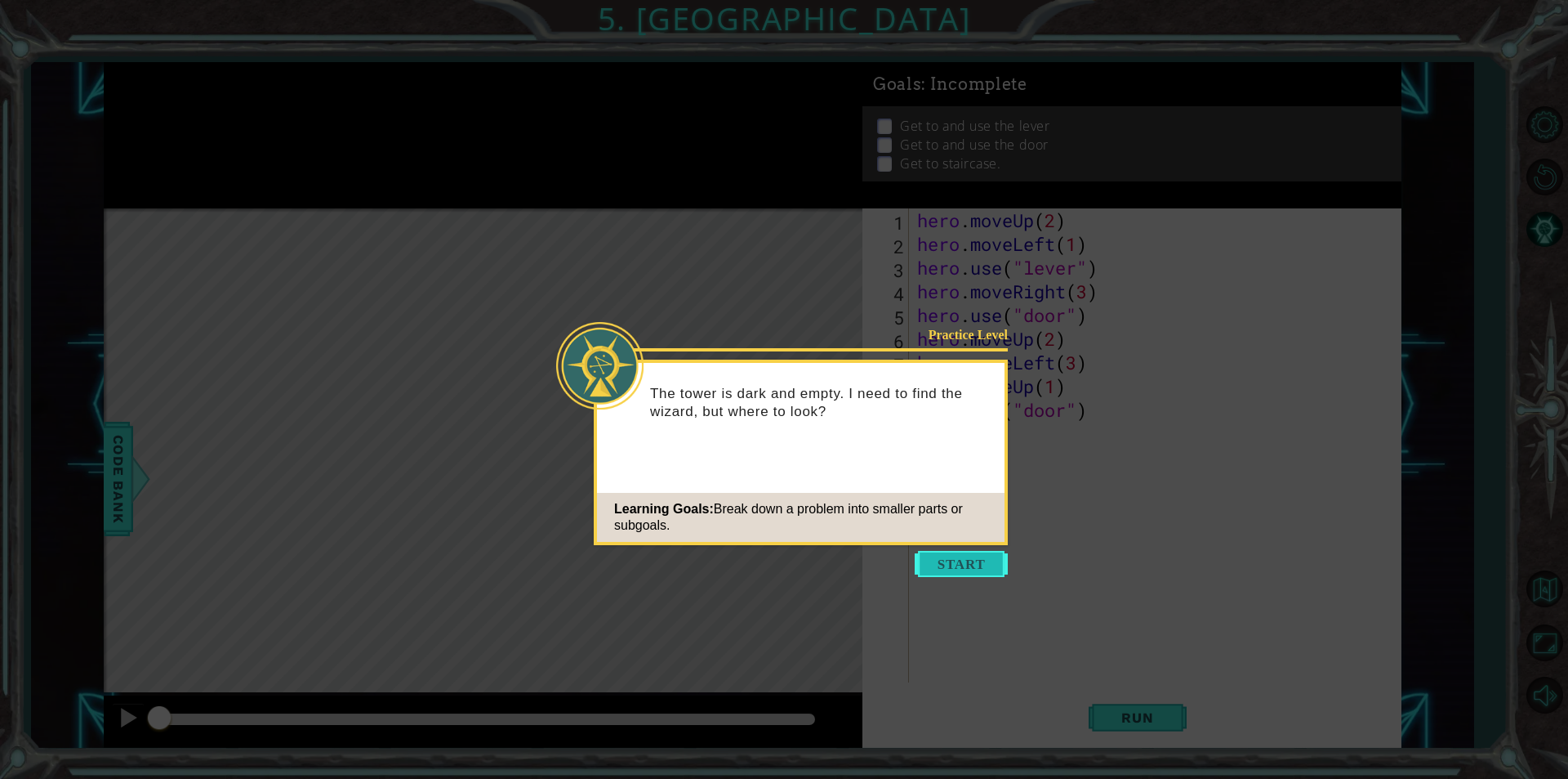
click at [960, 571] on button "Start" at bounding box center [960, 563] width 93 height 26
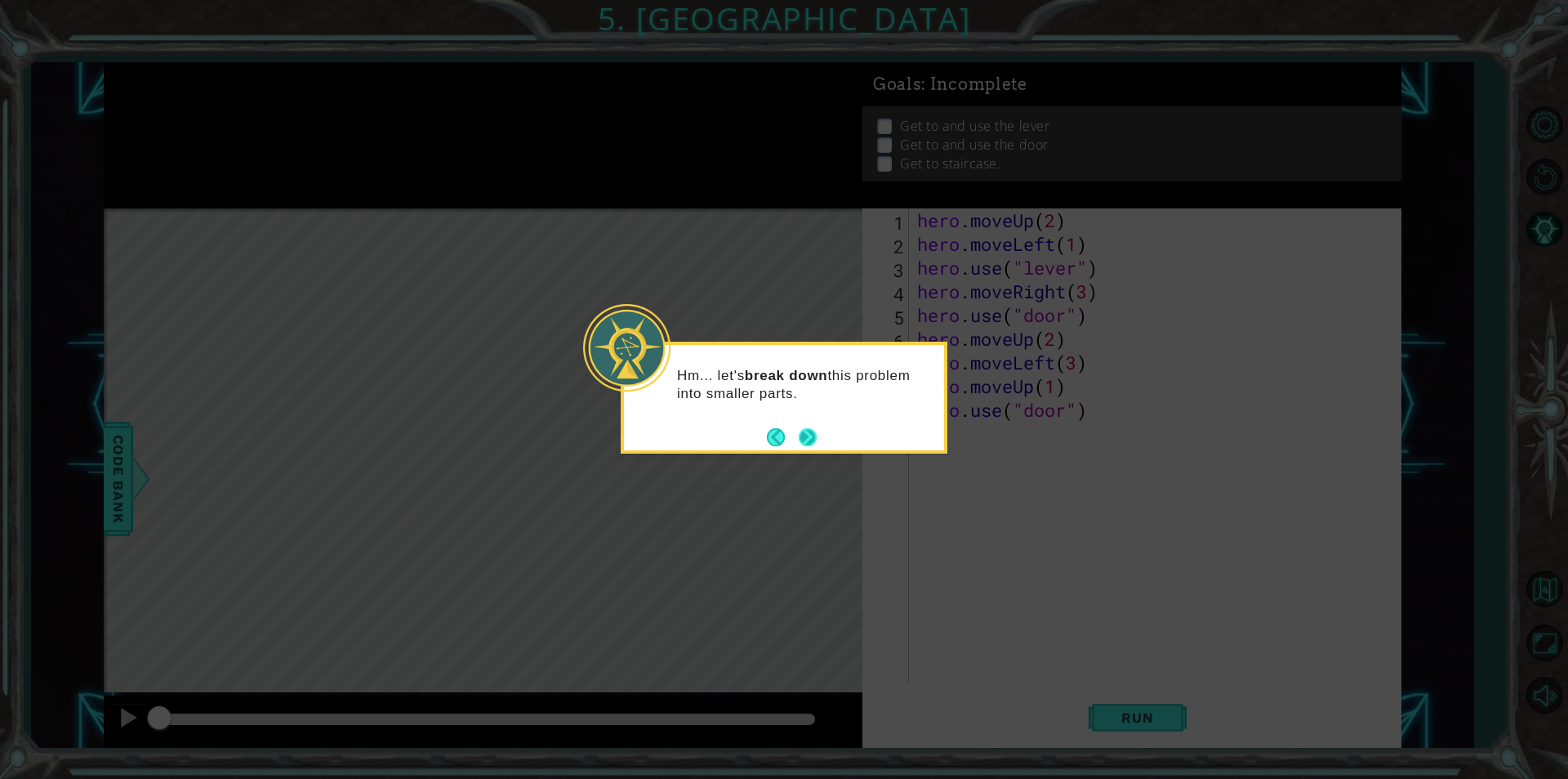
click at [813, 446] on button "Next" at bounding box center [807, 437] width 18 height 18
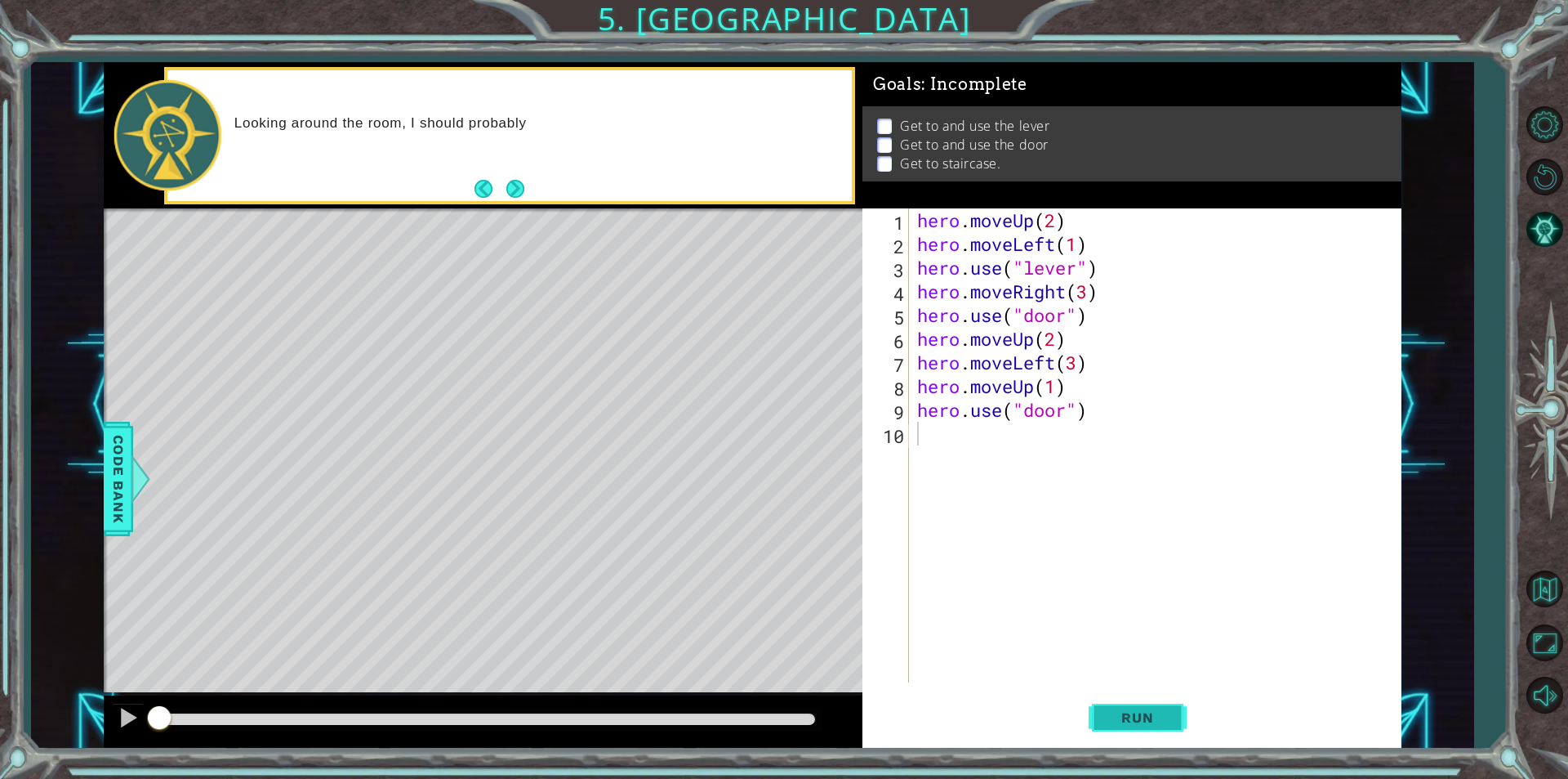
click at [1141, 712] on span "Run" at bounding box center [1137, 717] width 64 height 16
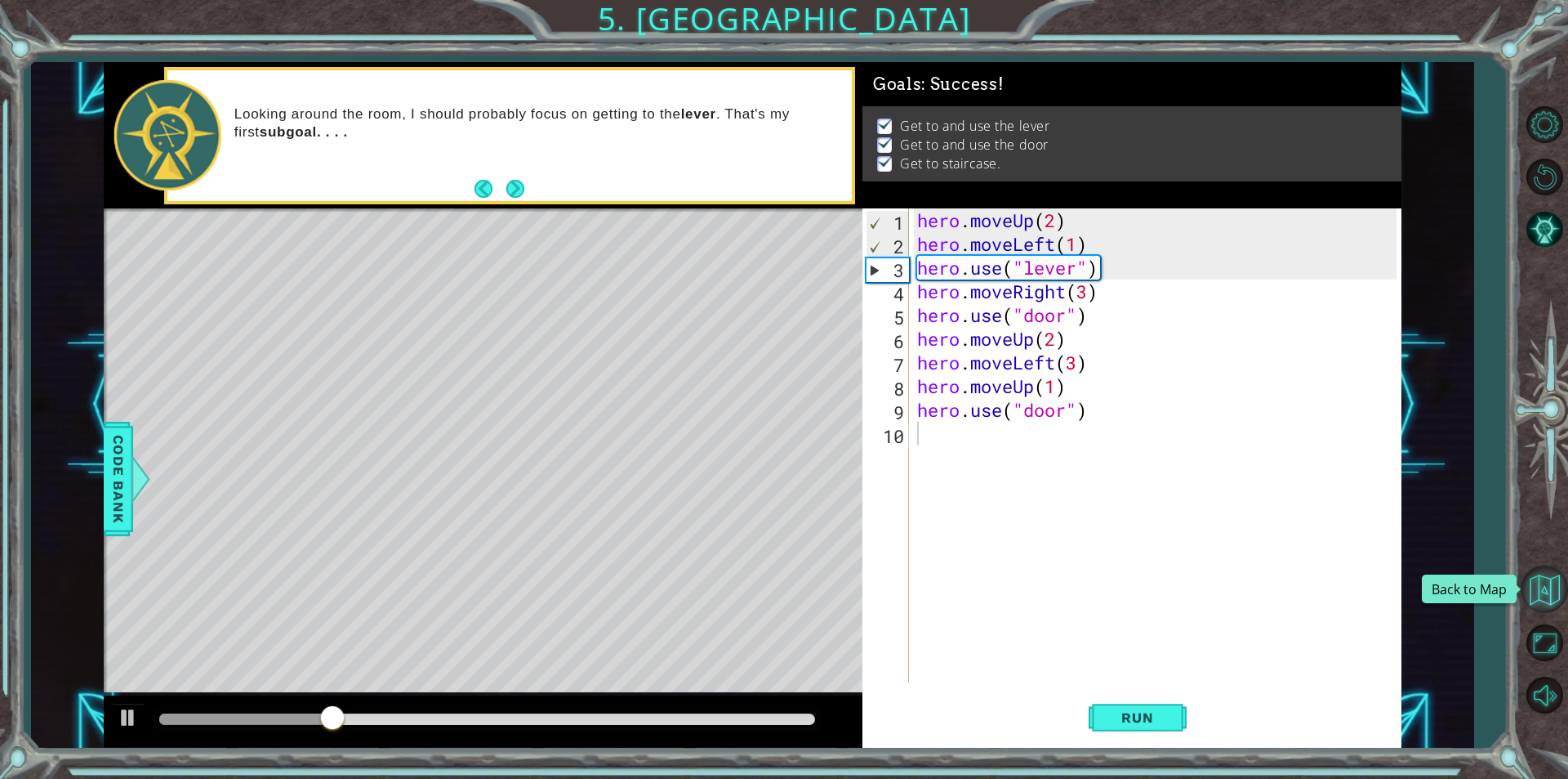
click at [1535, 579] on button "Back to Map" at bounding box center [1544, 589] width 48 height 48
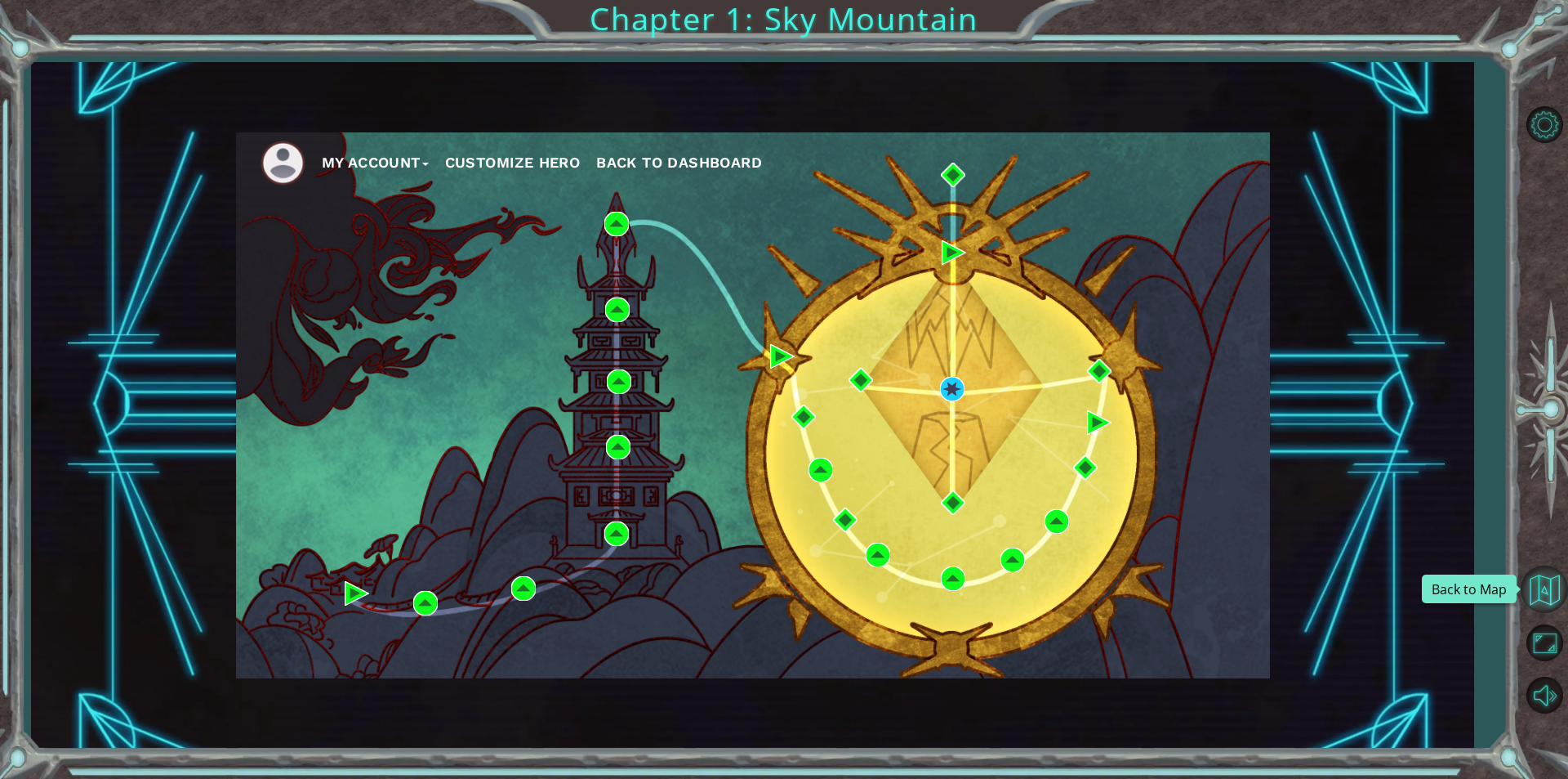
click at [1543, 579] on button "Back to Map" at bounding box center [1544, 589] width 48 height 48
click at [1547, 593] on button "Back to Map" at bounding box center [1544, 589] width 48 height 48
click at [1545, 587] on button "Back to Map" at bounding box center [1544, 589] width 48 height 48
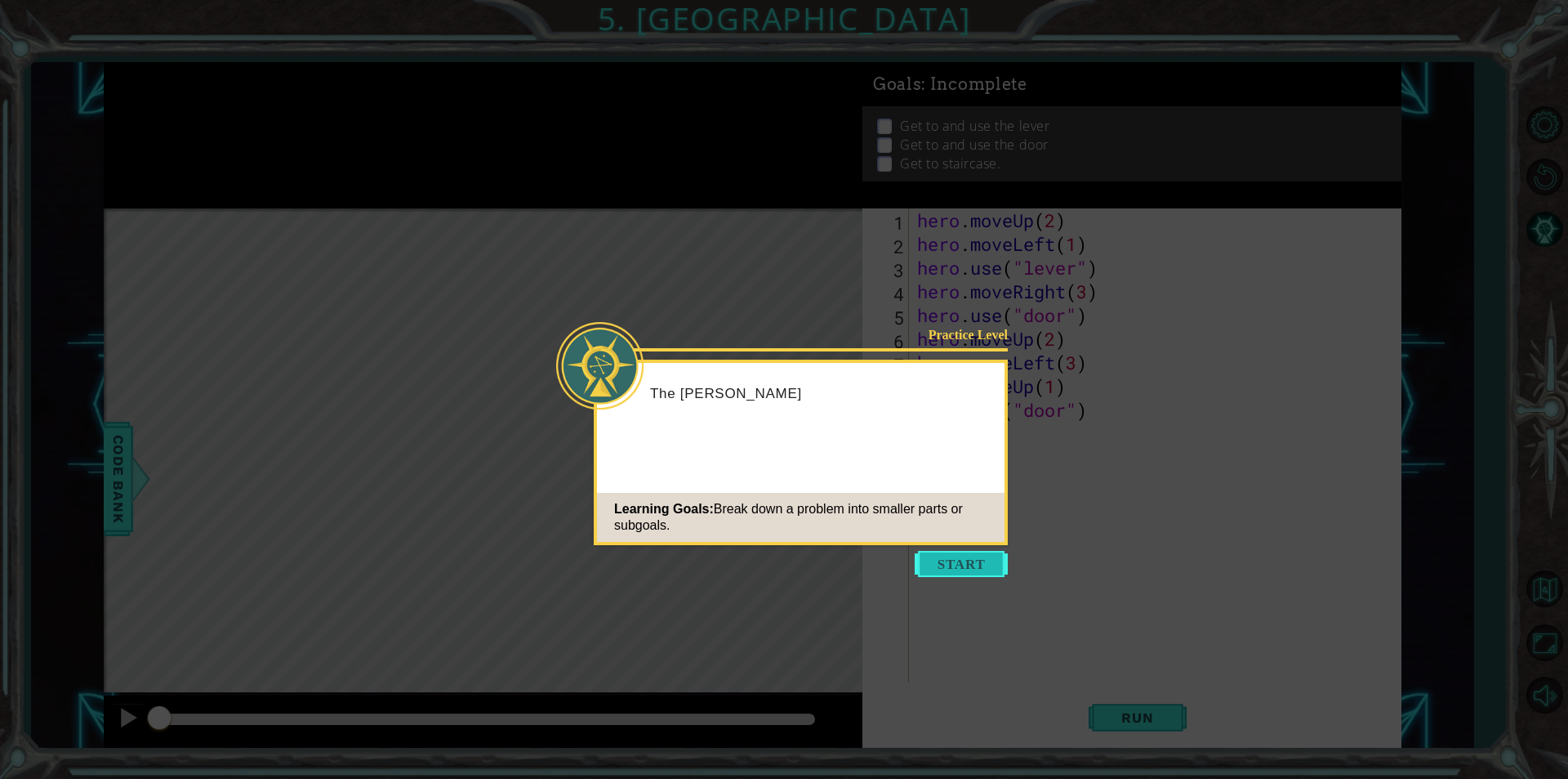
click at [949, 557] on button "Start" at bounding box center [960, 563] width 93 height 26
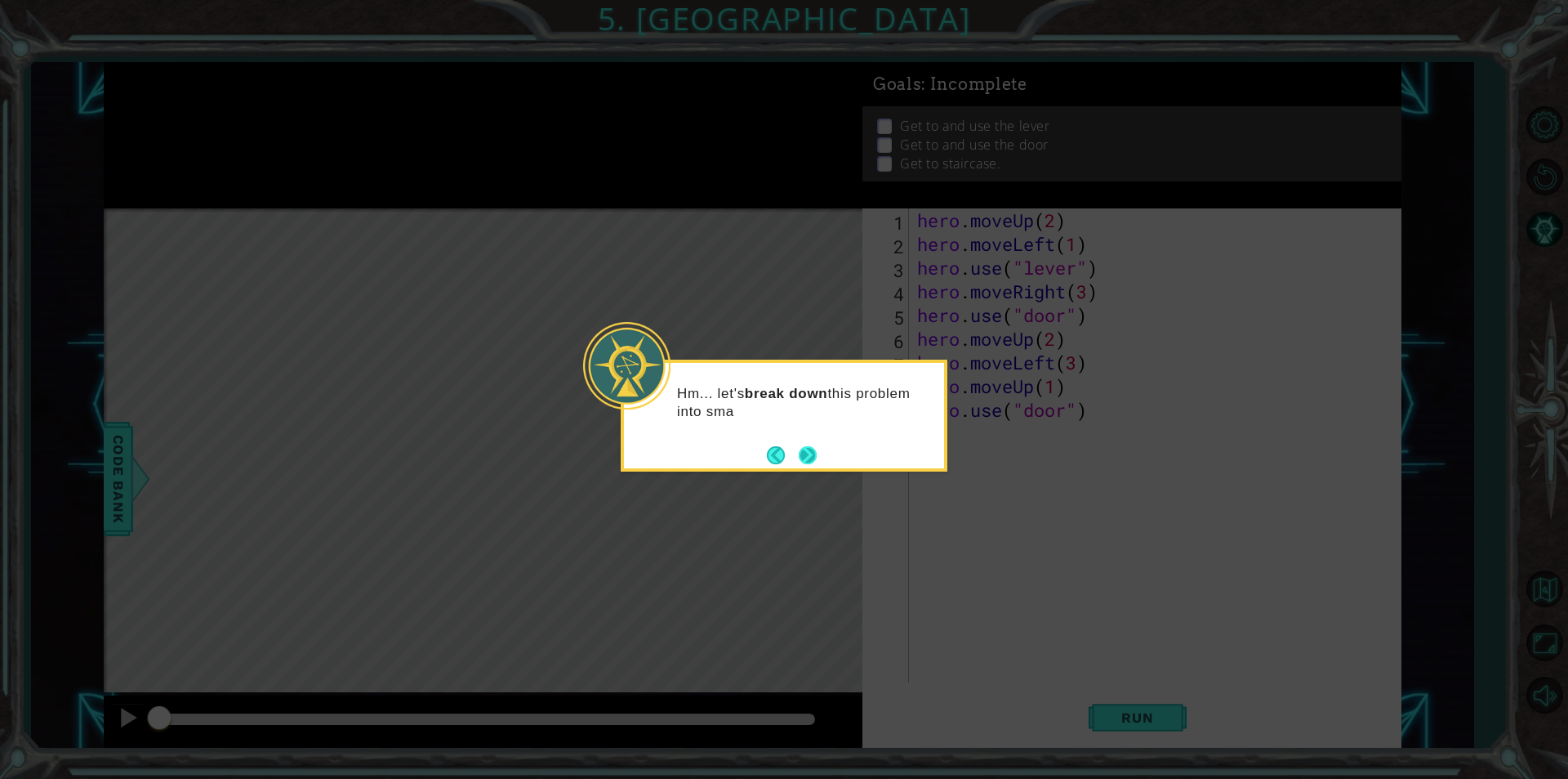
click at [793, 449] on footer at bounding box center [792, 455] width 50 height 25
click at [790, 448] on button "Back" at bounding box center [783, 455] width 32 height 18
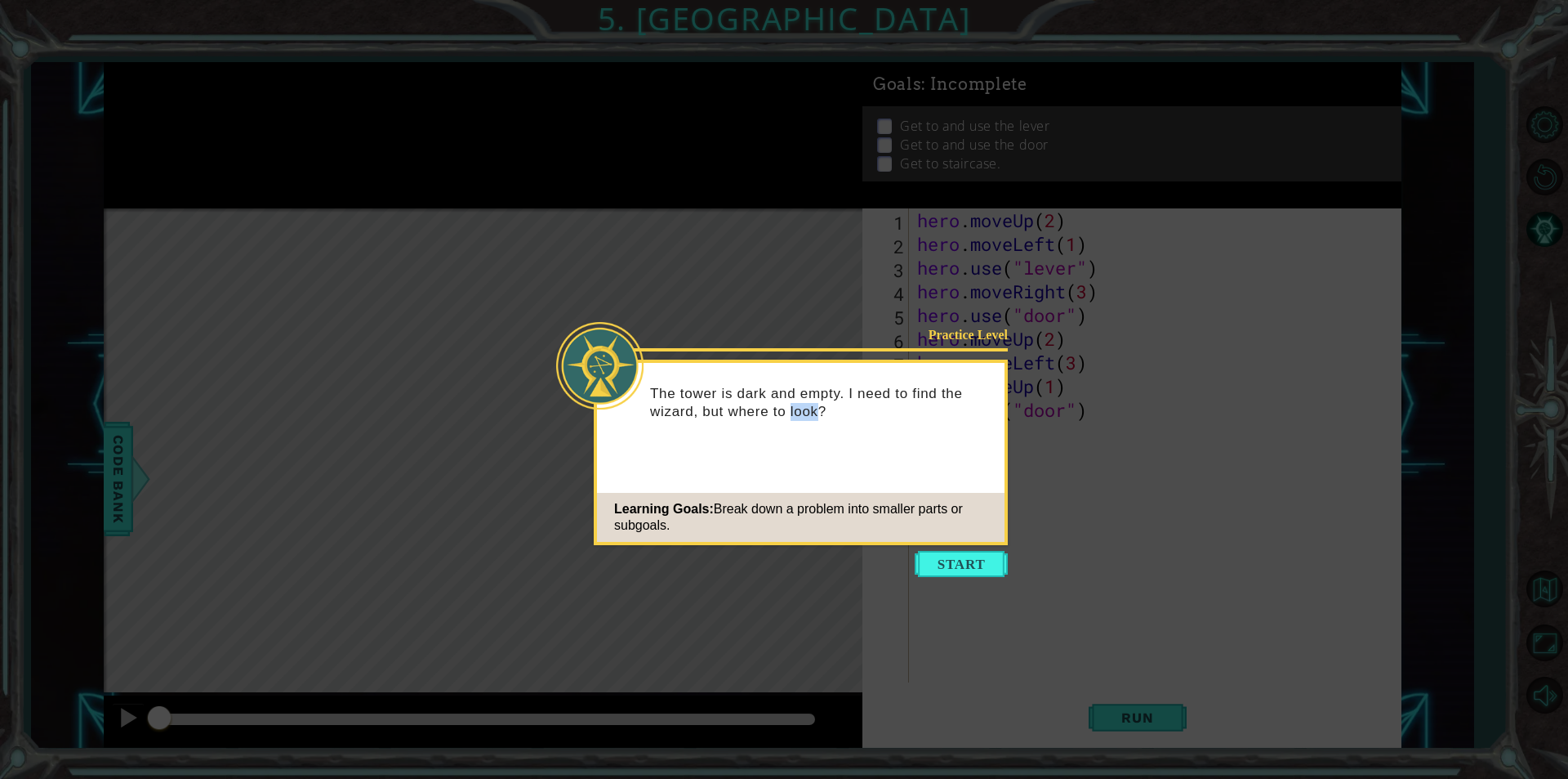
click at [790, 450] on div "The tower is dark and empty. I need to find the wizard, but where to look?" at bounding box center [801, 410] width 408 height 82
click at [1002, 562] on button "Start" at bounding box center [960, 563] width 93 height 26
